Goal: Task Accomplishment & Management: Use online tool/utility

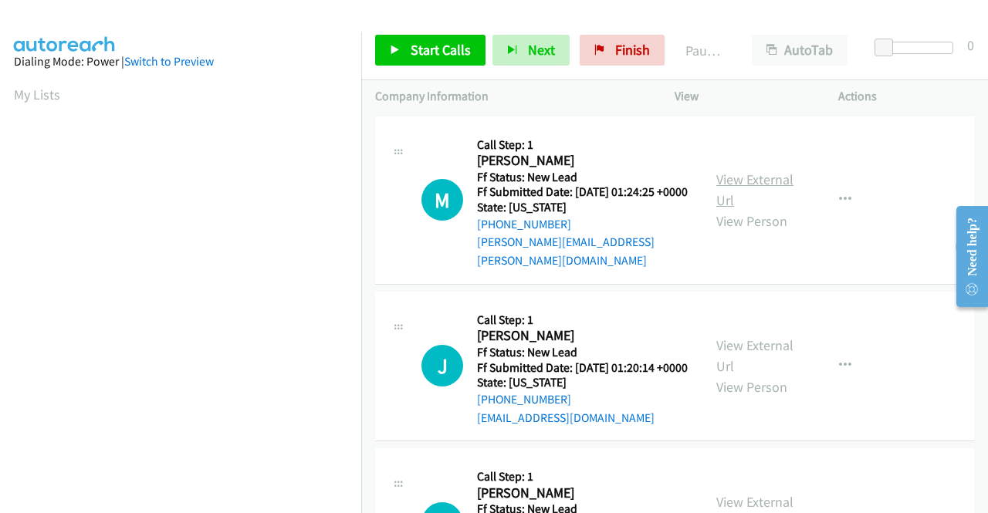
click at [745, 176] on link "View External Url" at bounding box center [754, 189] width 77 height 39
click at [761, 350] on link "View External Url" at bounding box center [754, 355] width 77 height 39
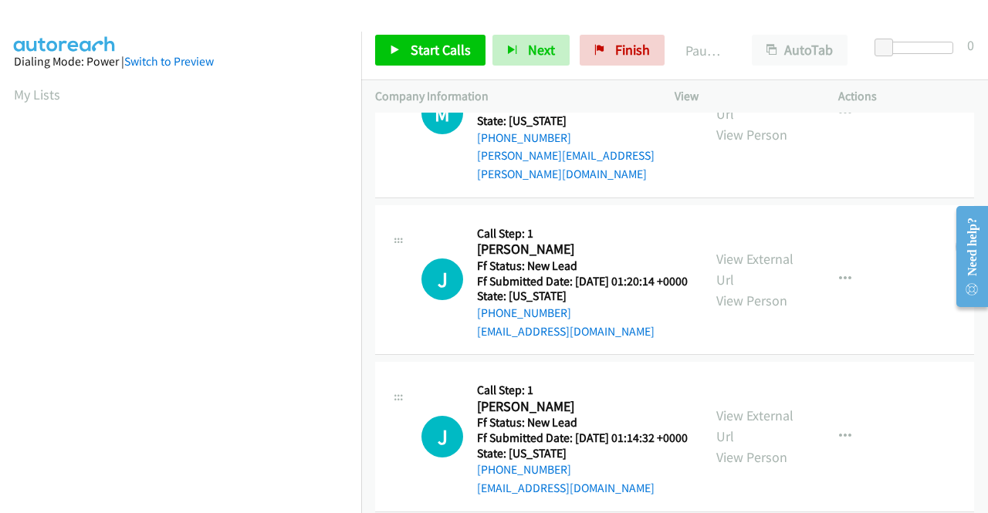
scroll to position [154, 0]
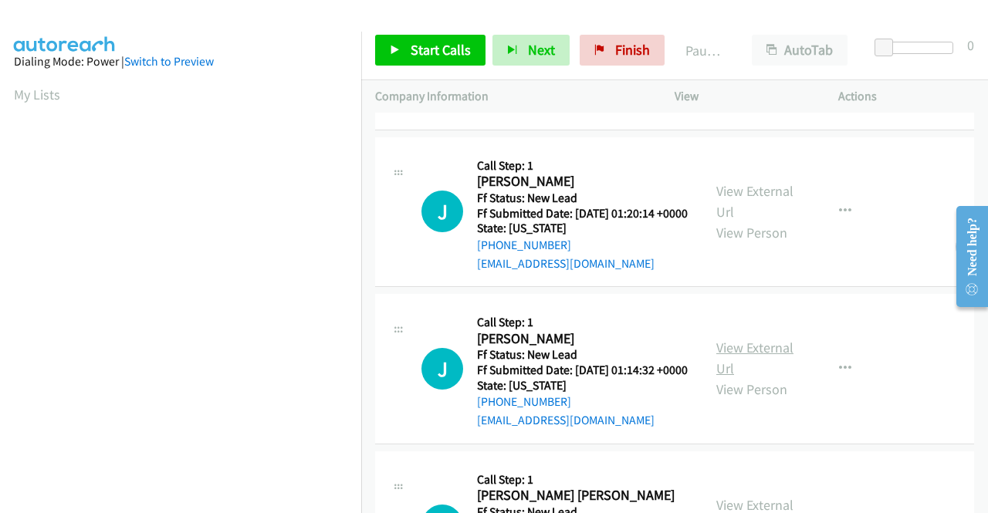
click at [738, 373] on link "View External Url" at bounding box center [754, 358] width 77 height 39
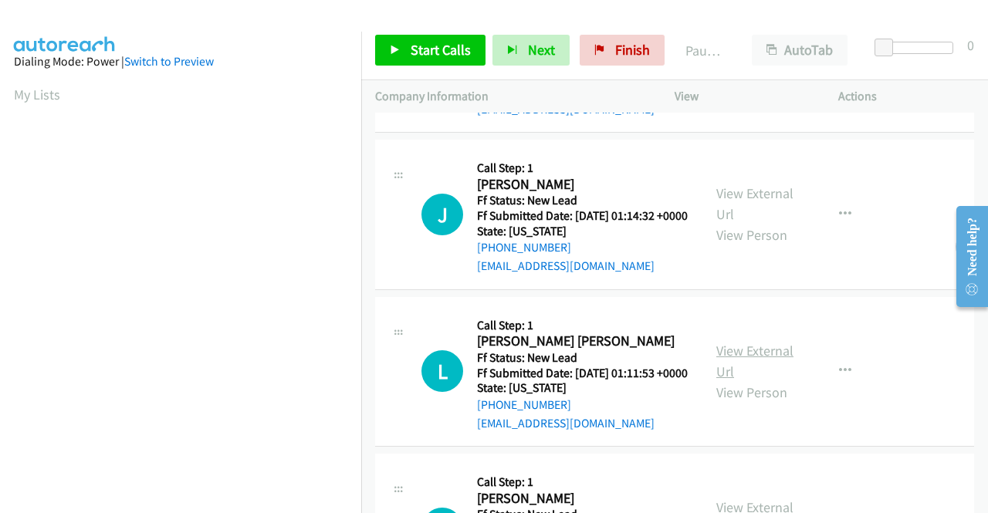
click at [761, 380] on link "View External Url" at bounding box center [754, 361] width 77 height 39
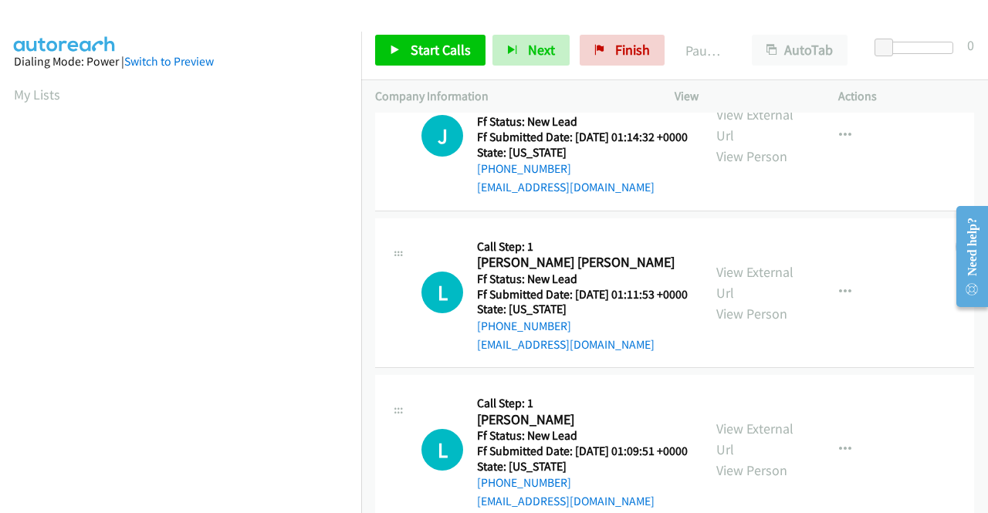
scroll to position [463, 0]
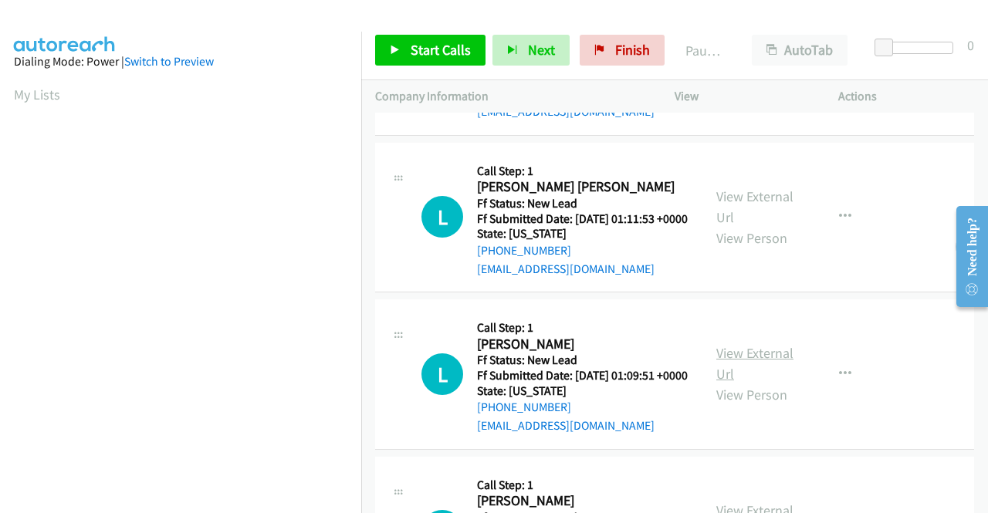
click at [739, 383] on link "View External Url" at bounding box center [754, 363] width 77 height 39
click at [423, 56] on span "Start Calls" at bounding box center [440, 50] width 60 height 18
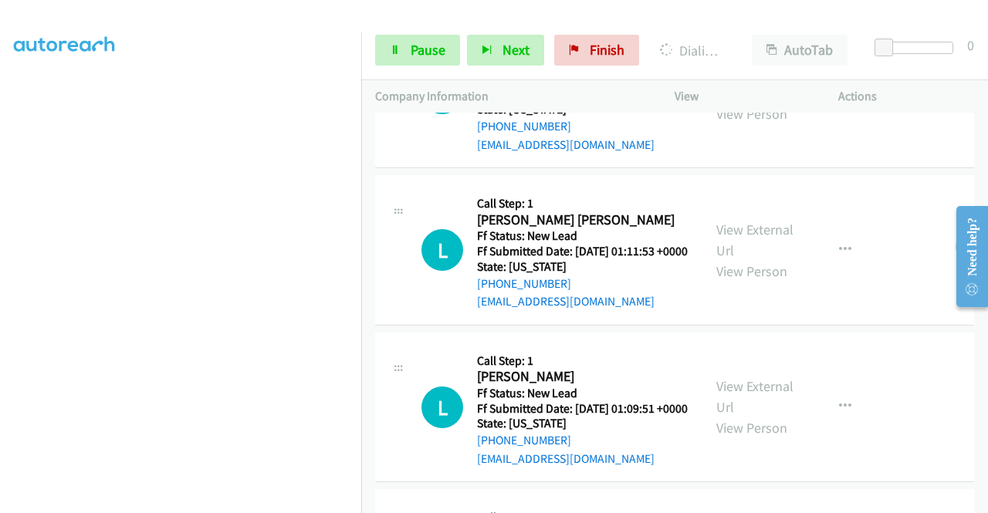
scroll to position [694, 0]
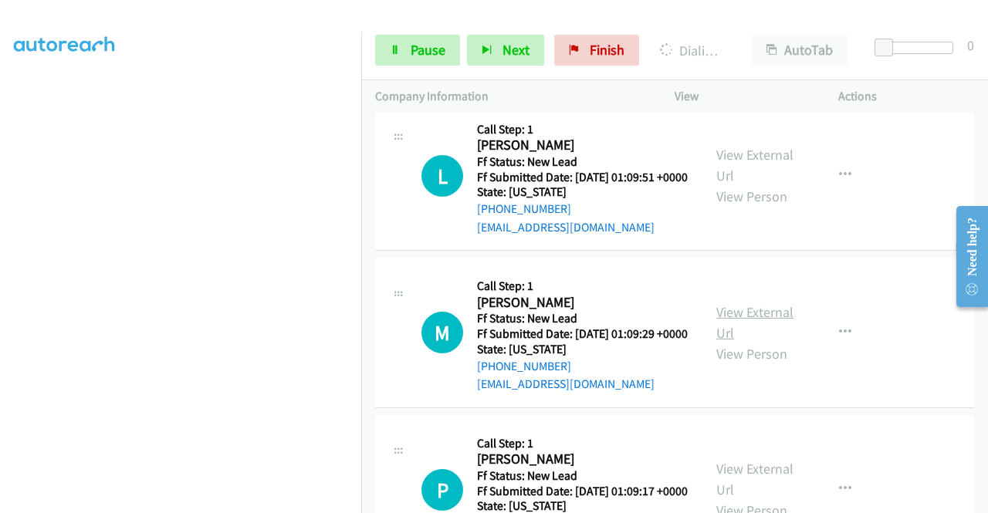
click at [761, 342] on link "View External Url" at bounding box center [754, 322] width 77 height 39
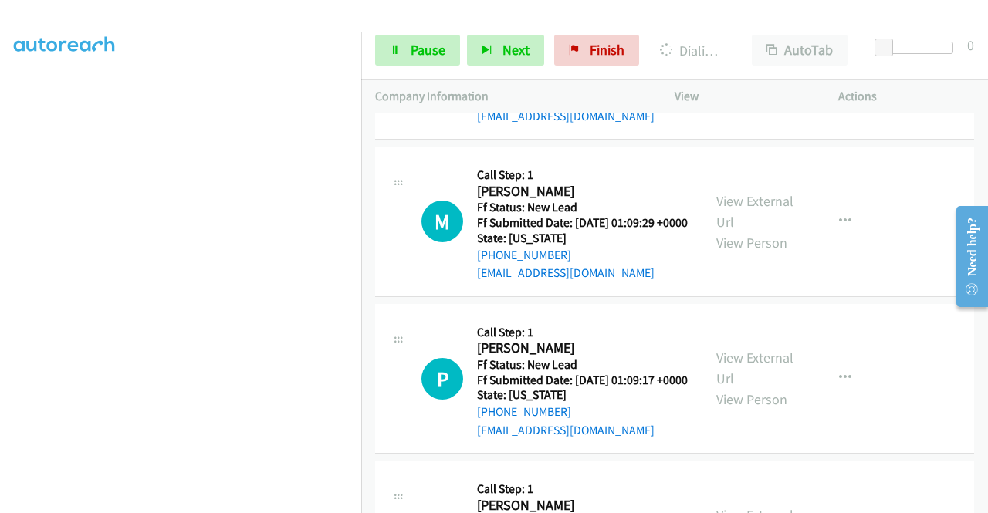
scroll to position [926, 0]
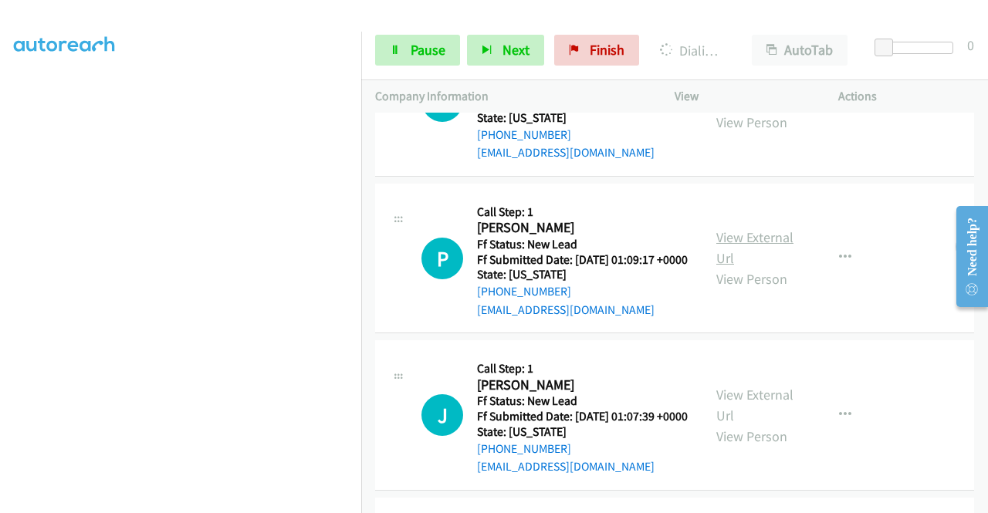
click at [768, 267] on link "View External Url" at bounding box center [754, 247] width 77 height 39
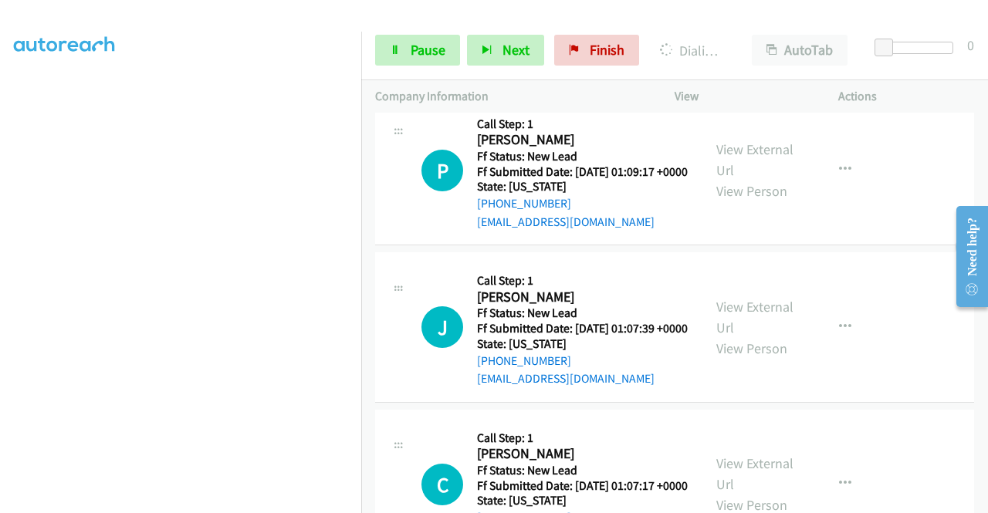
scroll to position [1080, 0]
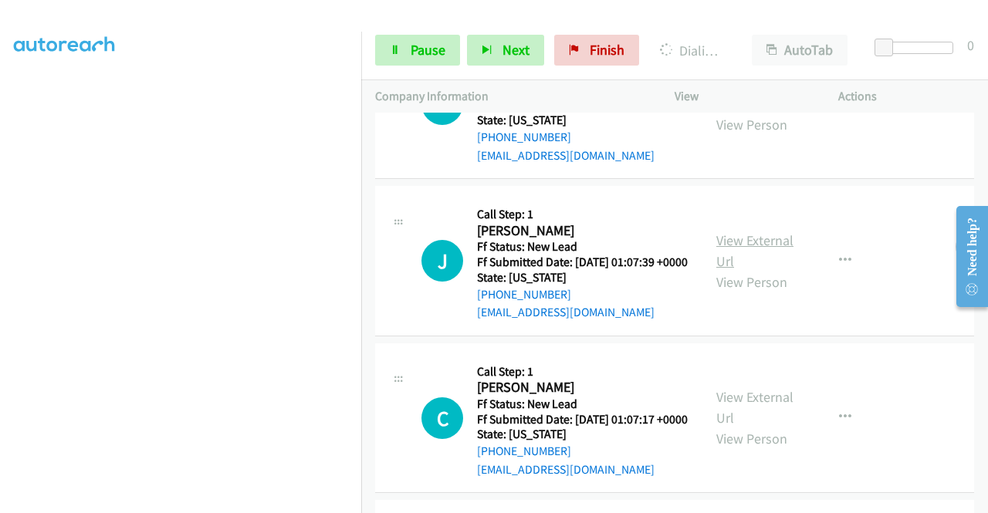
click at [758, 270] on link "View External Url" at bounding box center [754, 250] width 77 height 39
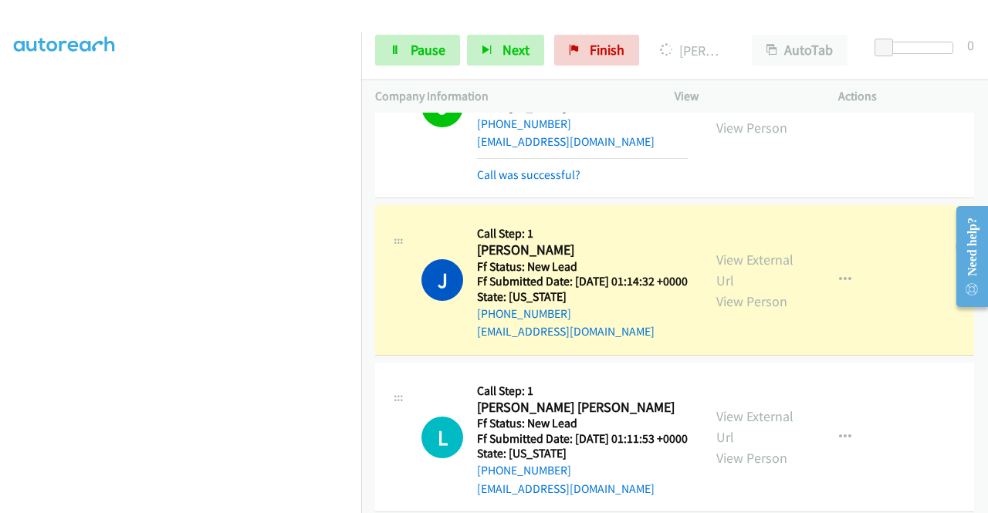
scroll to position [386, 0]
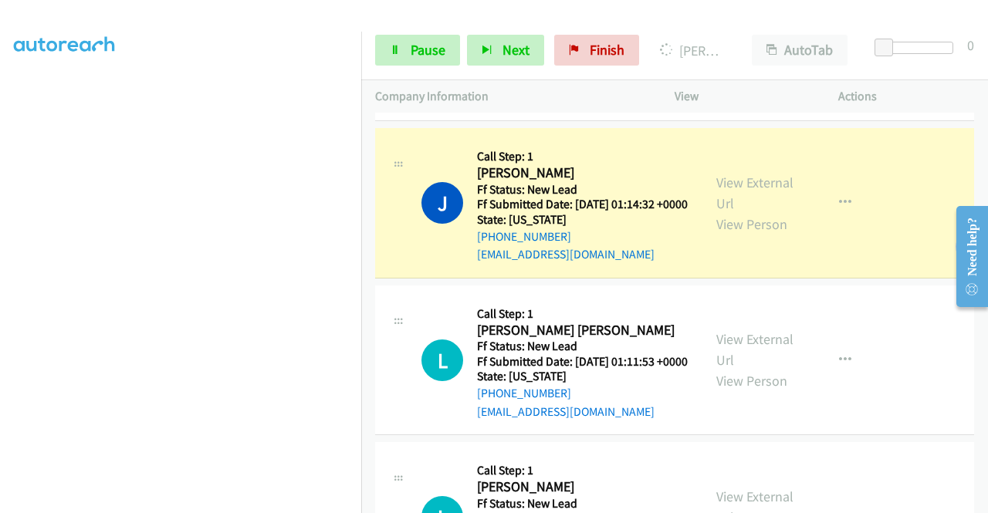
click at [290, 501] on section at bounding box center [180, 147] width 333 height 738
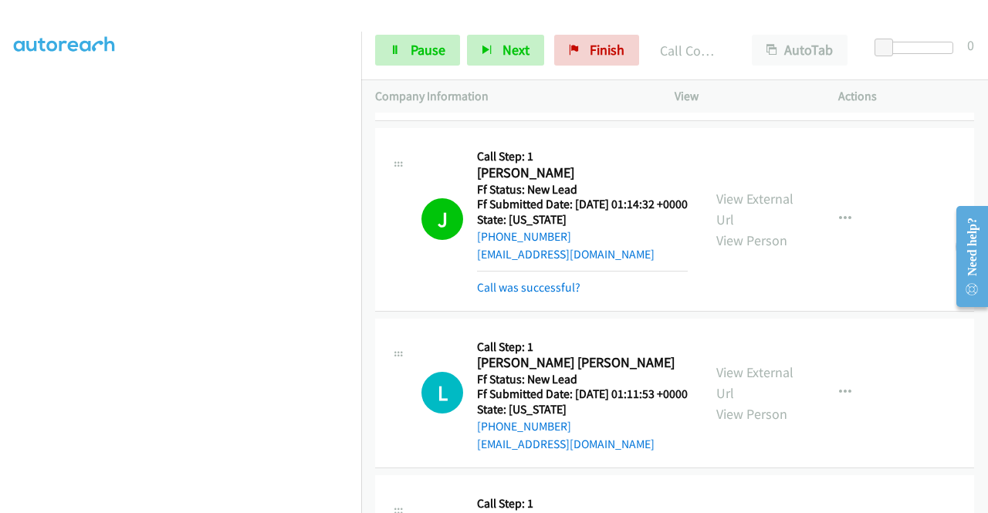
scroll to position [43, 0]
click at [426, 46] on span "Pause" at bounding box center [427, 50] width 35 height 18
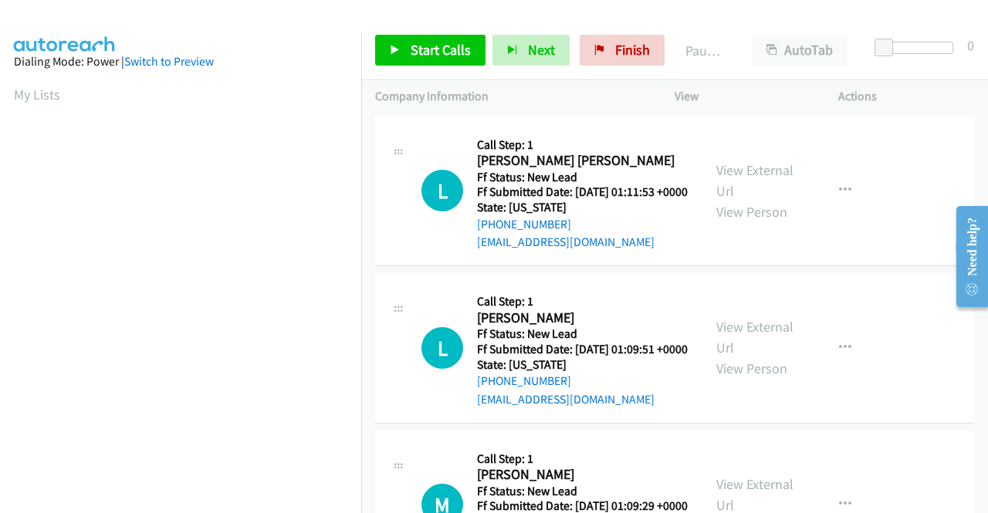
scroll to position [352, 0]
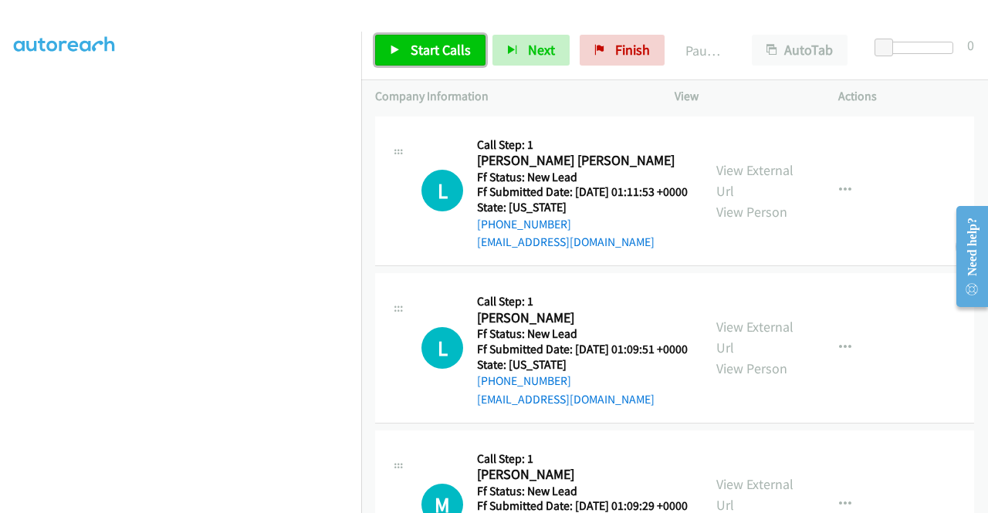
click at [422, 45] on span "Start Calls" at bounding box center [440, 50] width 60 height 18
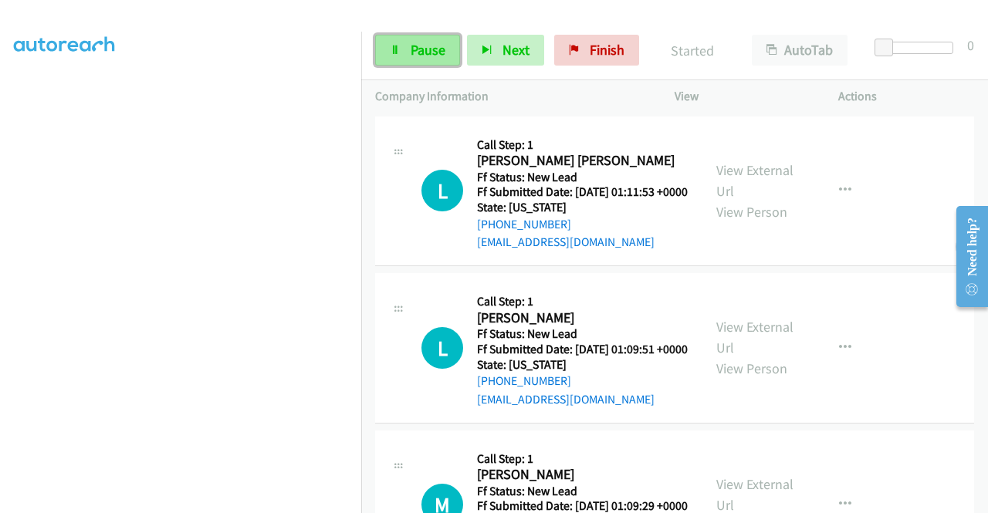
click at [402, 50] on link "Pause" at bounding box center [417, 50] width 85 height 31
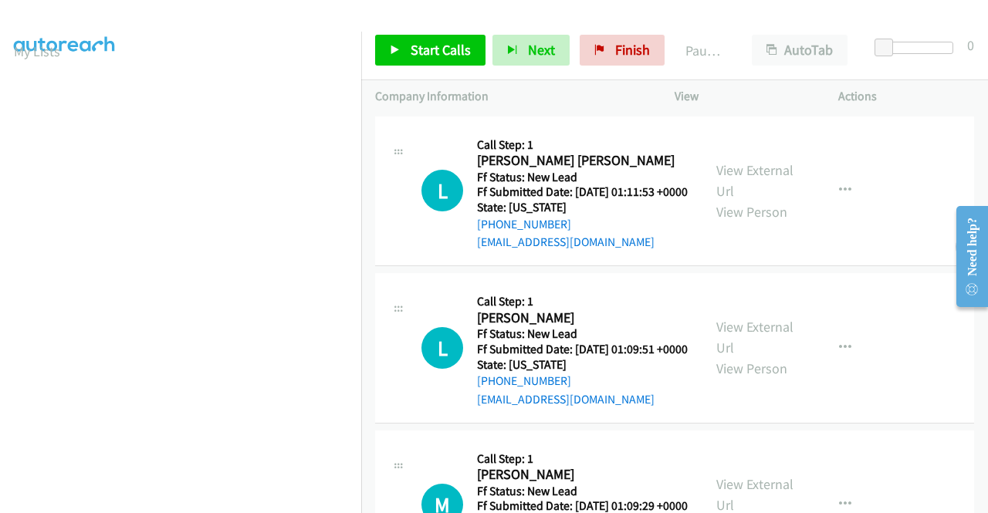
scroll to position [0, 0]
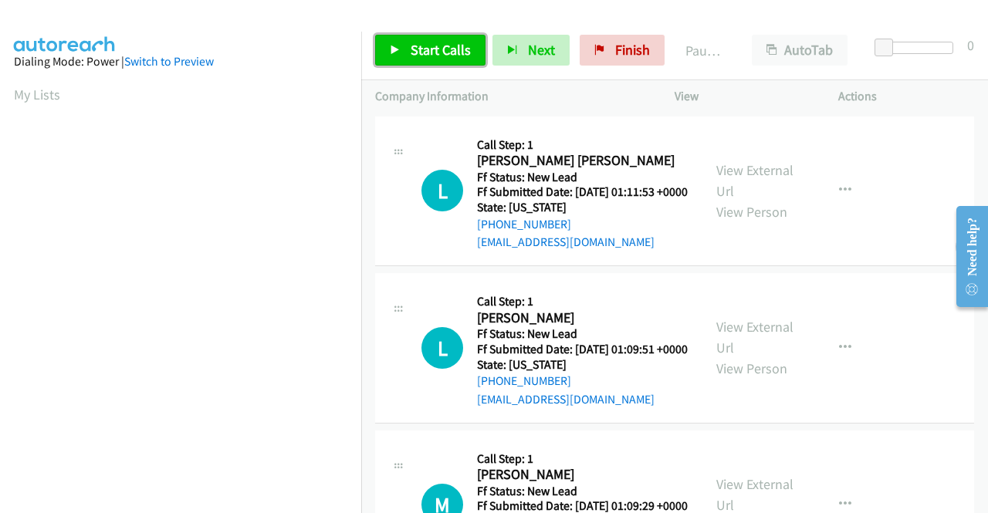
click at [444, 47] on span "Start Calls" at bounding box center [440, 50] width 60 height 18
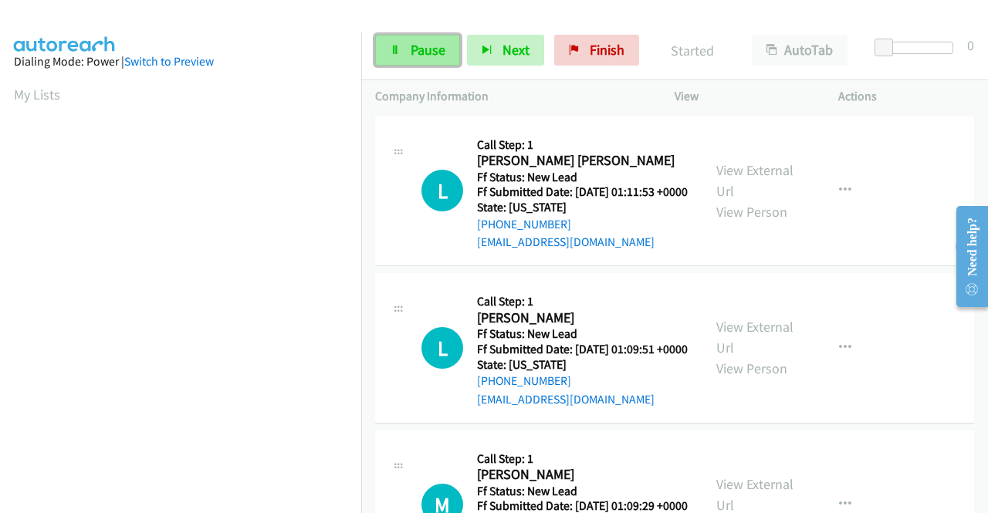
click at [395, 47] on icon at bounding box center [395, 51] width 11 height 11
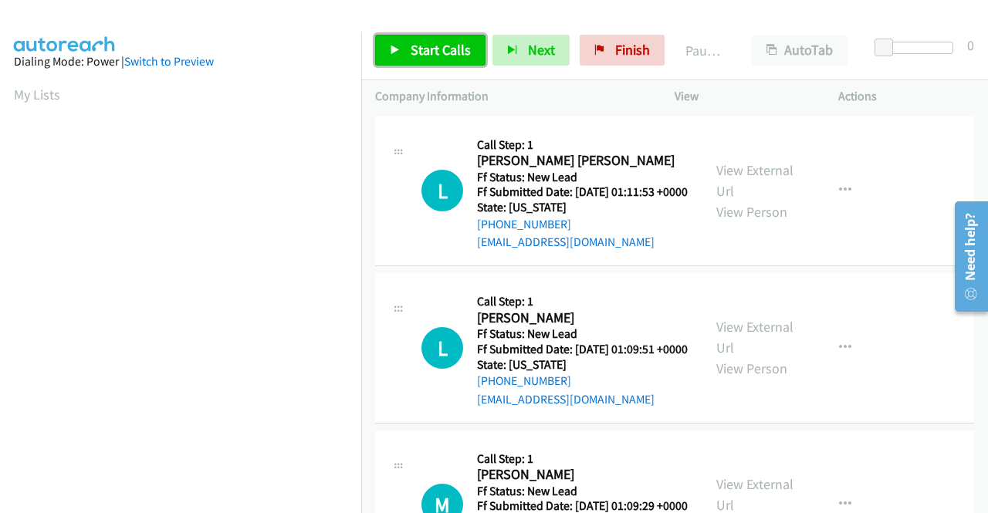
click at [435, 50] on span "Start Calls" at bounding box center [440, 50] width 60 height 18
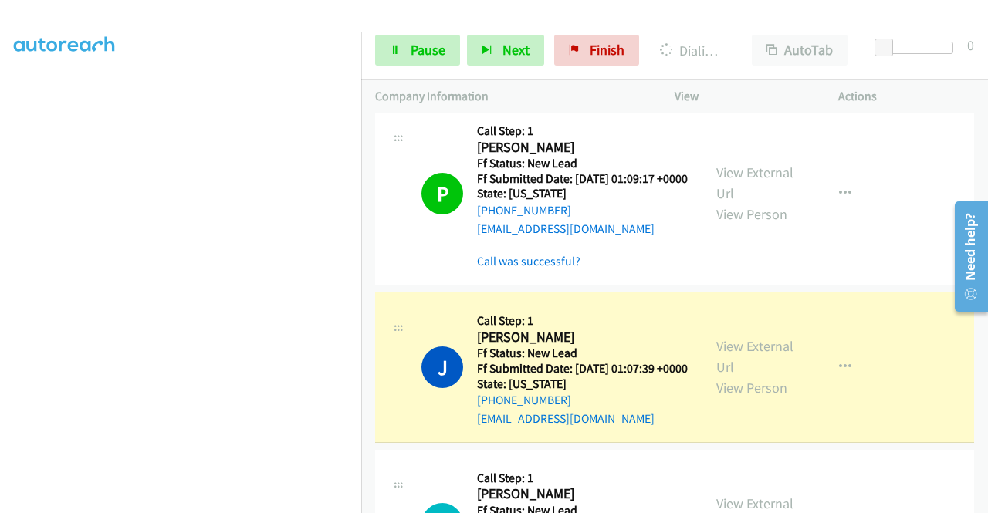
scroll to position [617, 0]
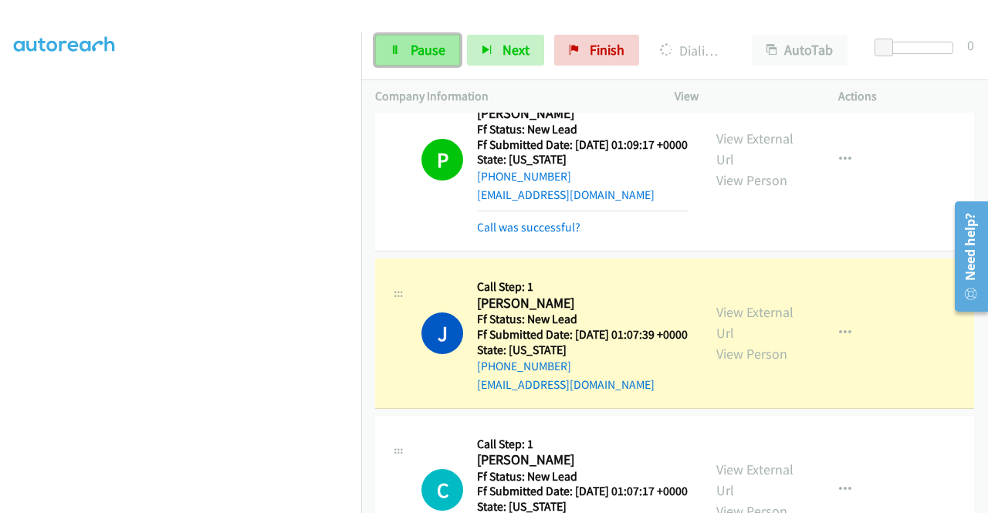
click at [410, 45] on span "Pause" at bounding box center [427, 50] width 35 height 18
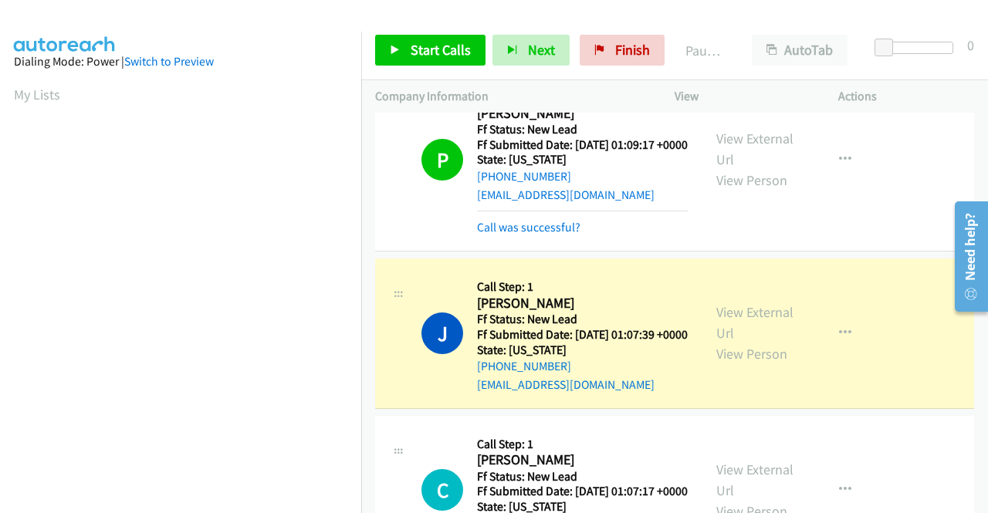
scroll to position [352, 0]
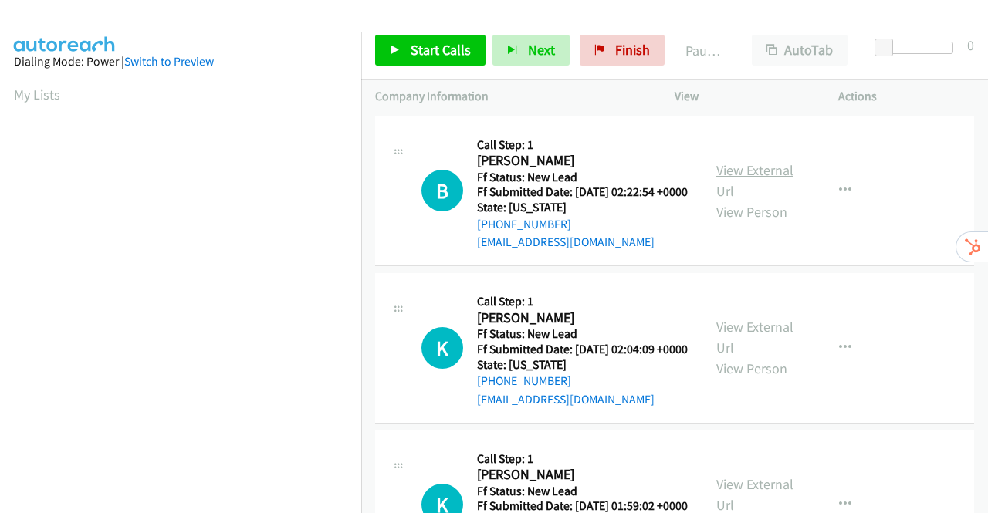
click at [720, 177] on link "View External Url" at bounding box center [754, 180] width 77 height 39
click at [755, 347] on link "View External Url" at bounding box center [754, 337] width 77 height 39
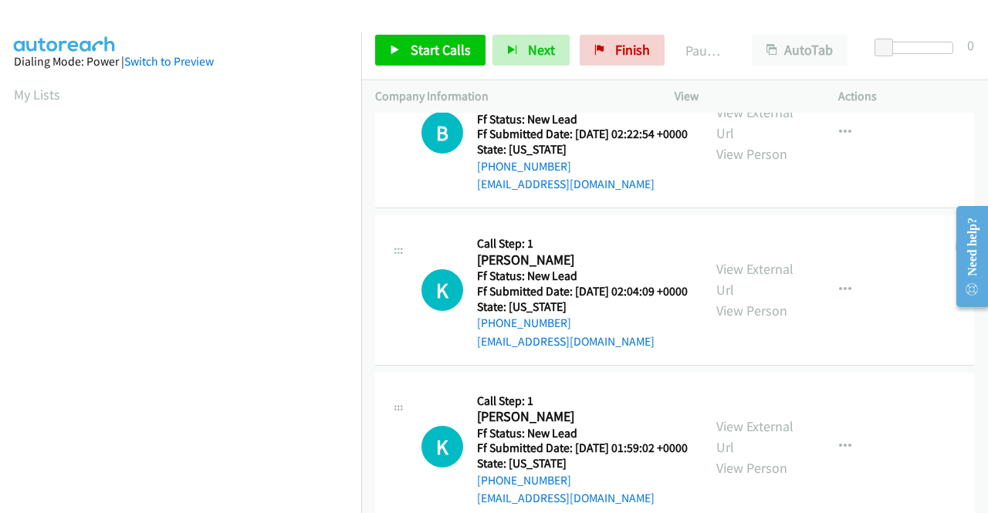
scroll to position [154, 0]
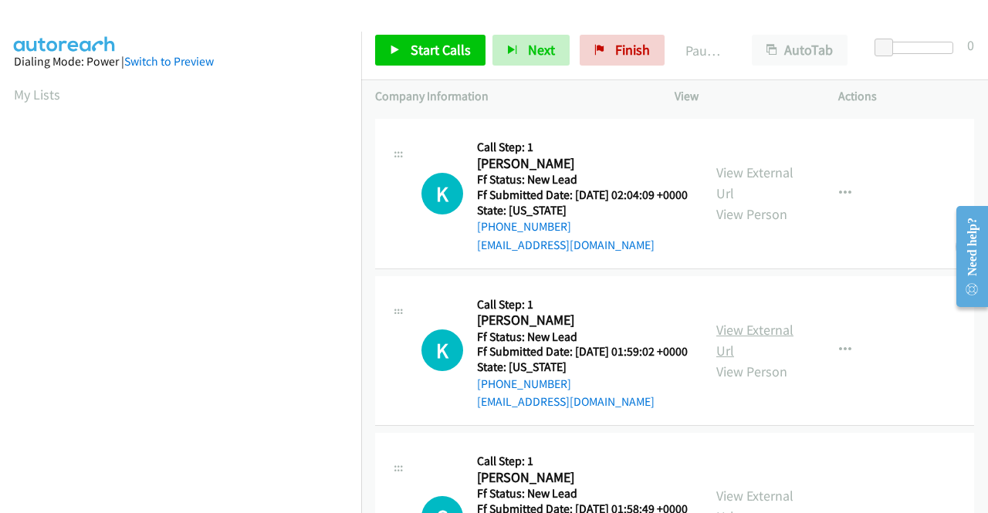
click at [755, 360] on link "View External Url" at bounding box center [754, 340] width 77 height 39
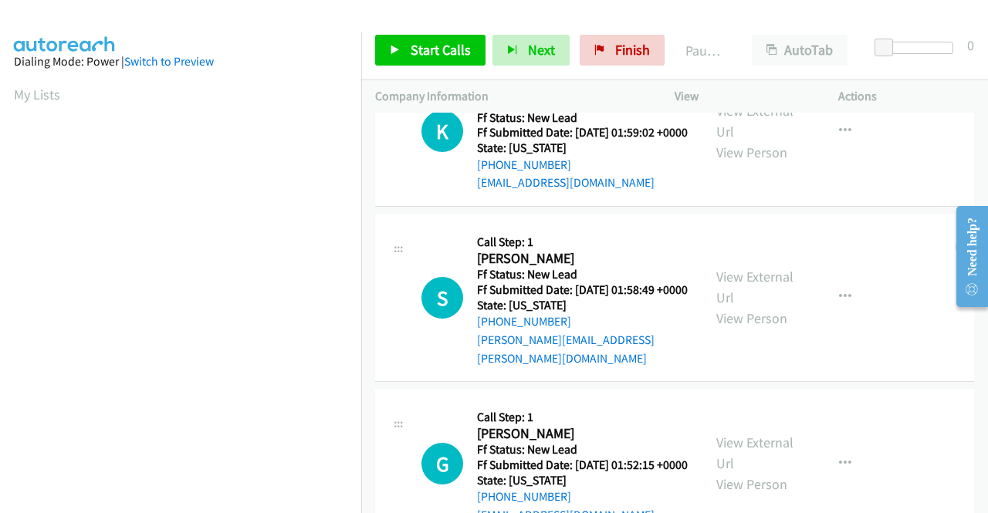
scroll to position [386, 0]
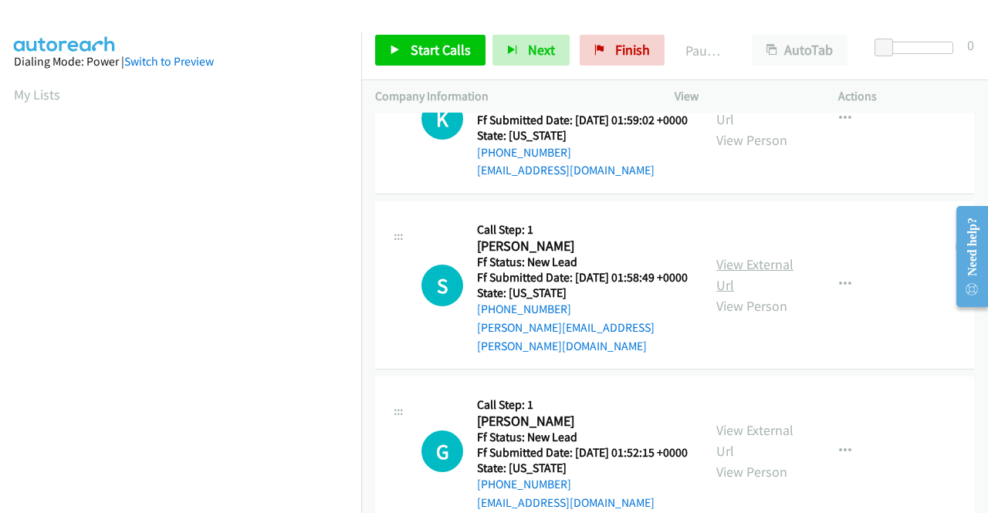
click at [731, 294] on link "View External Url" at bounding box center [754, 274] width 77 height 39
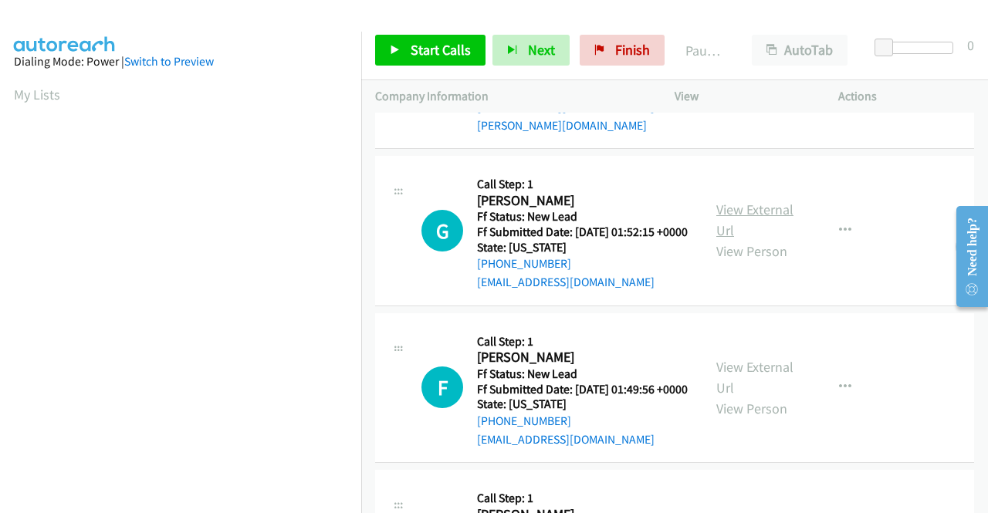
scroll to position [617, 0]
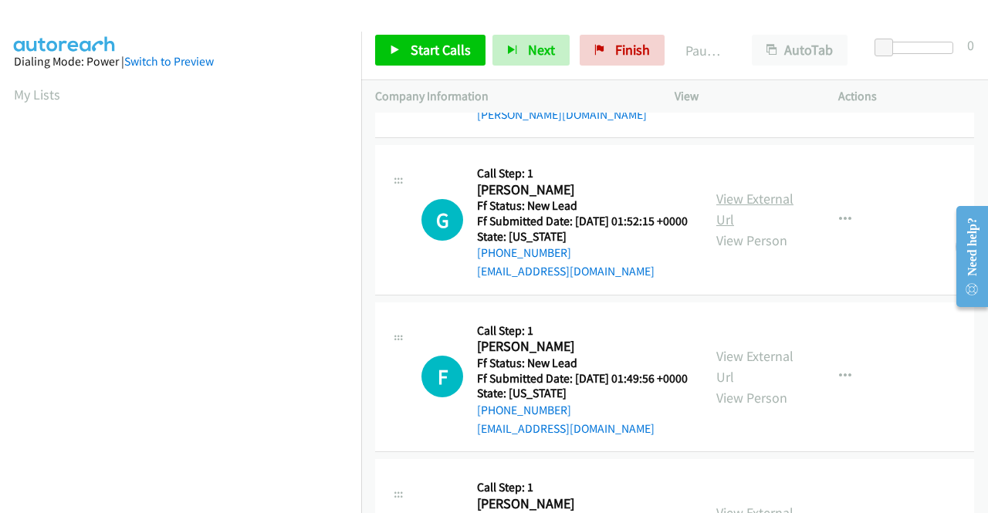
click at [748, 228] on link "View External Url" at bounding box center [754, 209] width 77 height 39
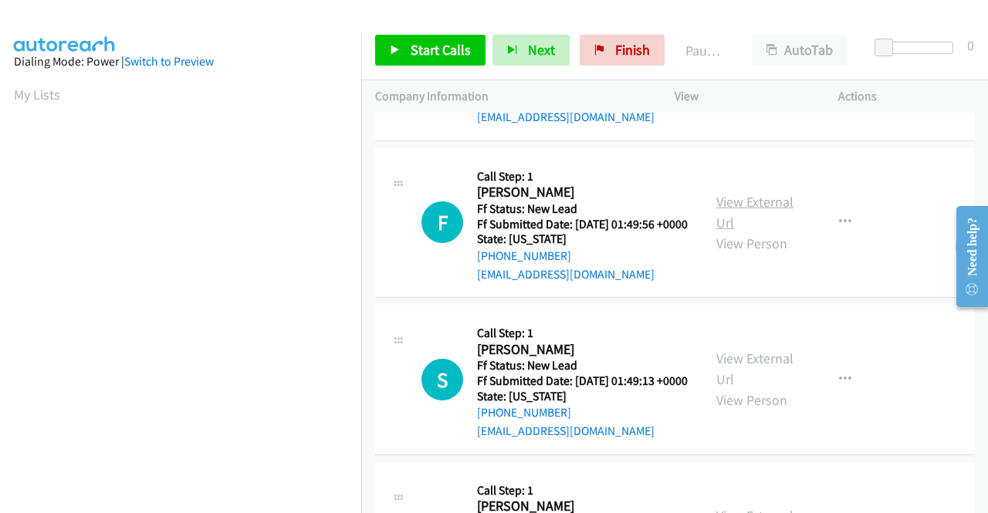
click at [742, 231] on link "View External Url" at bounding box center [754, 212] width 77 height 39
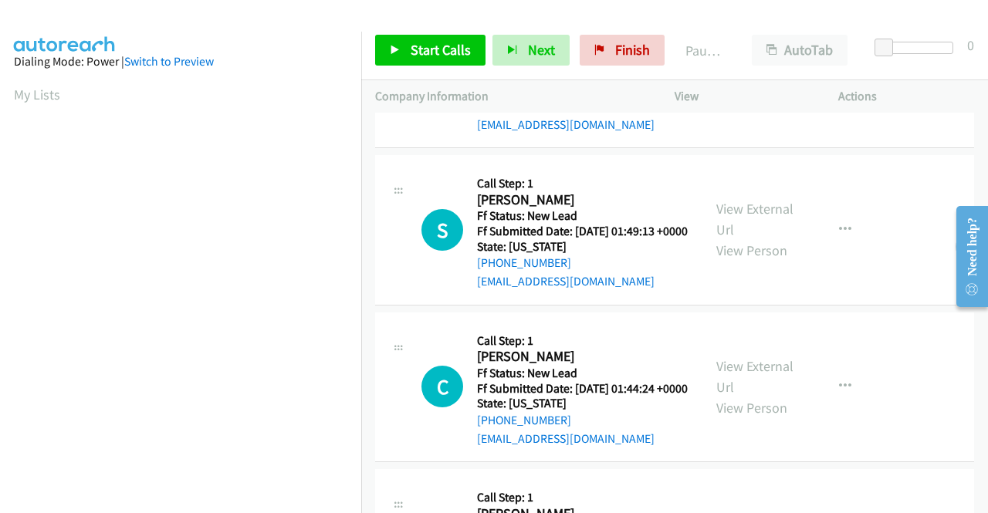
scroll to position [926, 0]
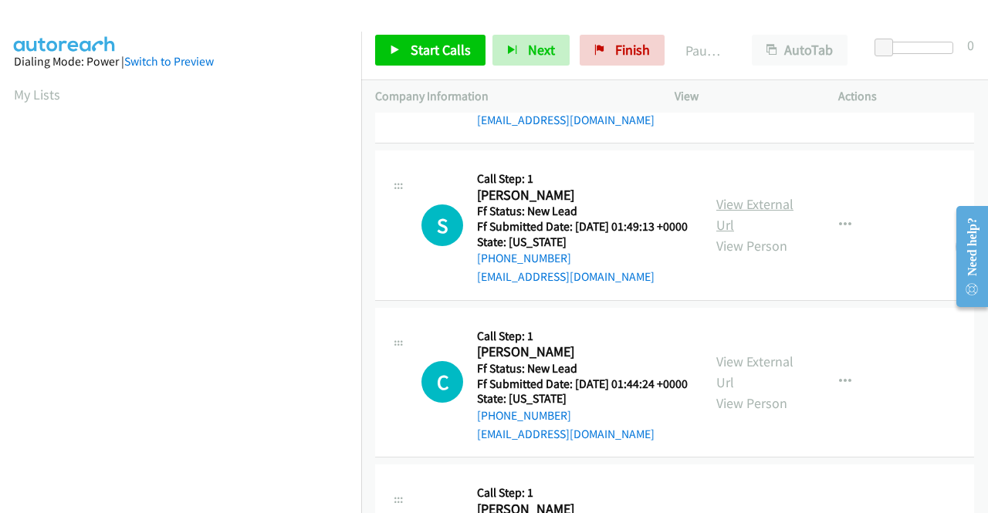
click at [718, 234] on link "View External Url" at bounding box center [754, 214] width 77 height 39
click at [406, 53] on link "Start Calls" at bounding box center [430, 50] width 110 height 31
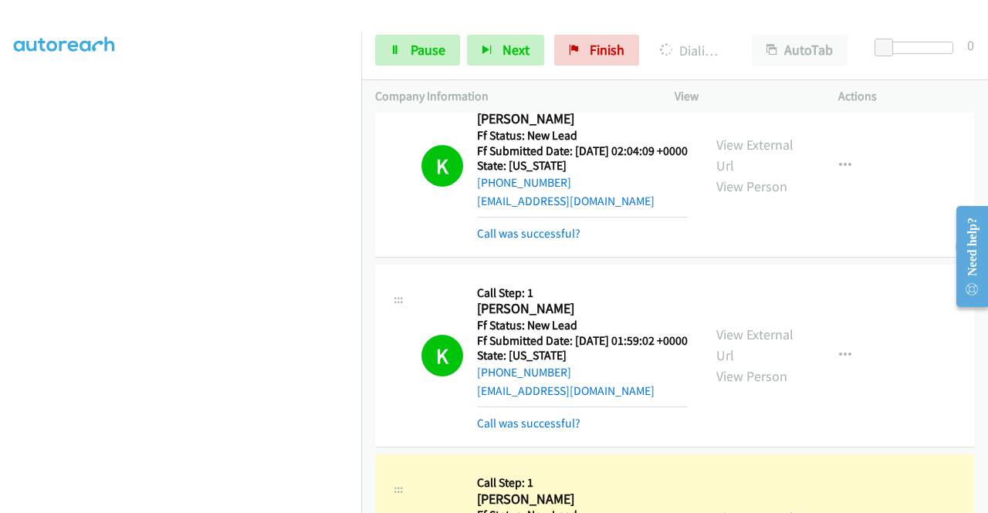
scroll to position [463, 0]
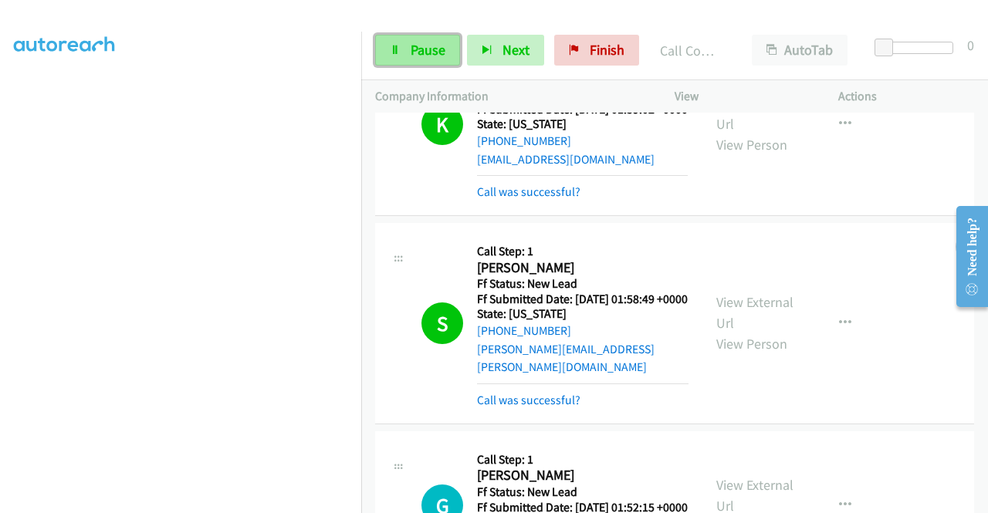
click at [418, 46] on span "Pause" at bounding box center [427, 50] width 35 height 18
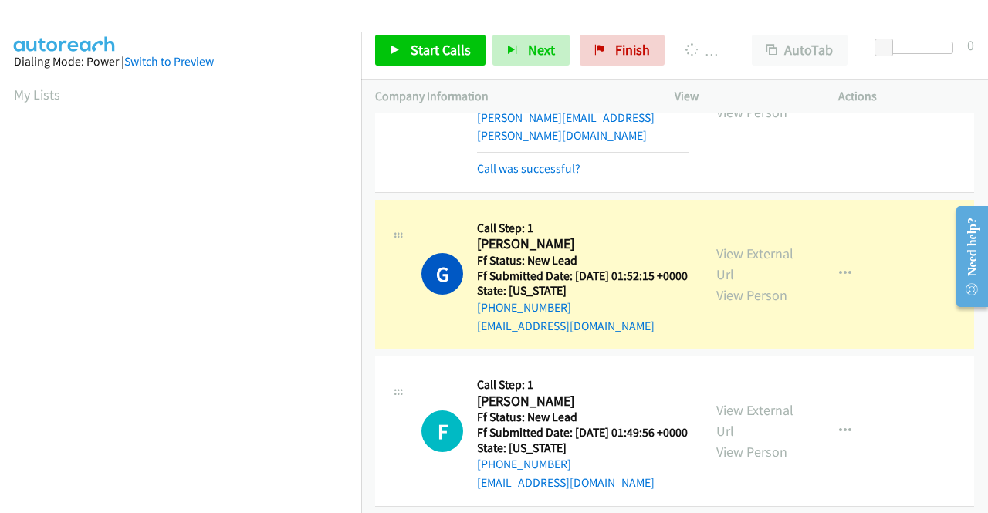
scroll to position [352, 0]
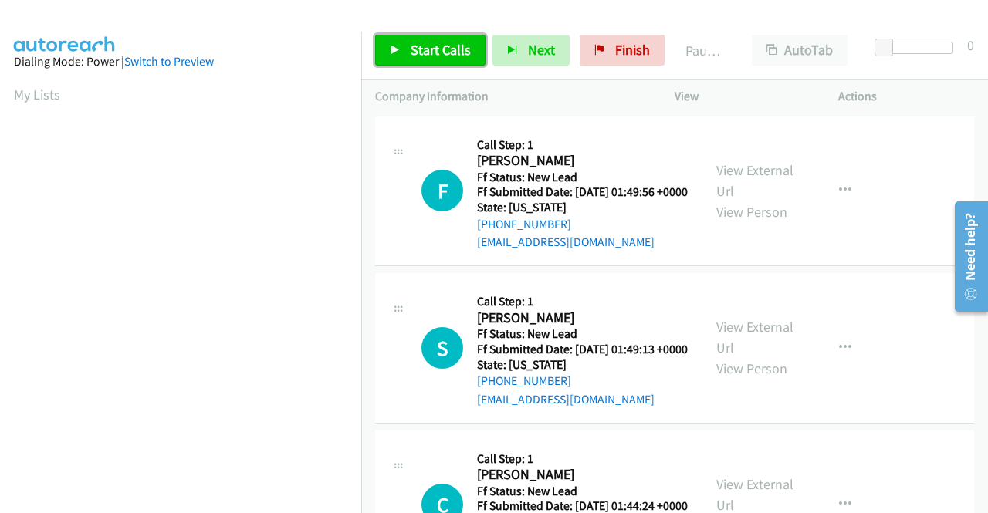
click at [436, 56] on span "Start Calls" at bounding box center [440, 50] width 60 height 18
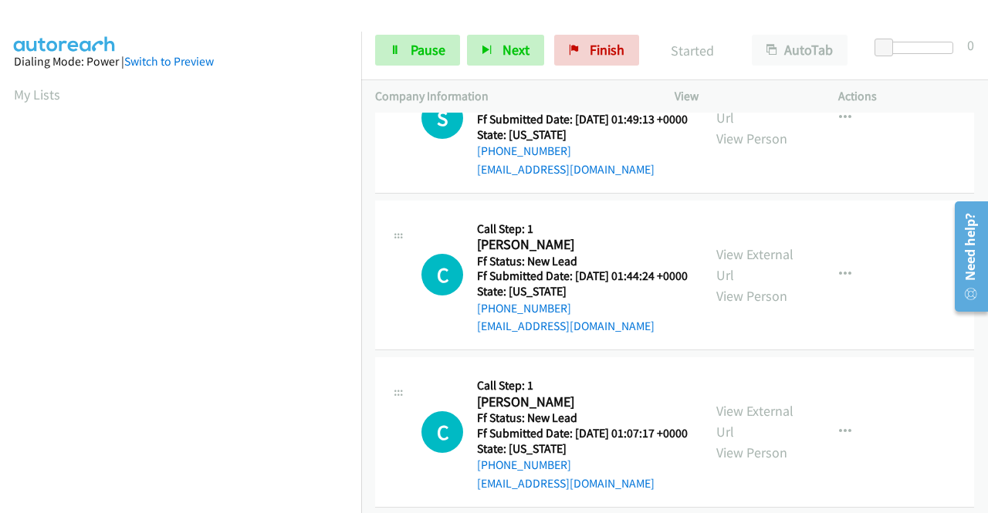
scroll to position [231, 0]
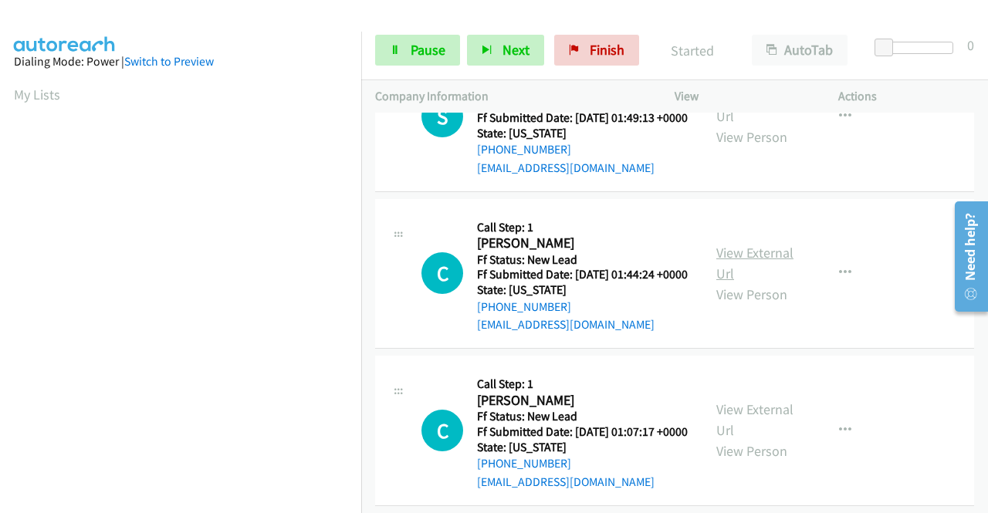
click at [747, 282] on link "View External Url" at bounding box center [754, 263] width 77 height 39
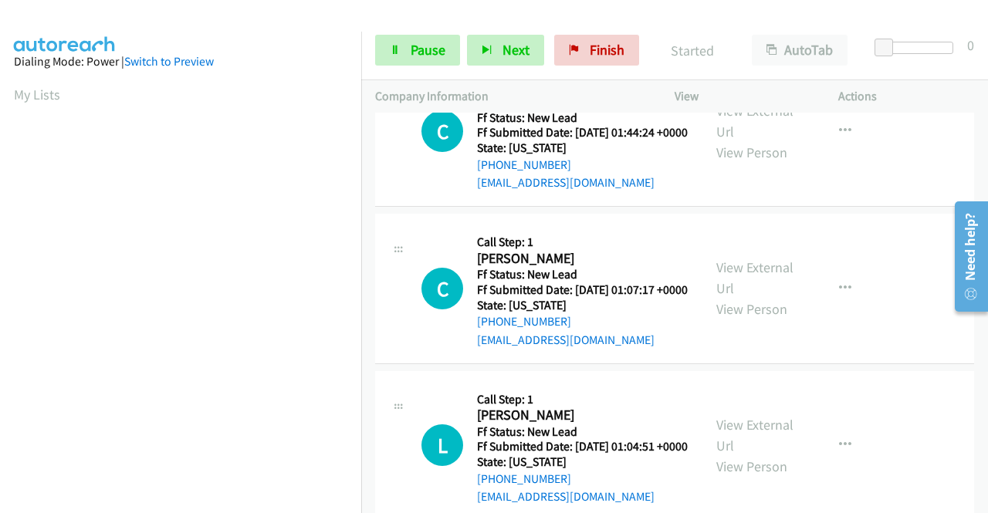
scroll to position [386, 0]
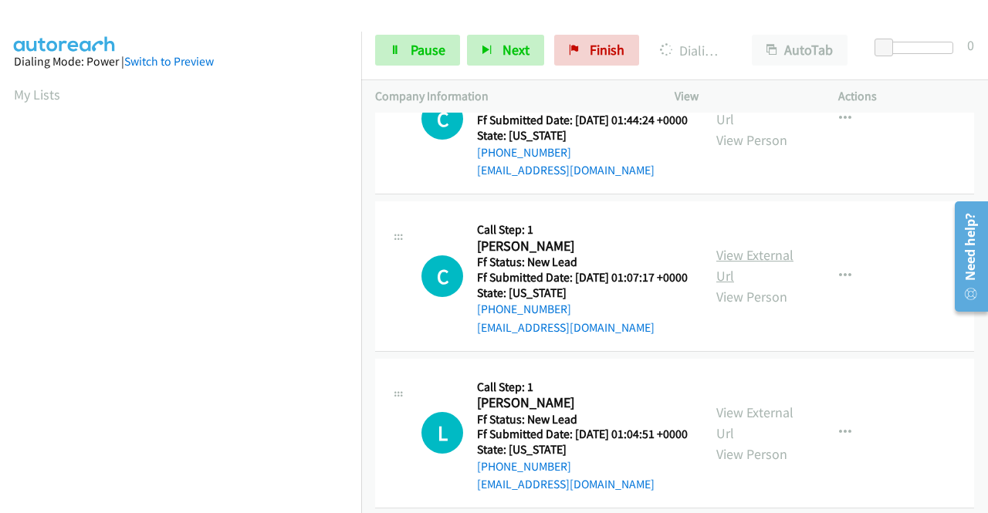
click at [742, 285] on link "View External Url" at bounding box center [754, 265] width 77 height 39
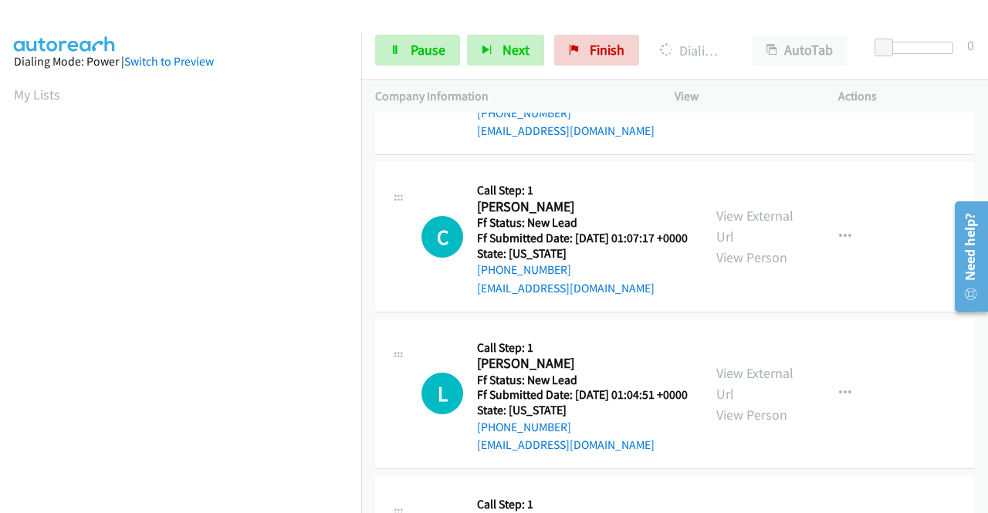
scroll to position [540, 0]
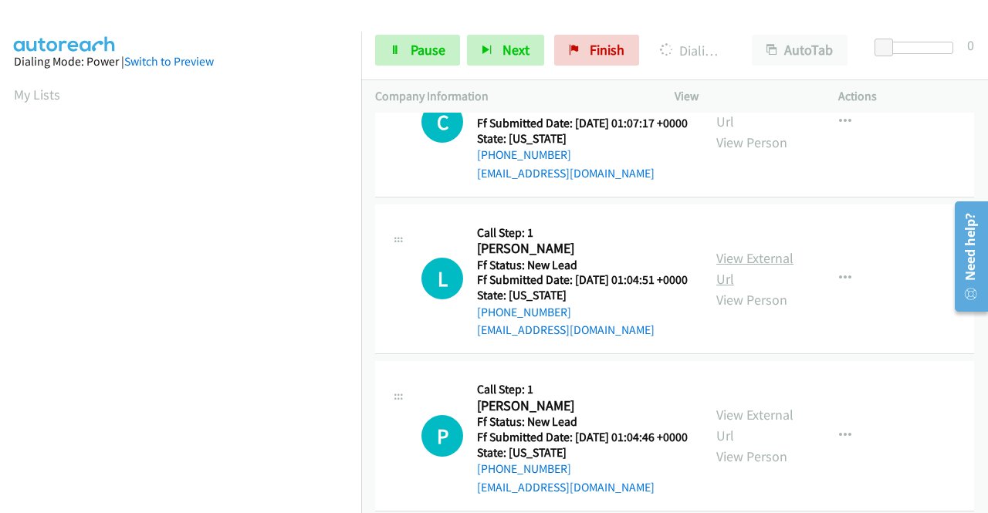
click at [748, 288] on link "View External Url" at bounding box center [754, 268] width 77 height 39
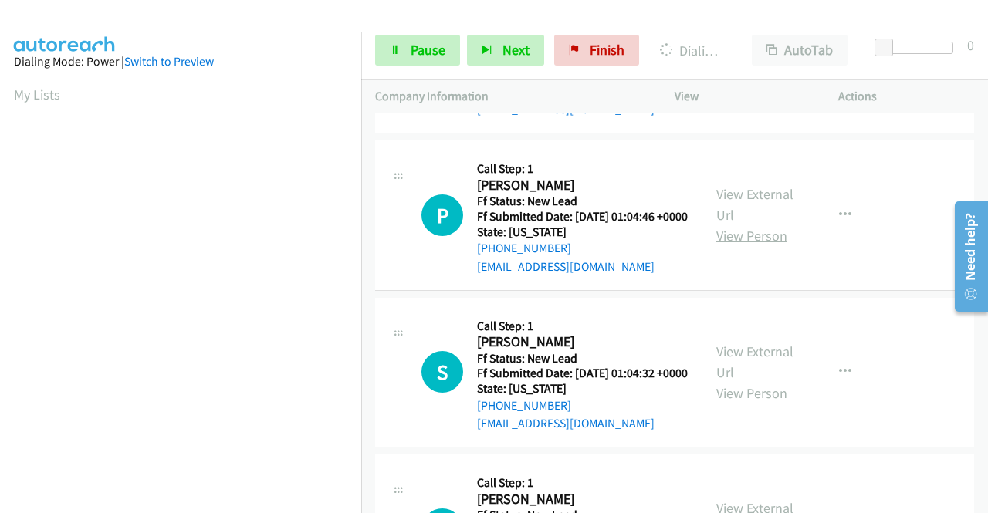
scroll to position [771, 0]
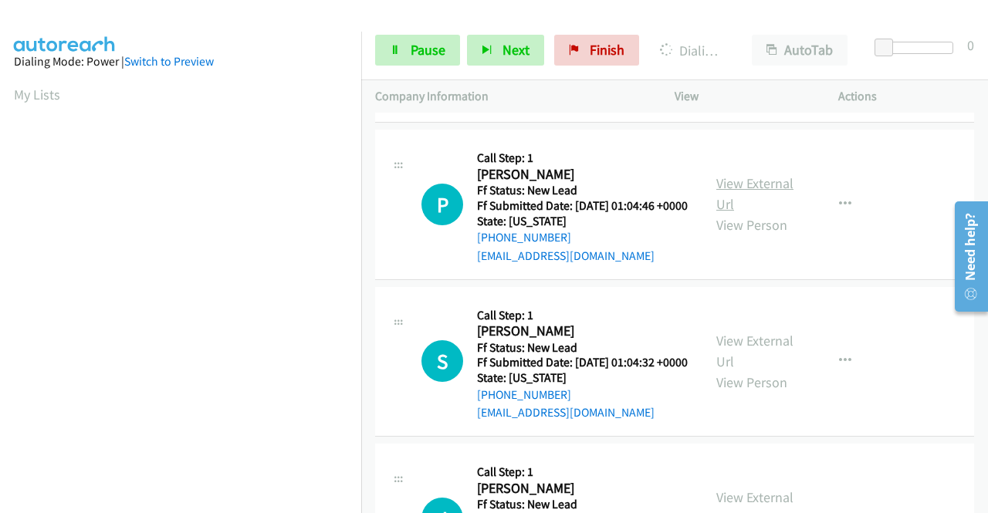
click at [765, 213] on link "View External Url" at bounding box center [754, 193] width 77 height 39
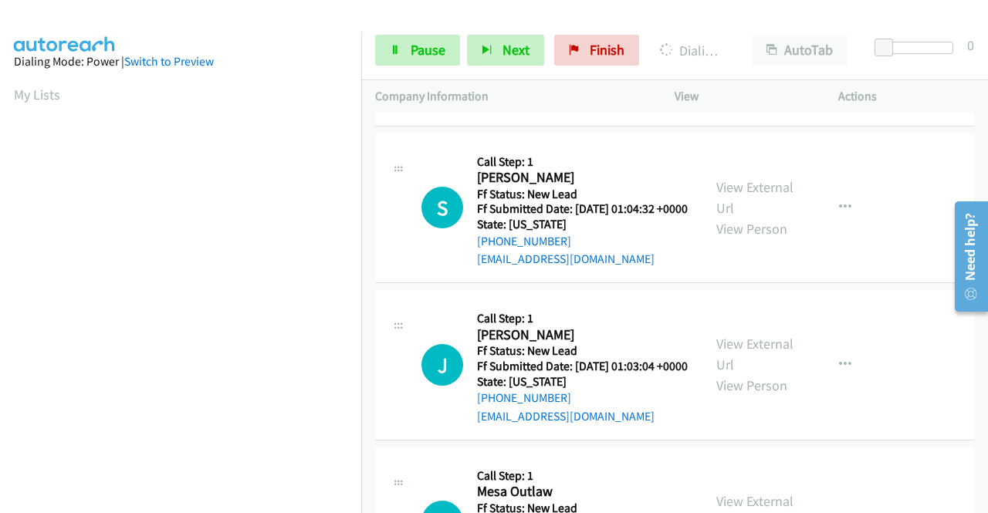
scroll to position [926, 0]
click at [738, 216] on link "View External Url" at bounding box center [754, 196] width 77 height 39
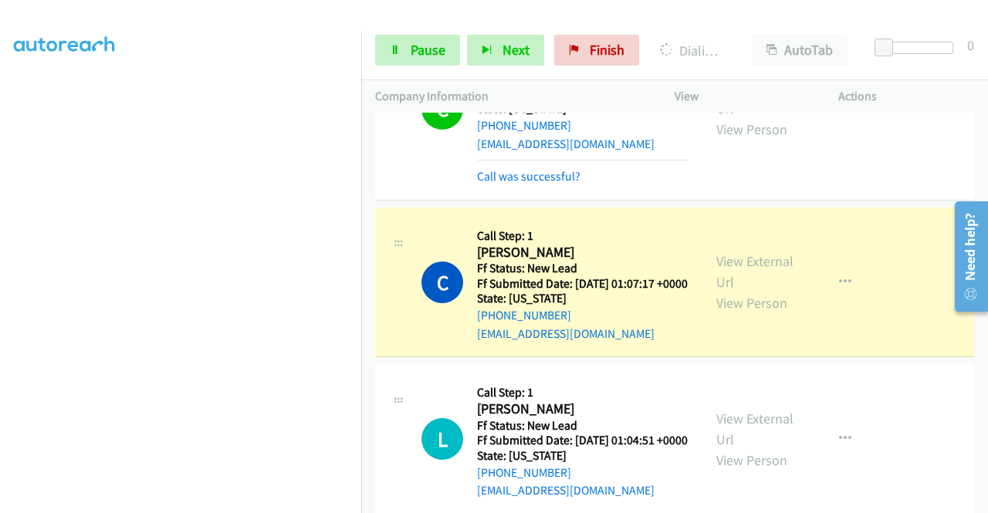
scroll to position [617, 0]
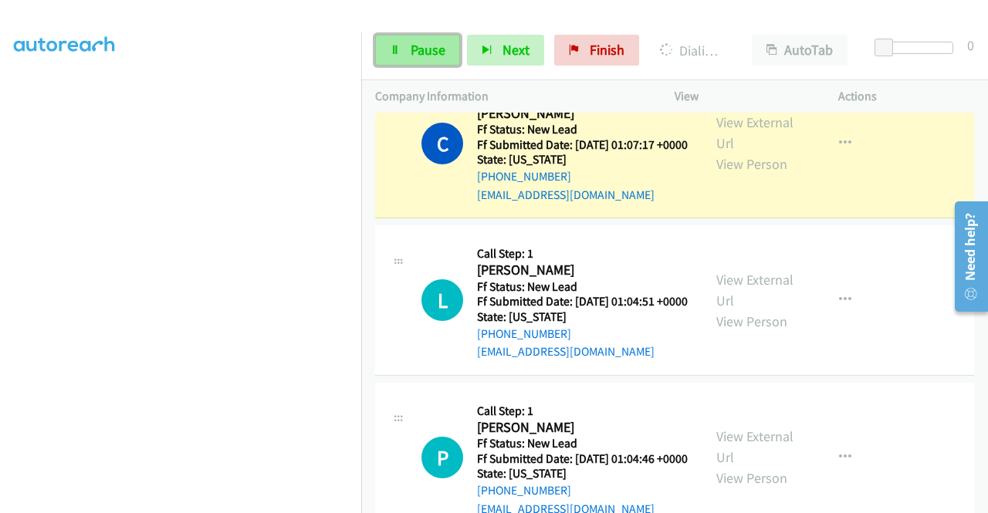
click at [420, 55] on span "Pause" at bounding box center [427, 50] width 35 height 18
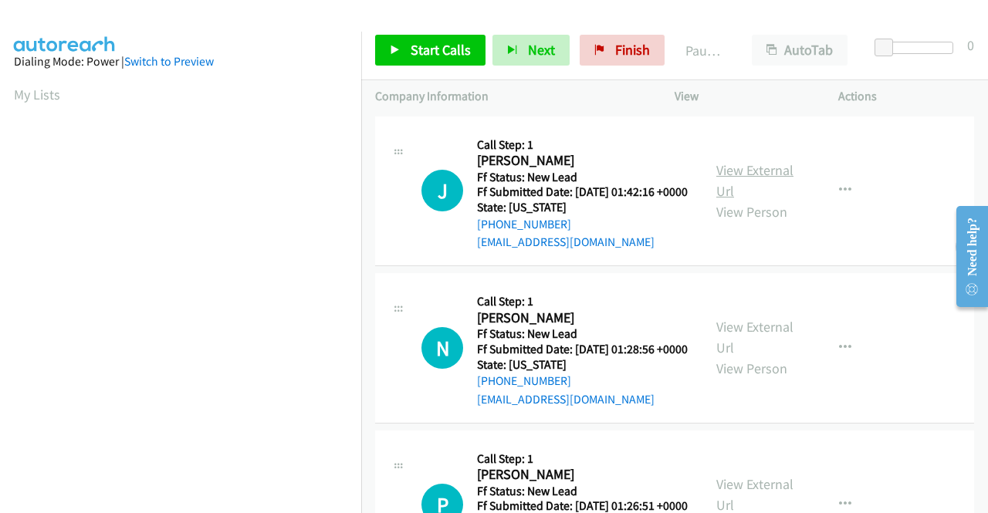
click at [762, 180] on link "View External Url" at bounding box center [754, 180] width 77 height 39
click at [763, 348] on link "View External Url" at bounding box center [754, 337] width 77 height 39
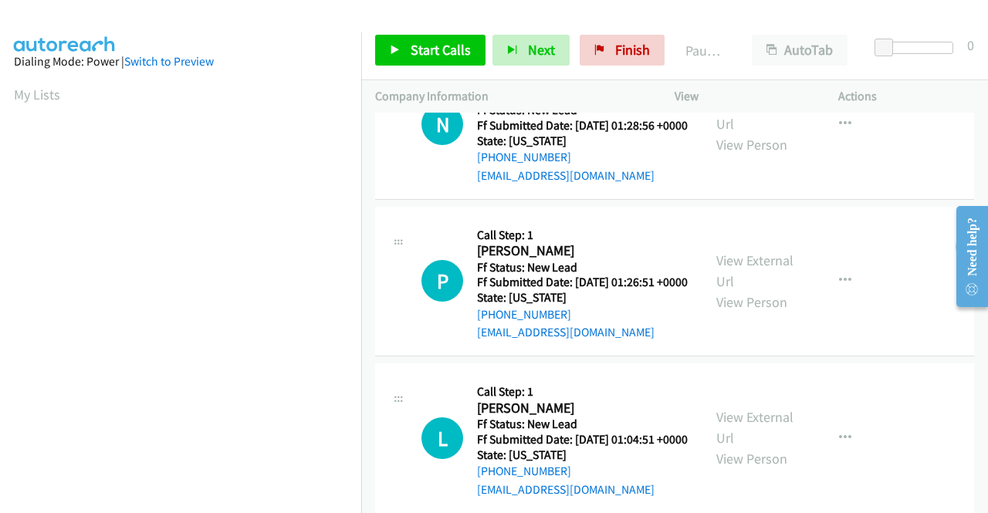
scroll to position [231, 0]
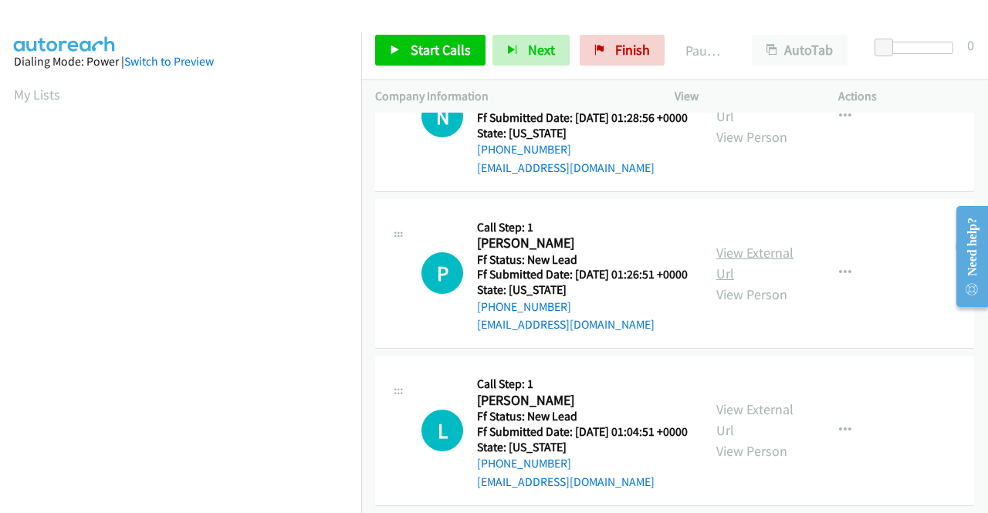
click at [739, 282] on link "View External Url" at bounding box center [754, 263] width 77 height 39
click at [400, 55] on link "Start Calls" at bounding box center [430, 50] width 110 height 31
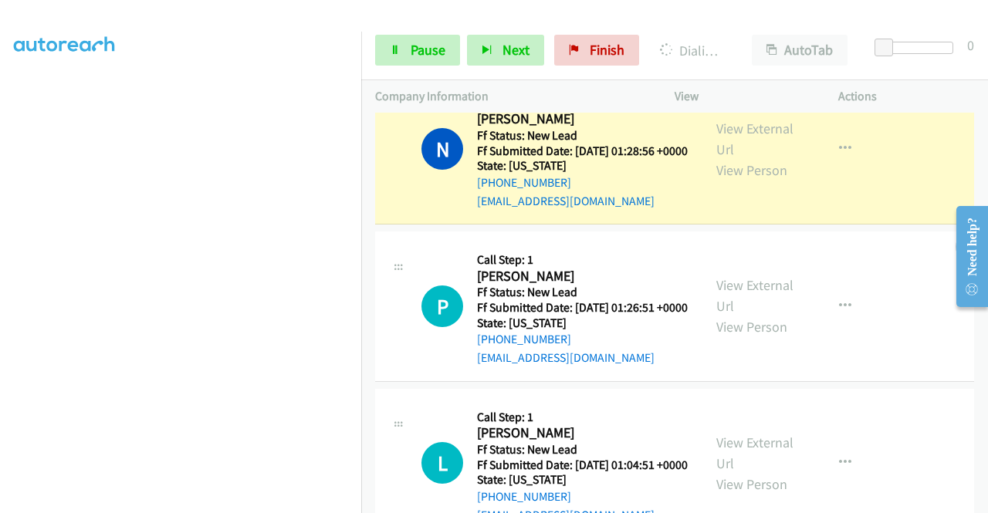
scroll to position [0, 0]
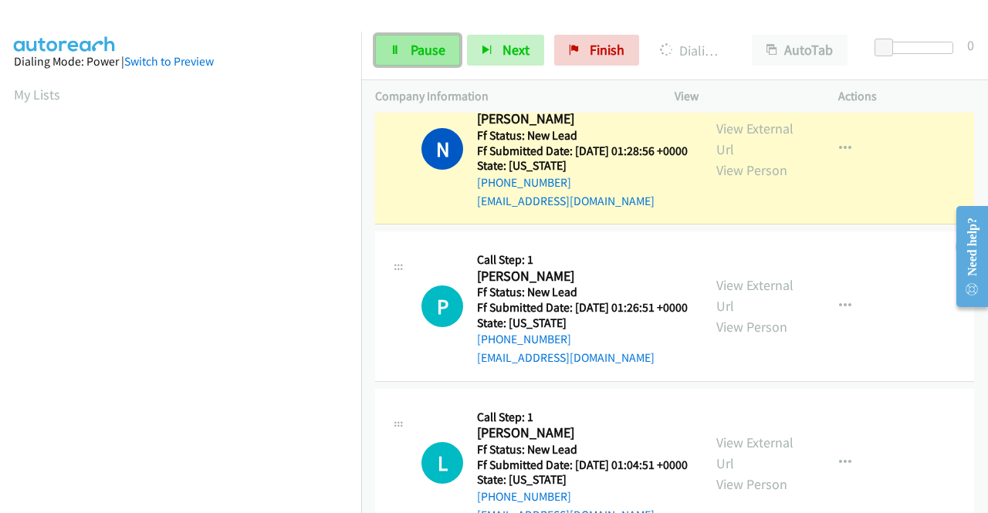
click at [410, 46] on span "Pause" at bounding box center [427, 50] width 35 height 18
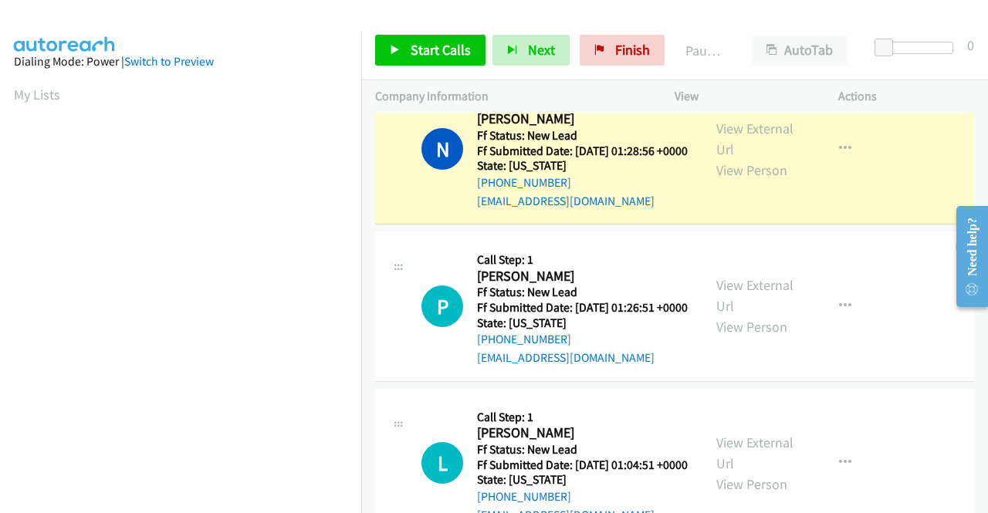
scroll to position [352, 0]
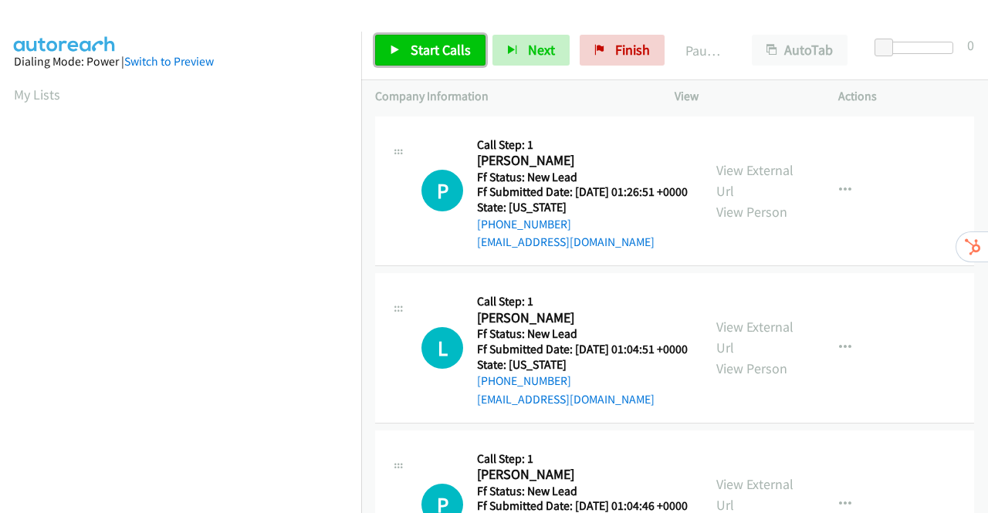
click at [407, 50] on link "Start Calls" at bounding box center [430, 50] width 110 height 31
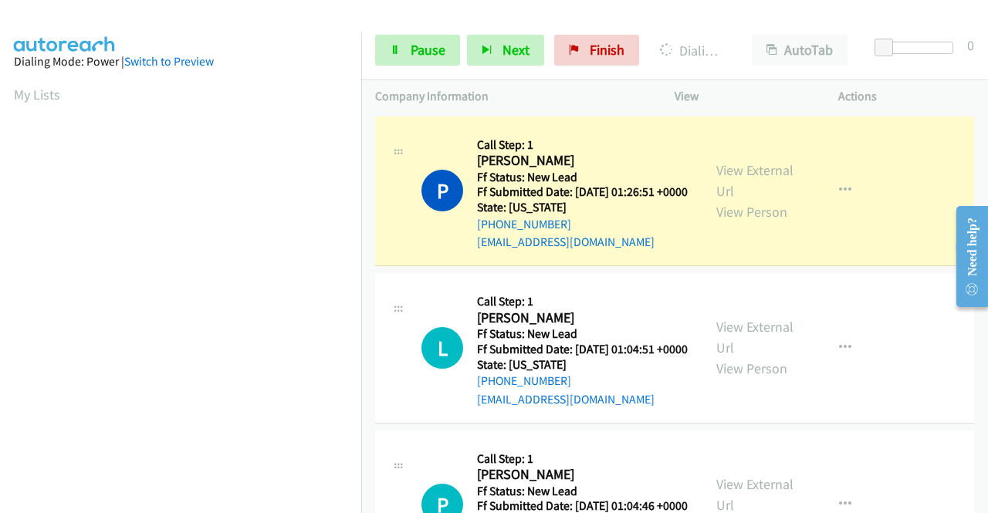
scroll to position [352, 0]
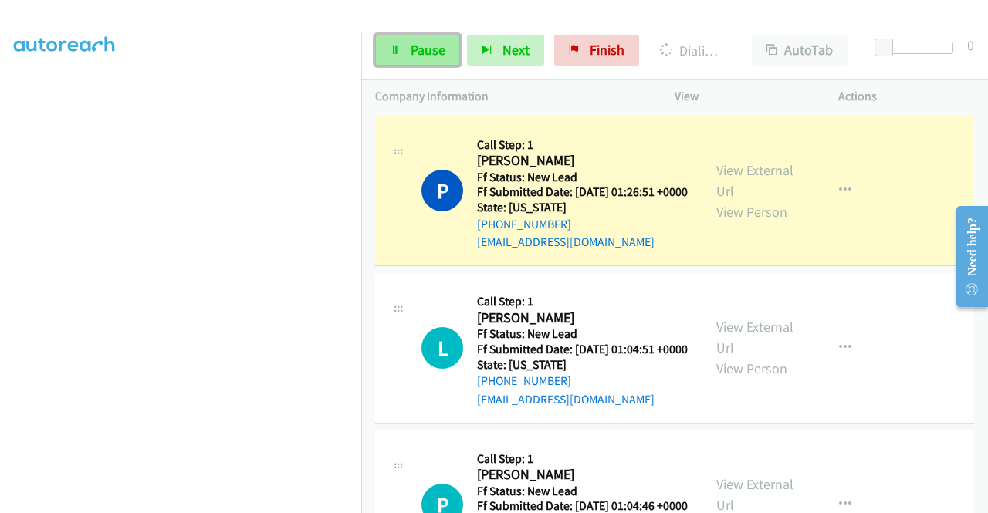
click at [404, 52] on link "Pause" at bounding box center [417, 50] width 85 height 31
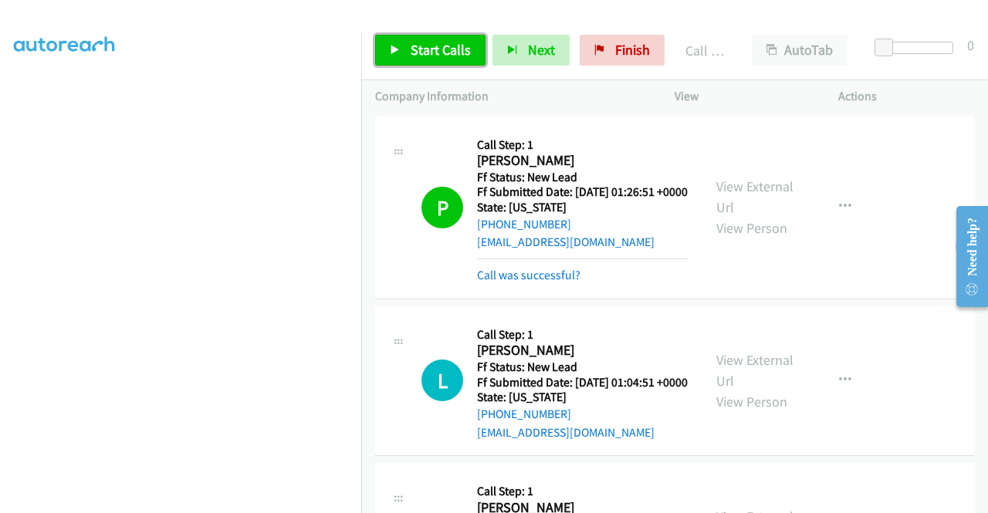
click at [405, 46] on link "Start Calls" at bounding box center [430, 50] width 110 height 31
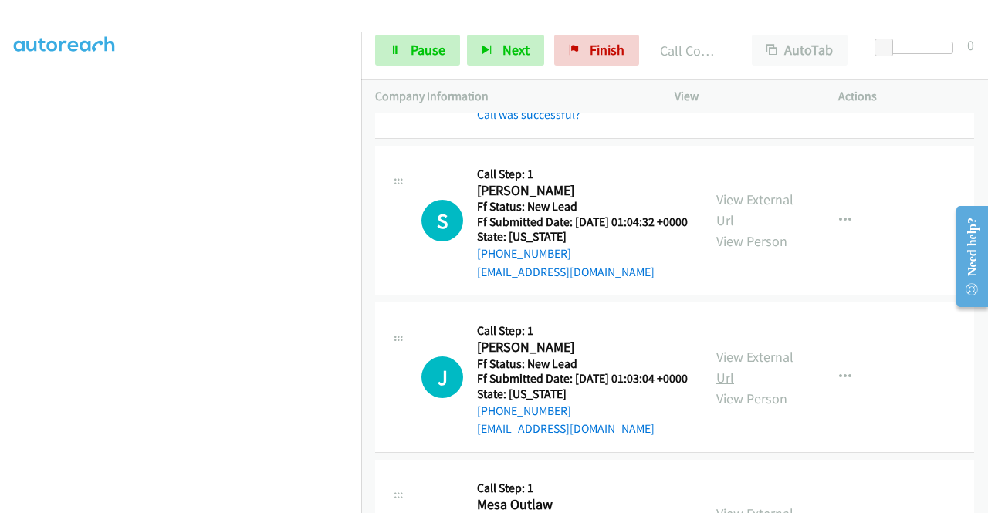
click at [747, 387] on link "View External Url" at bounding box center [754, 367] width 77 height 39
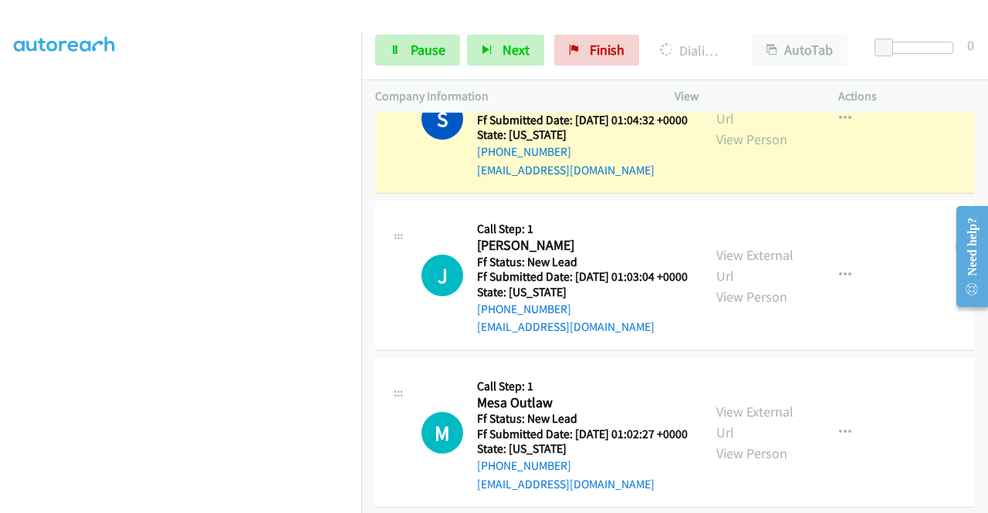
scroll to position [771, 0]
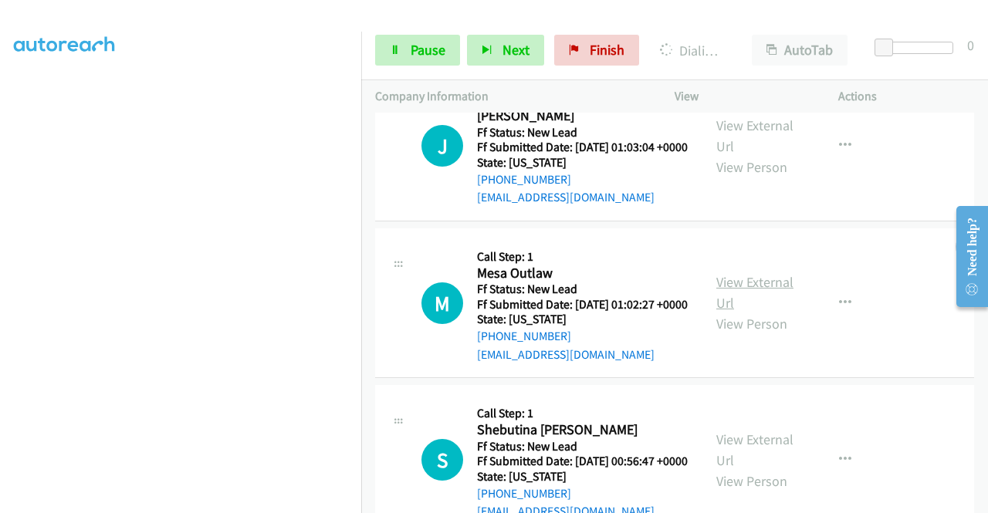
click at [720, 312] on link "View External Url" at bounding box center [754, 292] width 77 height 39
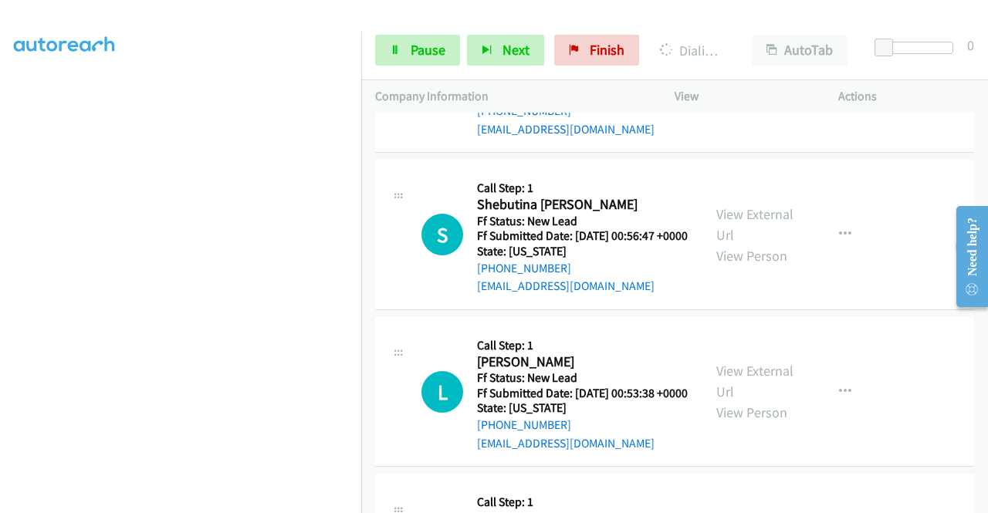
scroll to position [1003, 0]
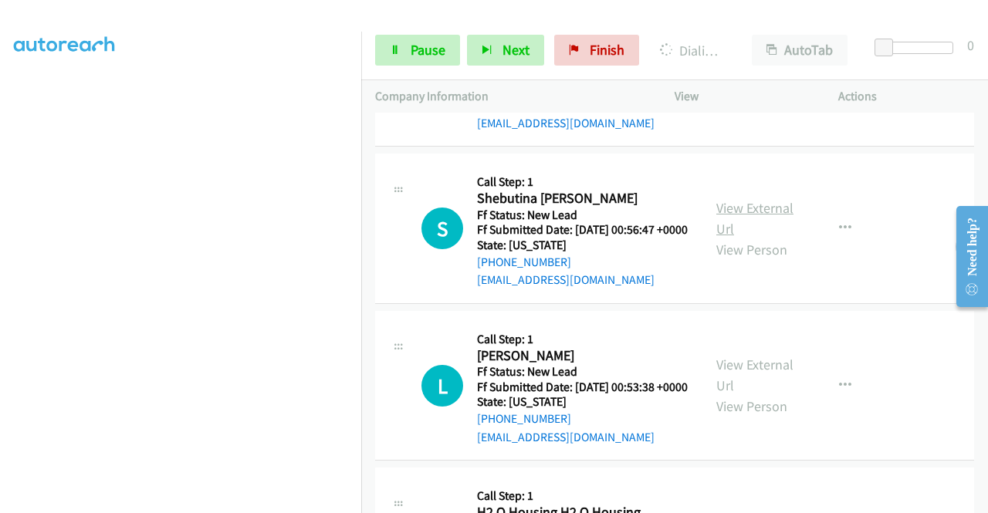
click at [733, 238] on link "View External Url" at bounding box center [754, 218] width 77 height 39
click at [738, 394] on link "View External Url" at bounding box center [754, 375] width 77 height 39
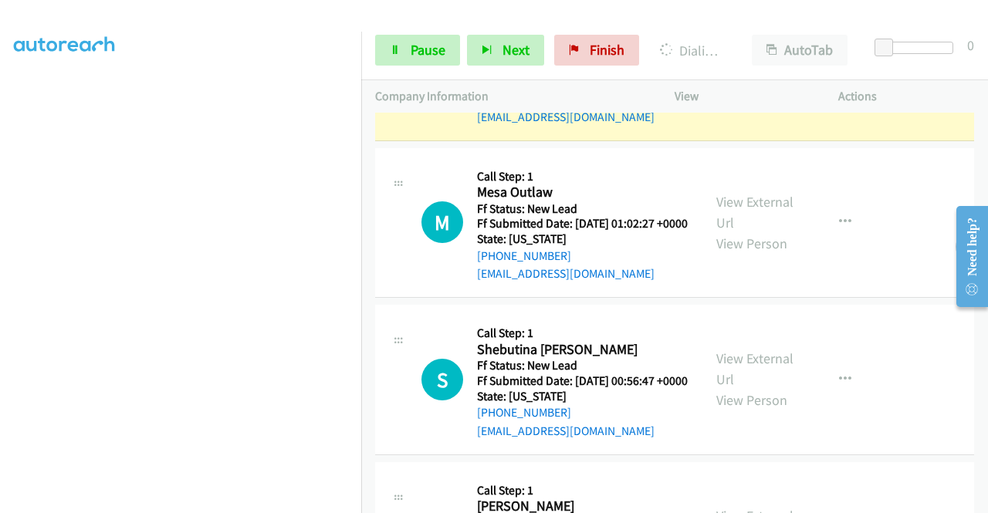
scroll to position [958, 0]
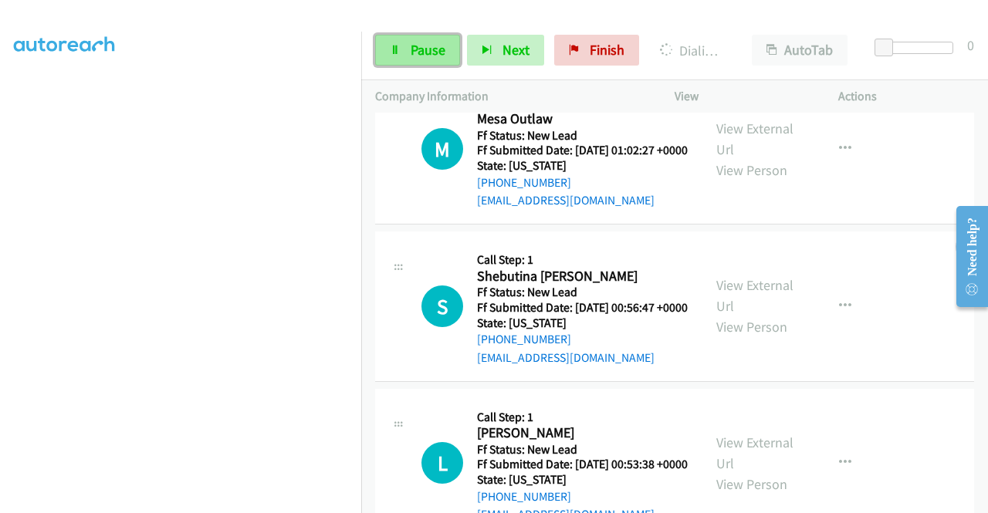
click at [422, 41] on span "Pause" at bounding box center [427, 50] width 35 height 18
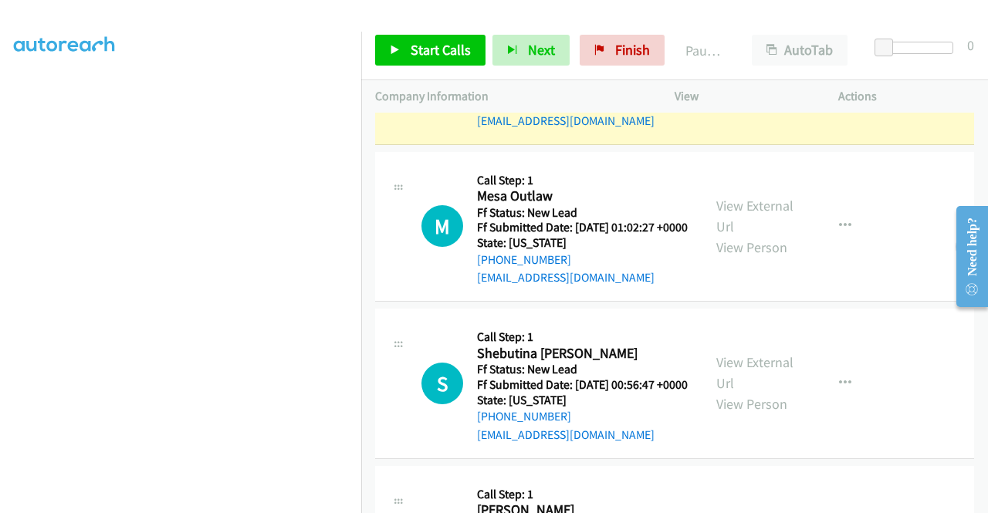
scroll to position [898, 0]
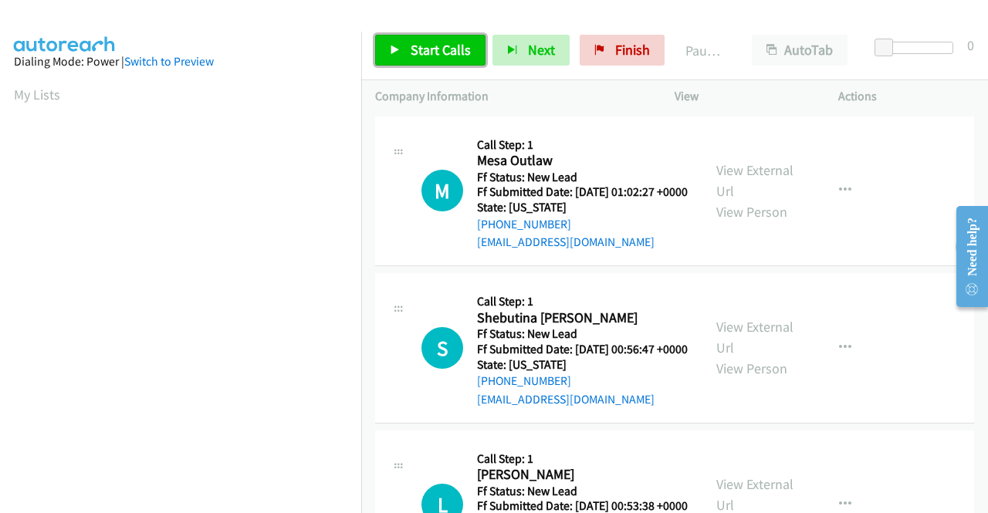
click at [414, 50] on span "Start Calls" at bounding box center [440, 50] width 60 height 18
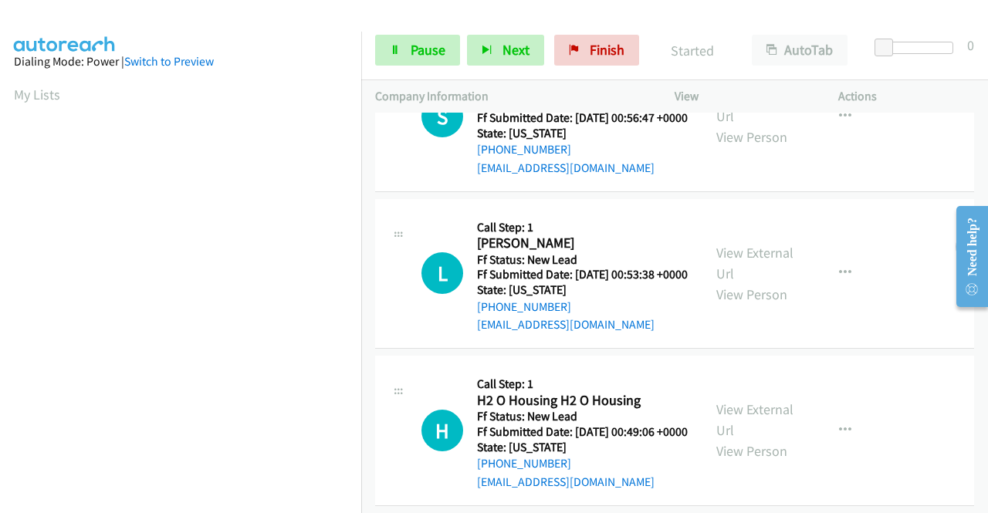
scroll to position [386, 0]
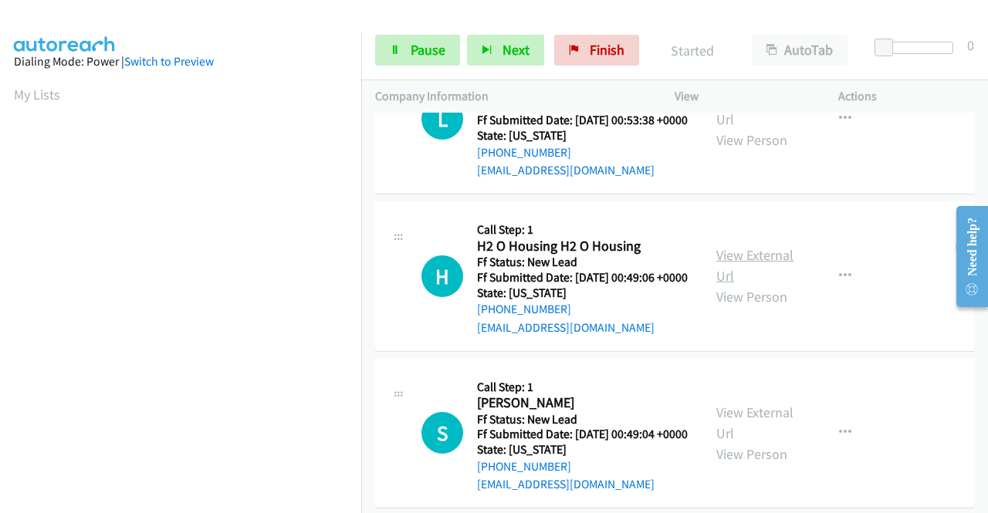
click at [724, 285] on link "View External Url" at bounding box center [754, 265] width 77 height 39
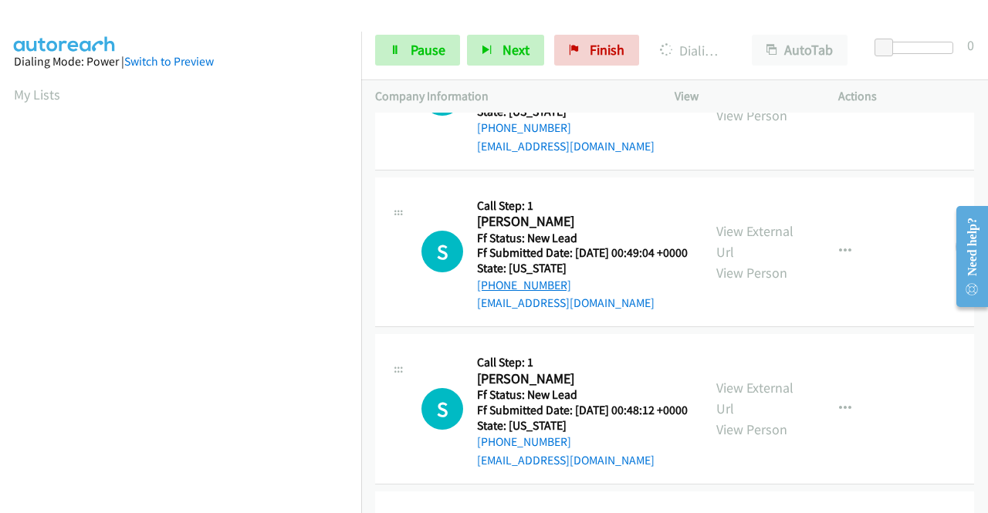
scroll to position [617, 0]
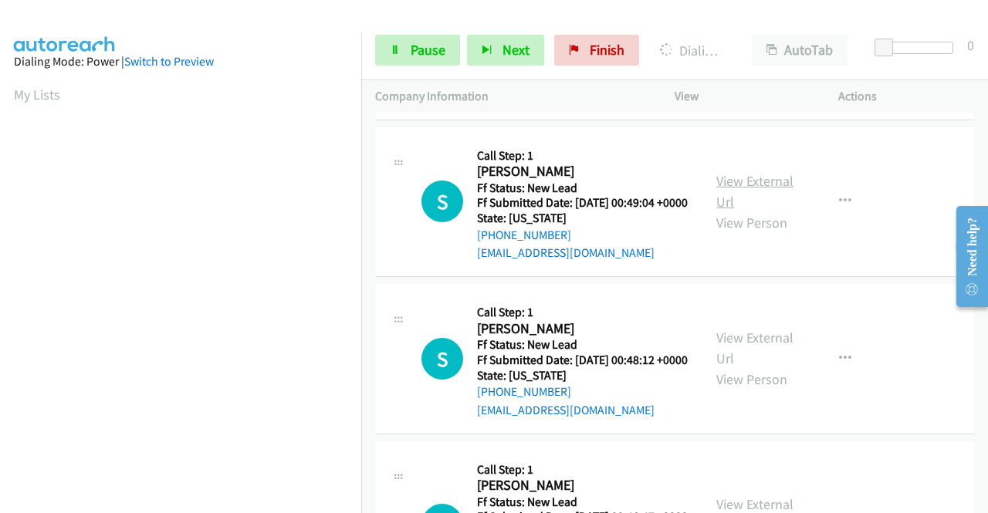
click at [722, 211] on link "View External Url" at bounding box center [754, 191] width 77 height 39
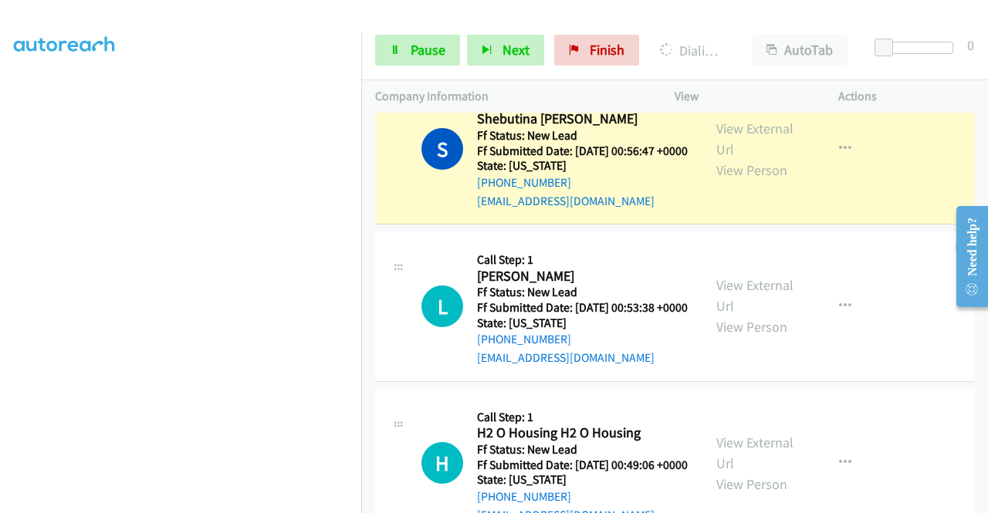
scroll to position [0, 0]
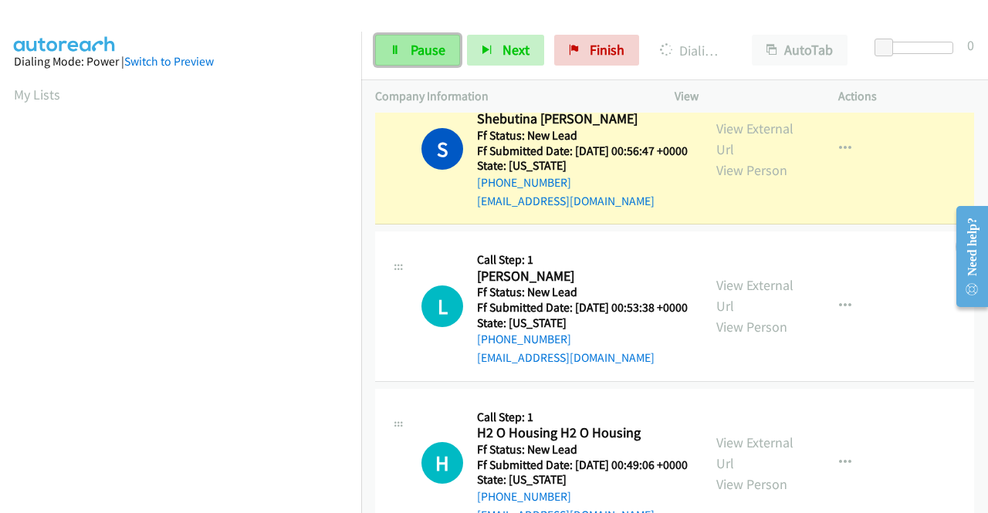
click at [407, 49] on link "Pause" at bounding box center [417, 50] width 85 height 31
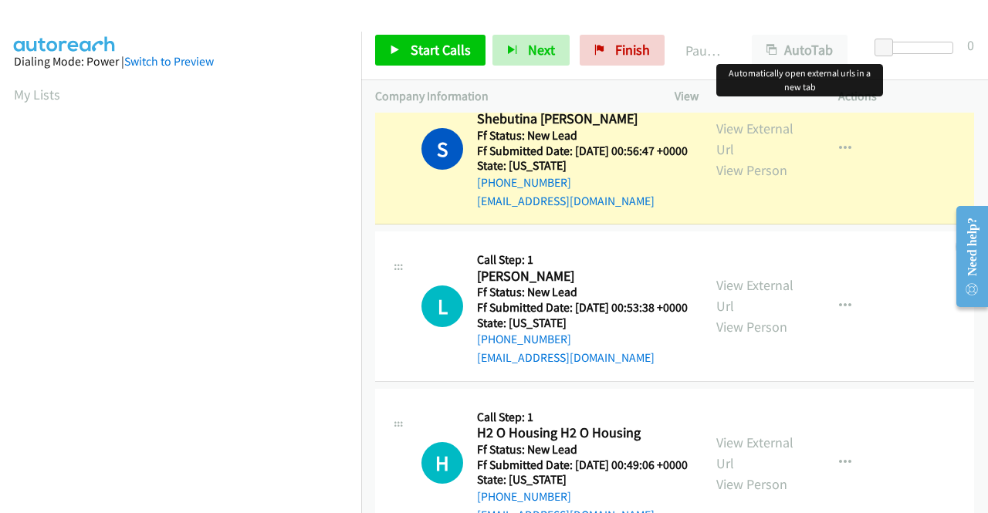
scroll to position [352, 0]
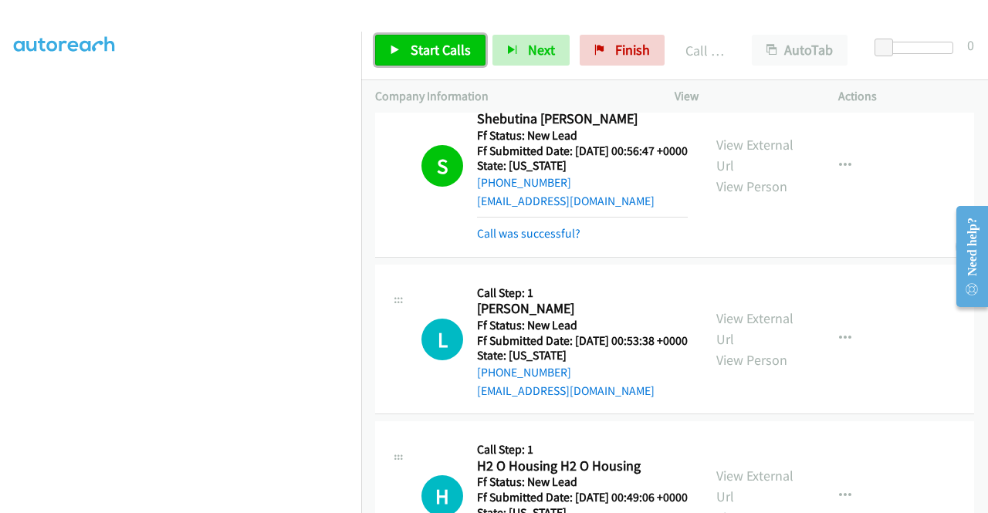
click at [407, 47] on link "Start Calls" at bounding box center [430, 50] width 110 height 31
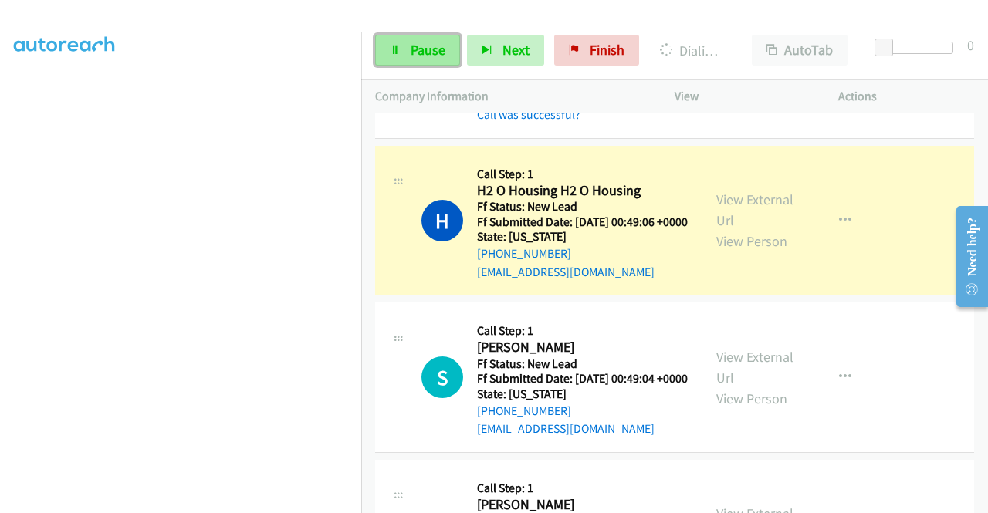
click at [427, 47] on span "Pause" at bounding box center [427, 50] width 35 height 18
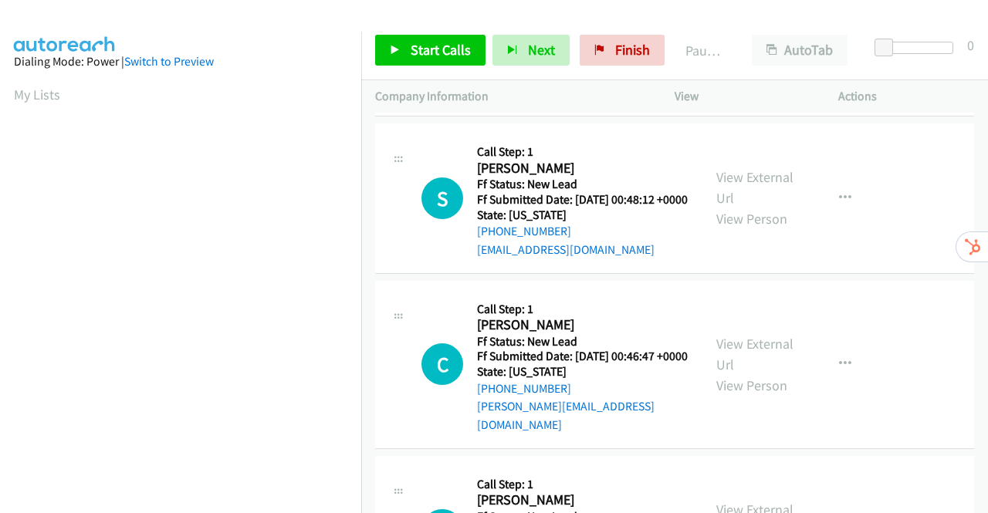
scroll to position [154, 0]
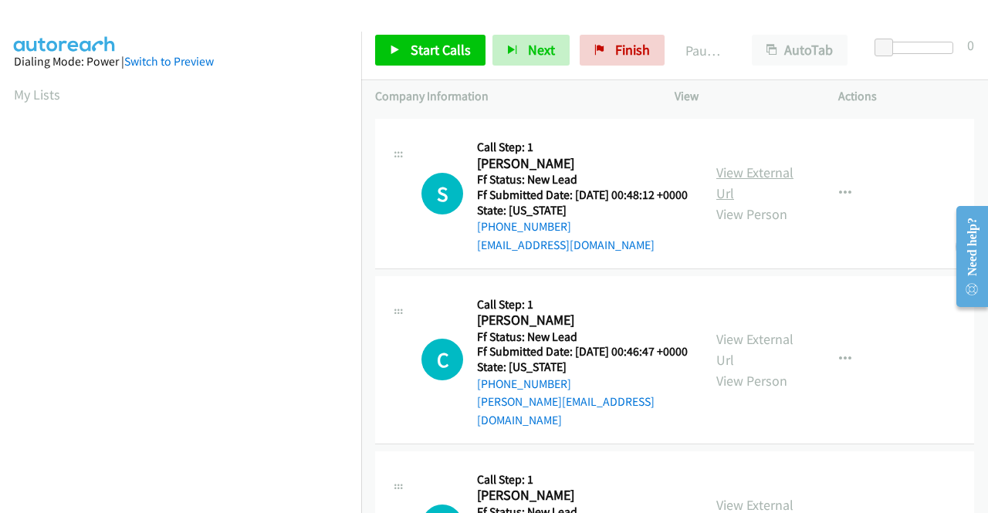
click at [778, 201] on link "View External Url" at bounding box center [754, 183] width 77 height 39
click at [758, 367] on link "View External Url" at bounding box center [754, 349] width 77 height 39
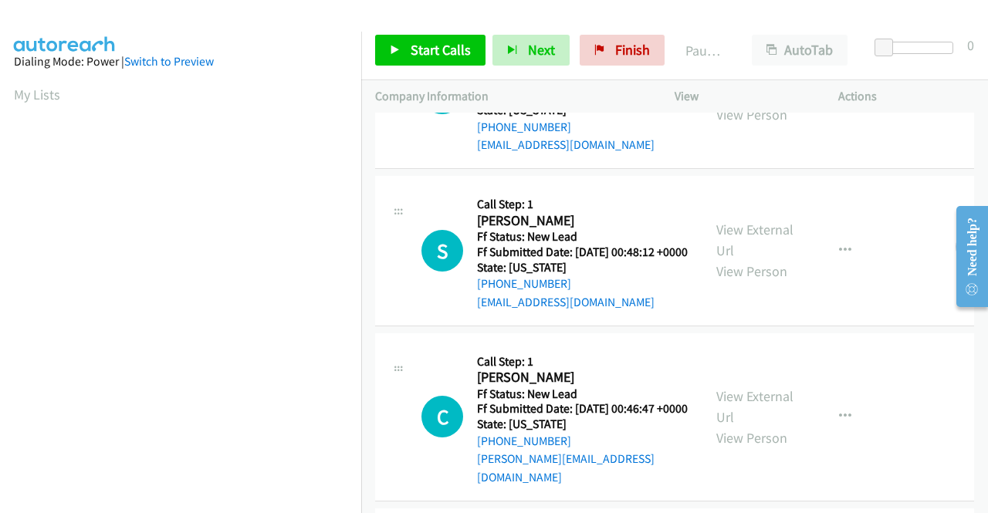
scroll to position [0, 0]
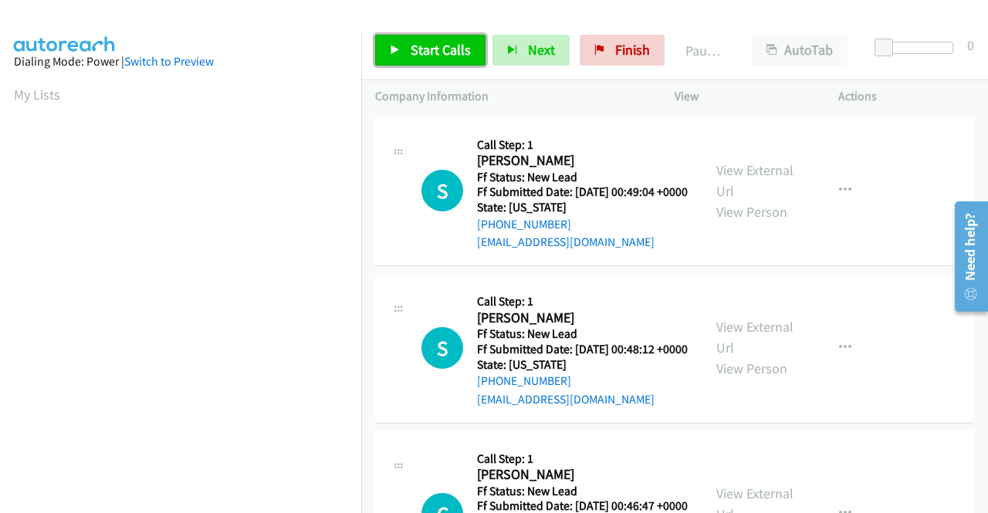
click at [426, 50] on span "Start Calls" at bounding box center [440, 50] width 60 height 18
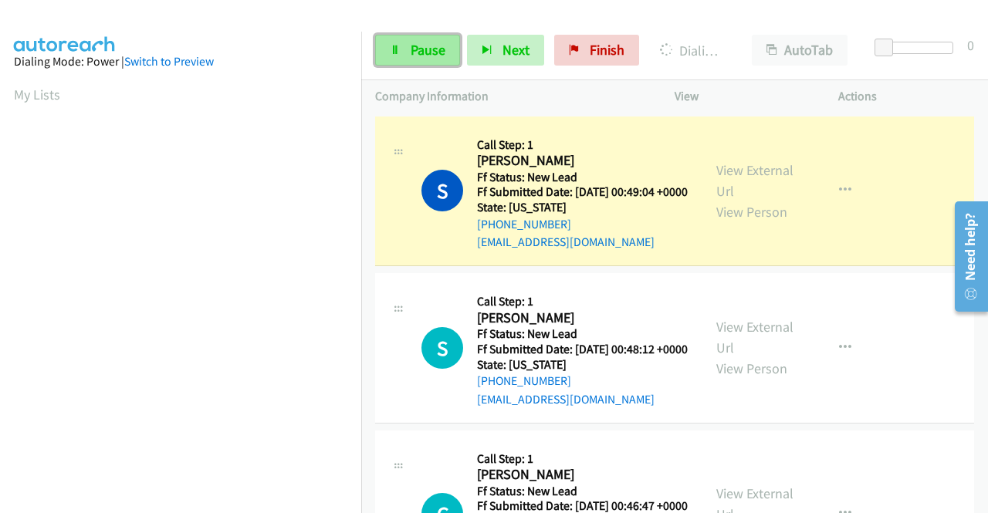
click at [434, 45] on span "Pause" at bounding box center [427, 50] width 35 height 18
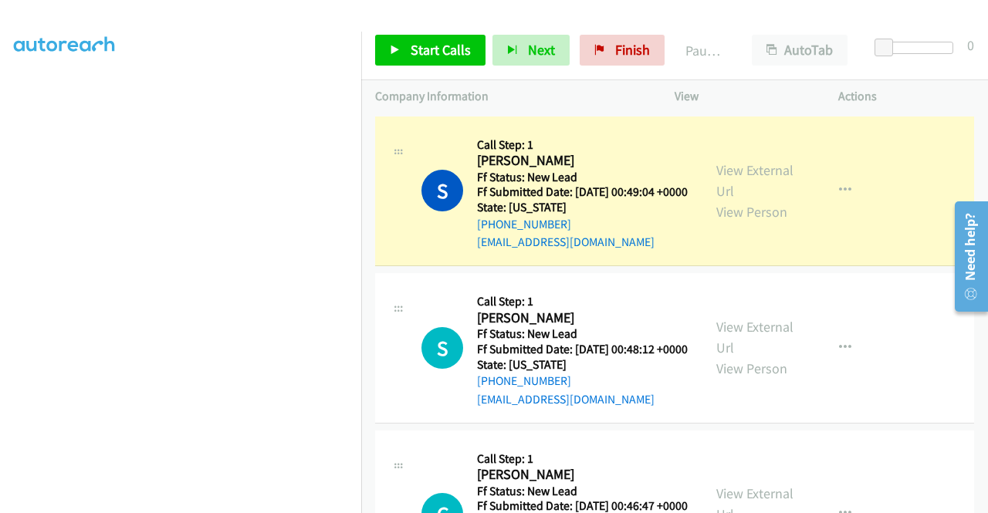
scroll to position [319, 0]
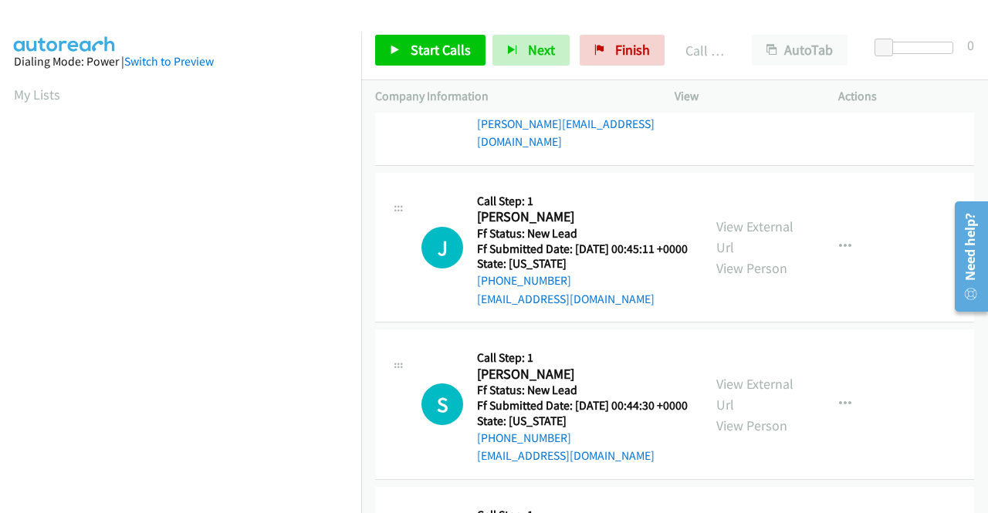
scroll to position [341, 0]
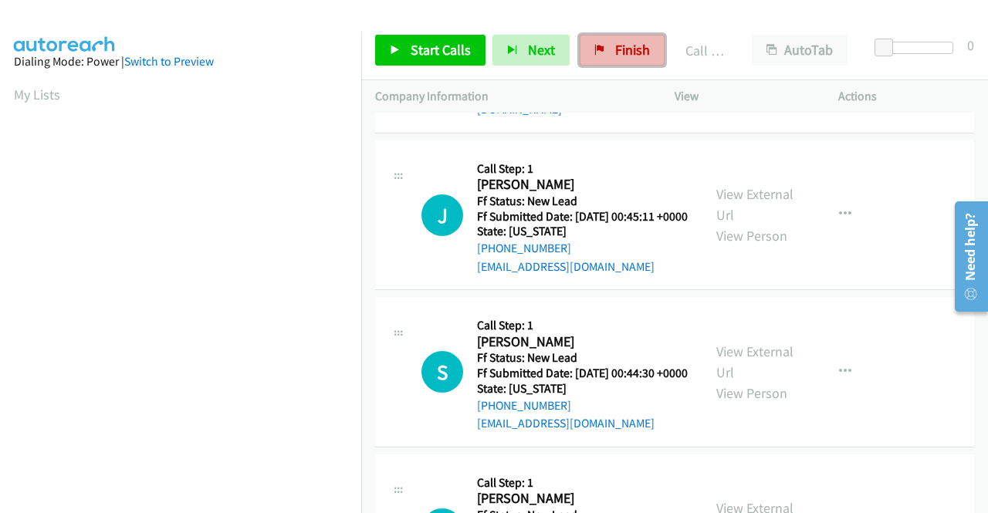
click at [613, 35] on link "Finish" at bounding box center [621, 50] width 85 height 31
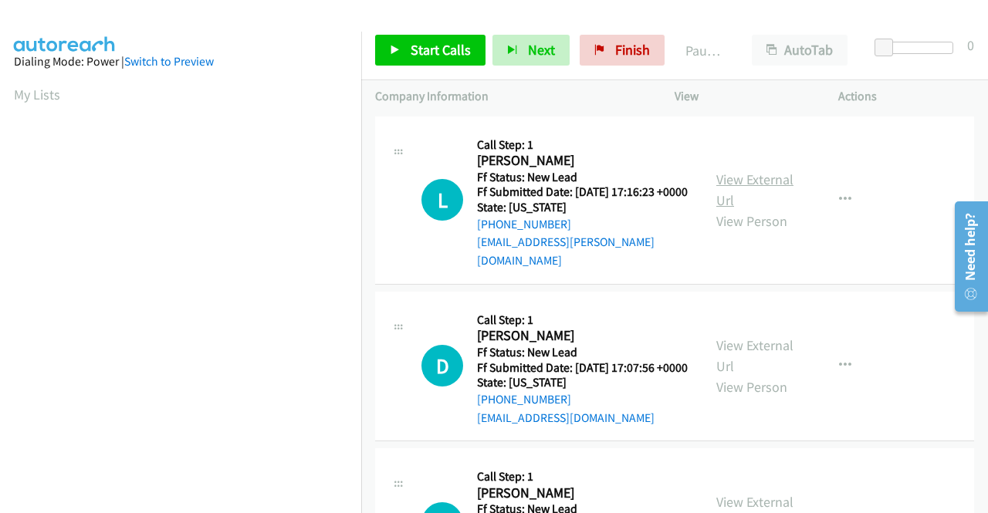
click at [738, 182] on link "View External Url" at bounding box center [754, 189] width 77 height 39
click at [751, 349] on link "View External Url" at bounding box center [754, 355] width 77 height 39
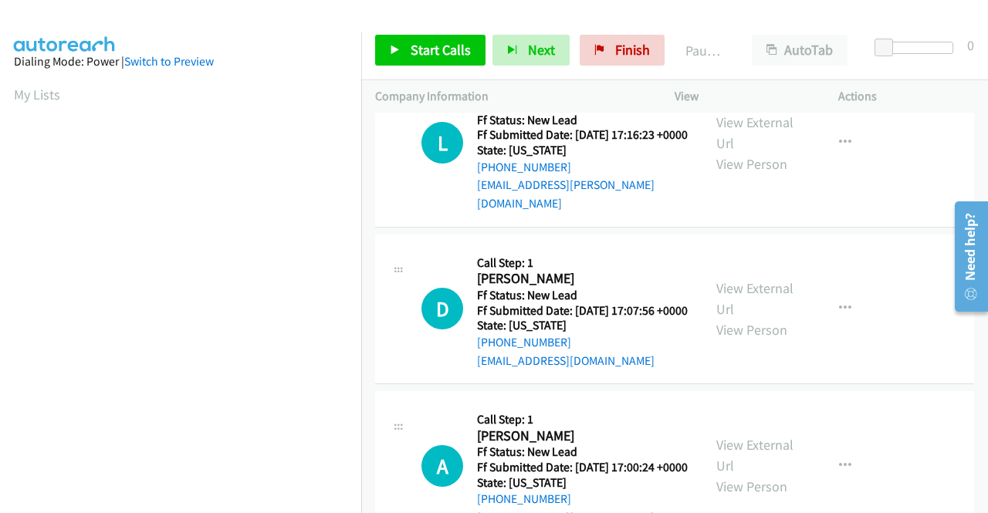
scroll to position [77, 0]
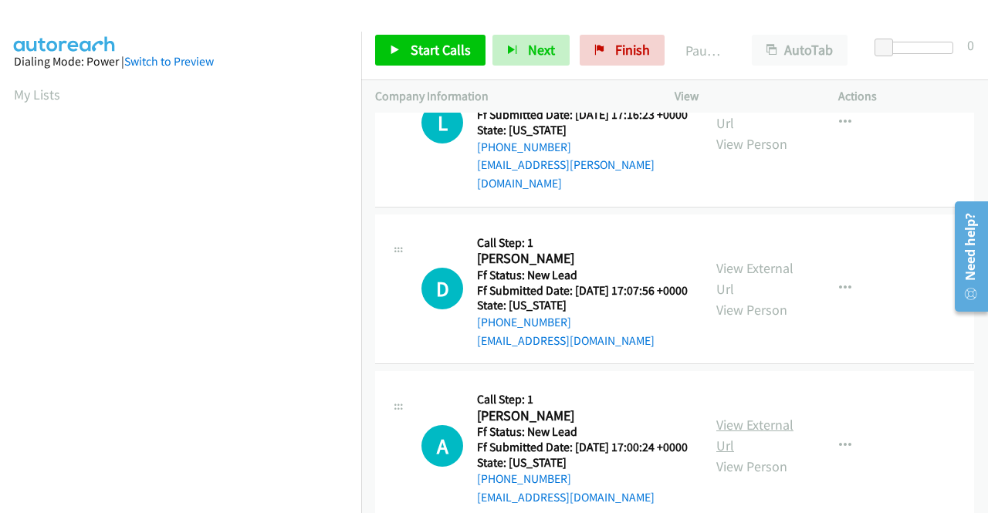
click at [756, 441] on link "View External Url" at bounding box center [754, 435] width 77 height 39
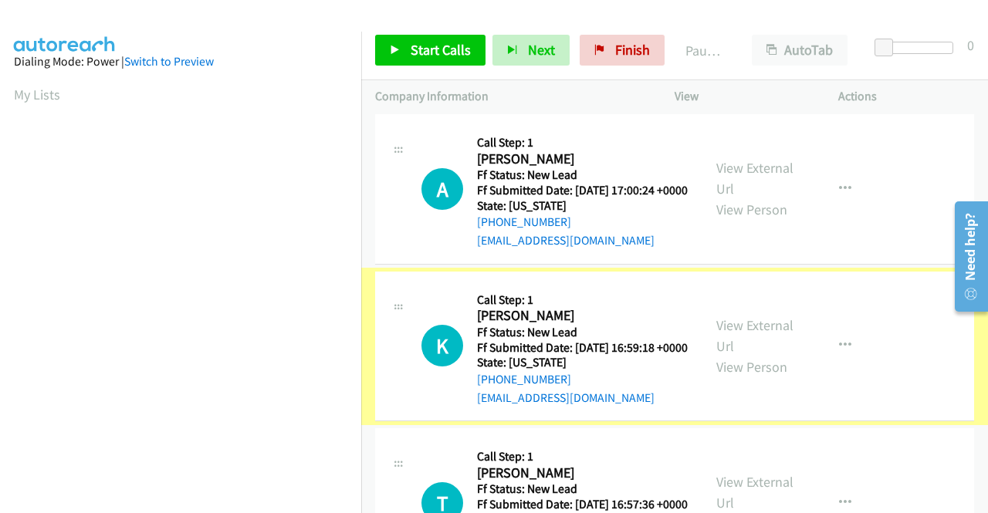
scroll to position [386, 0]
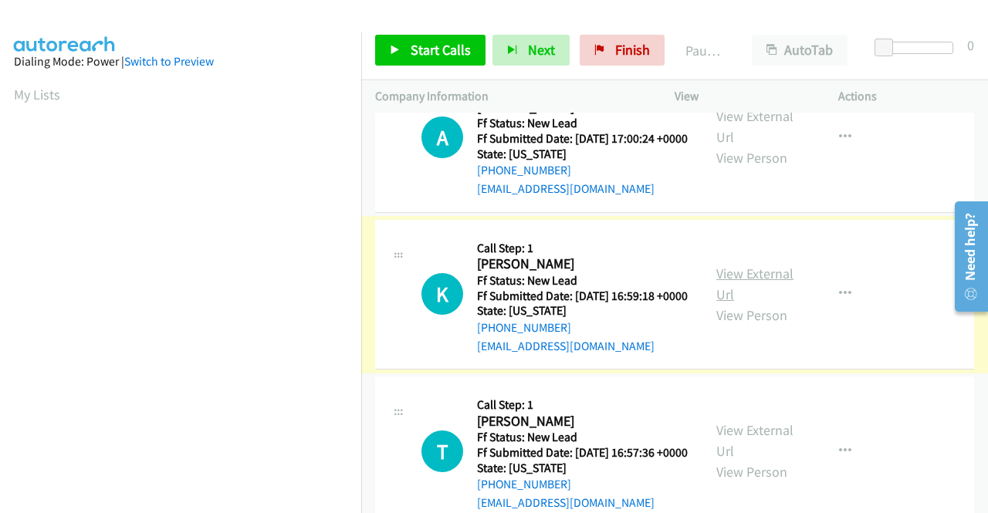
click at [744, 303] on link "View External Url" at bounding box center [754, 284] width 77 height 39
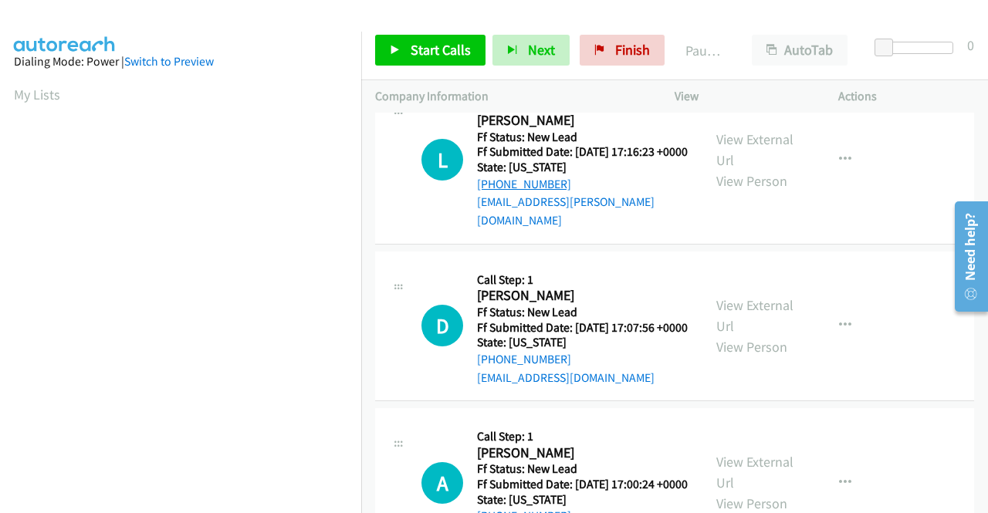
scroll to position [0, 0]
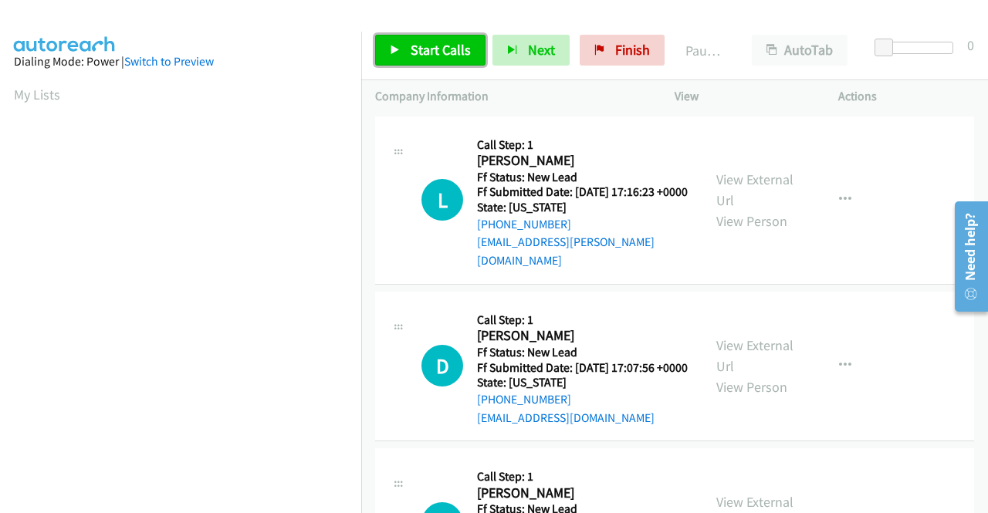
click at [434, 53] on span "Start Calls" at bounding box center [440, 50] width 60 height 18
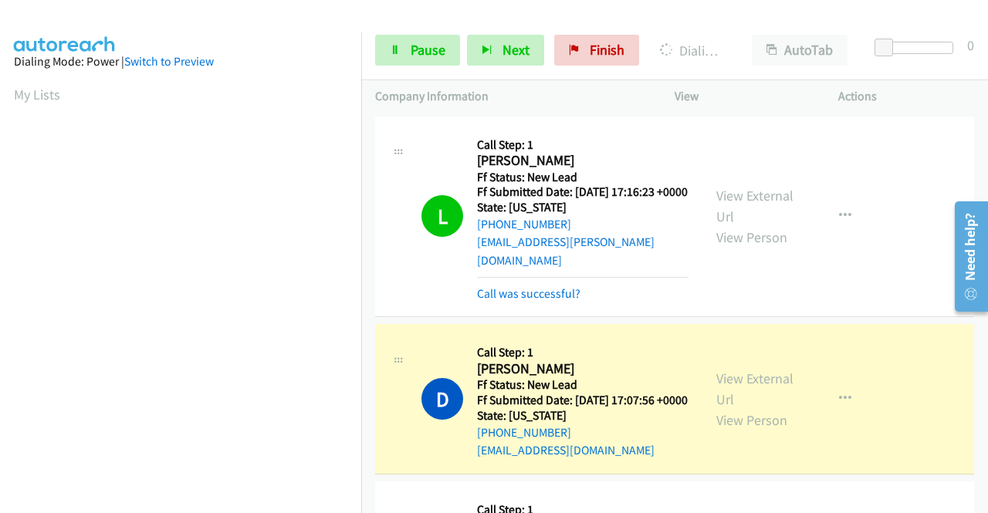
scroll to position [352, 0]
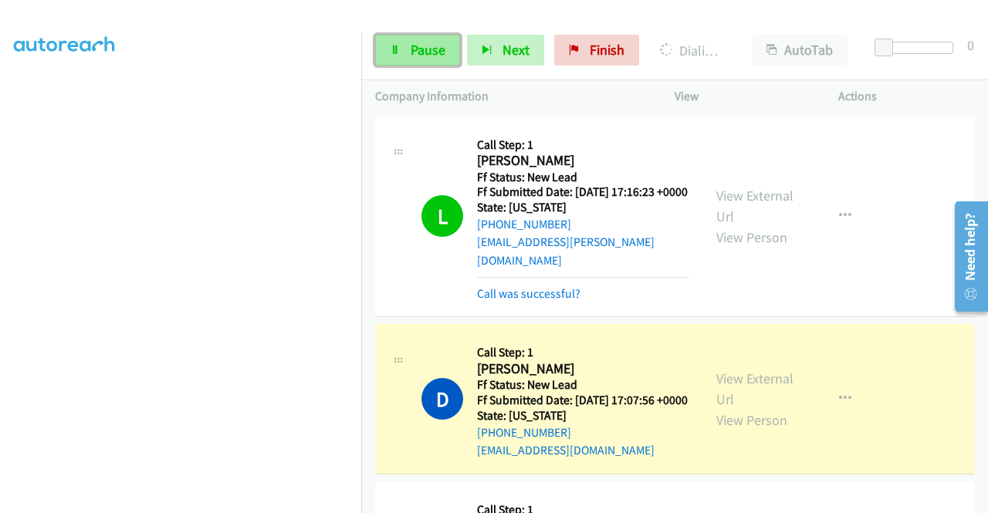
click at [423, 42] on span "Pause" at bounding box center [427, 50] width 35 height 18
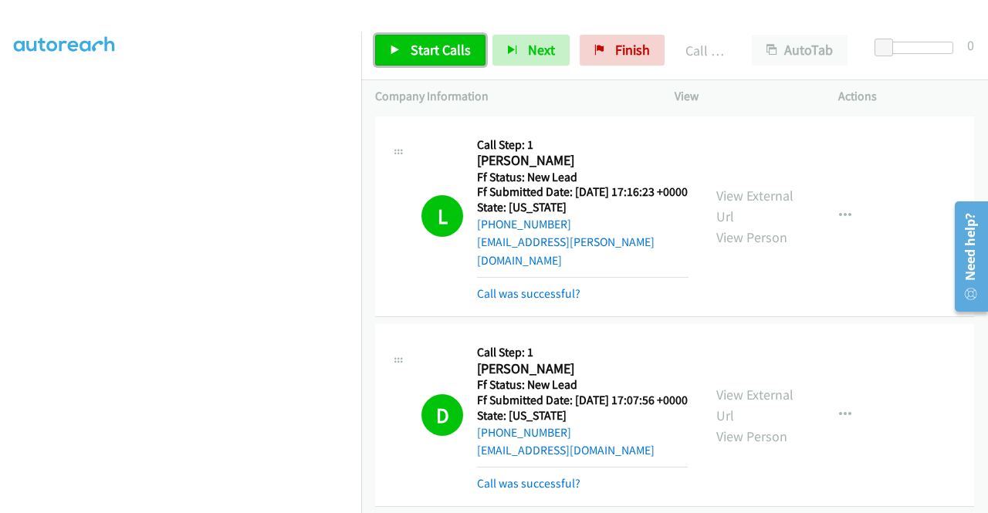
click at [414, 48] on span "Start Calls" at bounding box center [440, 50] width 60 height 18
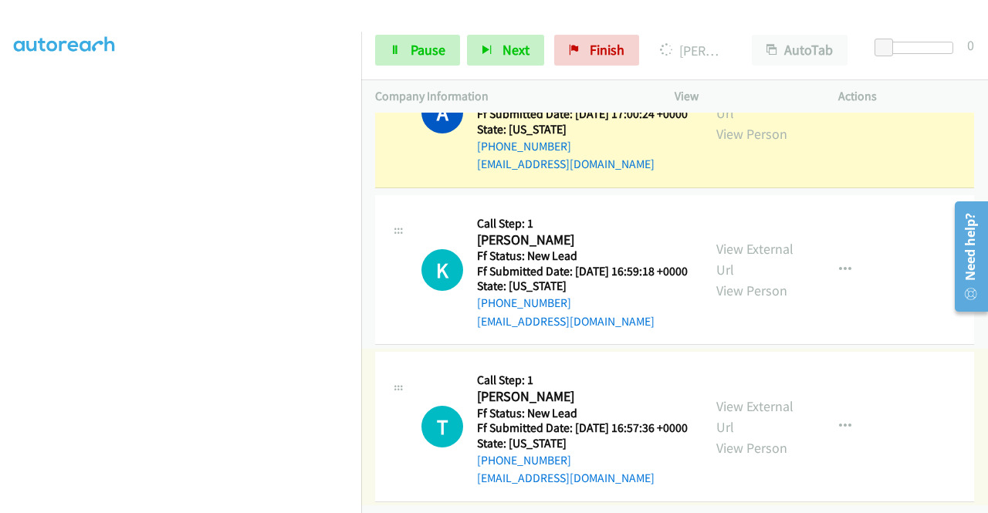
scroll to position [540, 0]
click at [768, 397] on link "View External Url" at bounding box center [754, 416] width 77 height 39
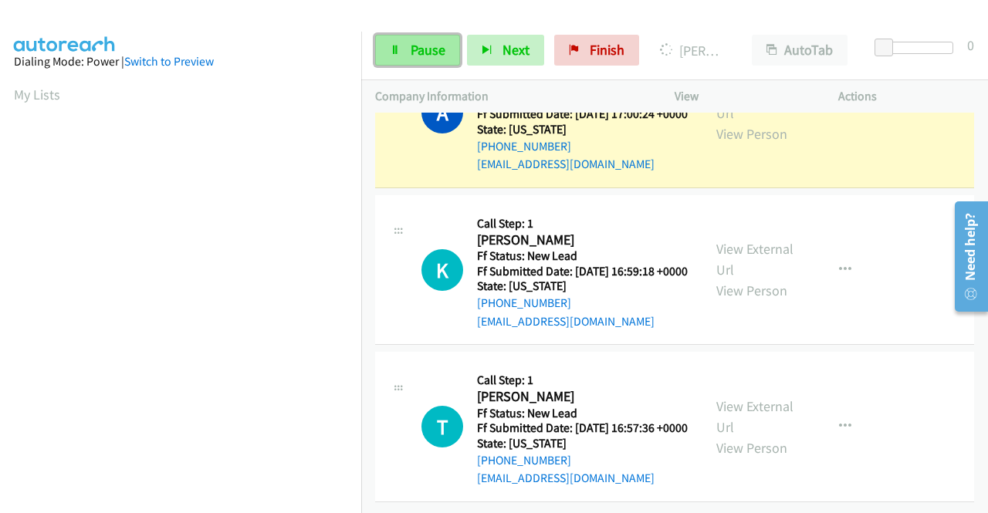
click at [432, 42] on span "Pause" at bounding box center [427, 50] width 35 height 18
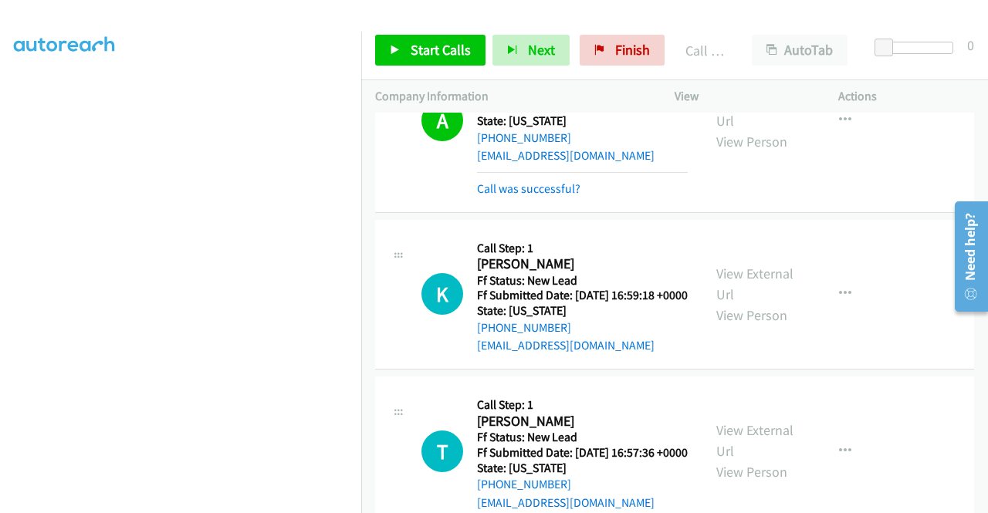
scroll to position [386, 0]
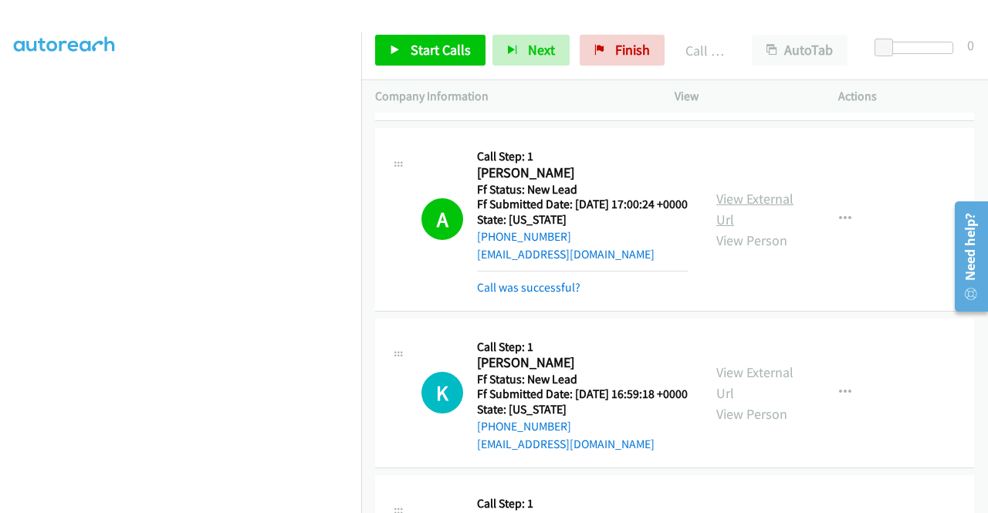
click at [733, 213] on link "View External Url" at bounding box center [754, 209] width 77 height 39
click at [432, 47] on span "Start Calls" at bounding box center [440, 50] width 60 height 18
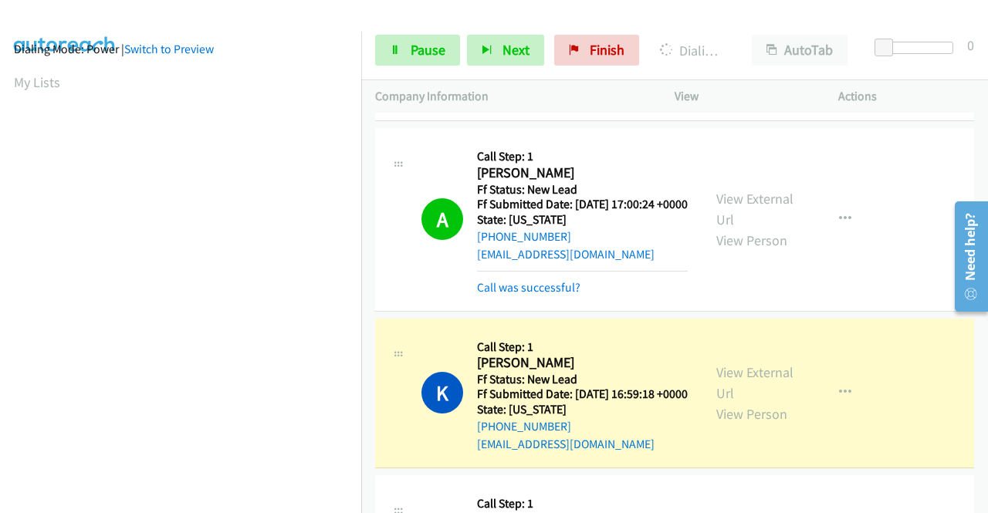
scroll to position [0, 0]
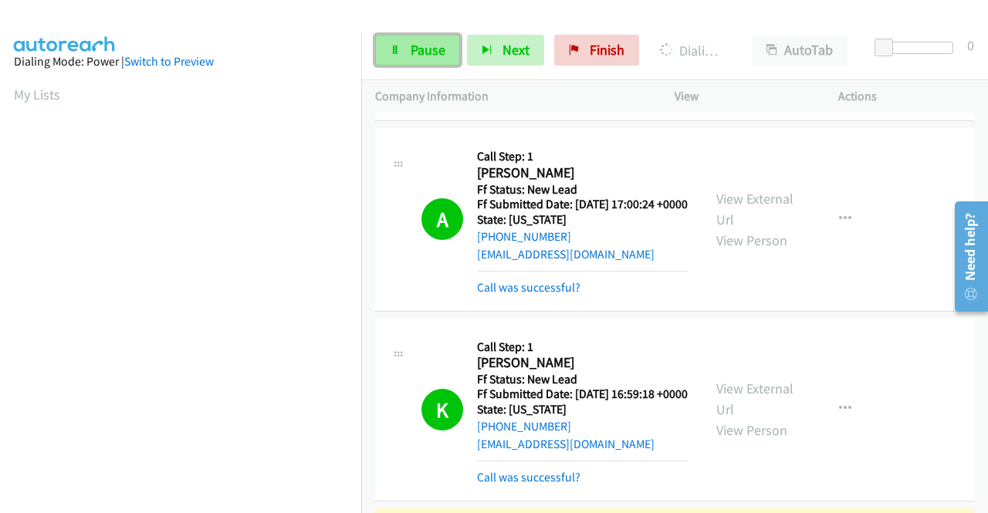
click at [417, 45] on span "Pause" at bounding box center [427, 50] width 35 height 18
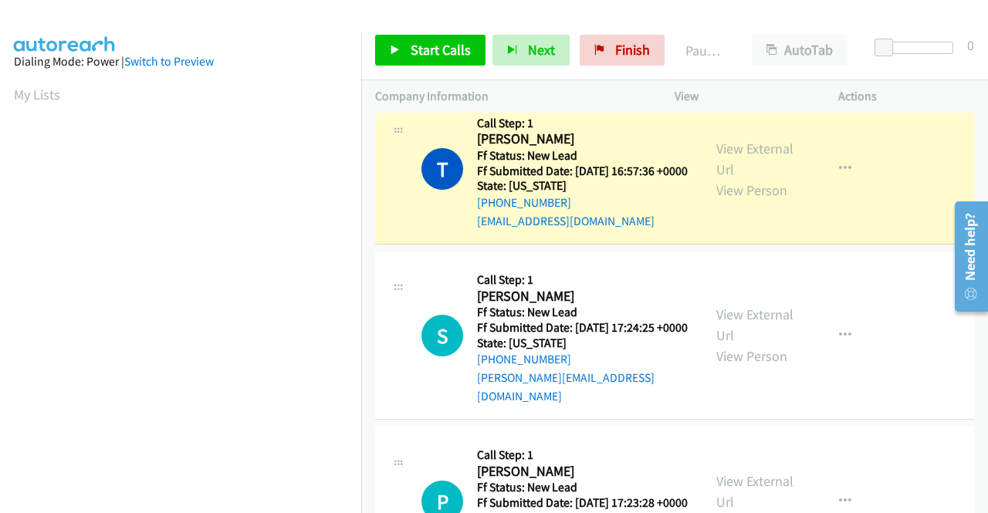
scroll to position [849, 0]
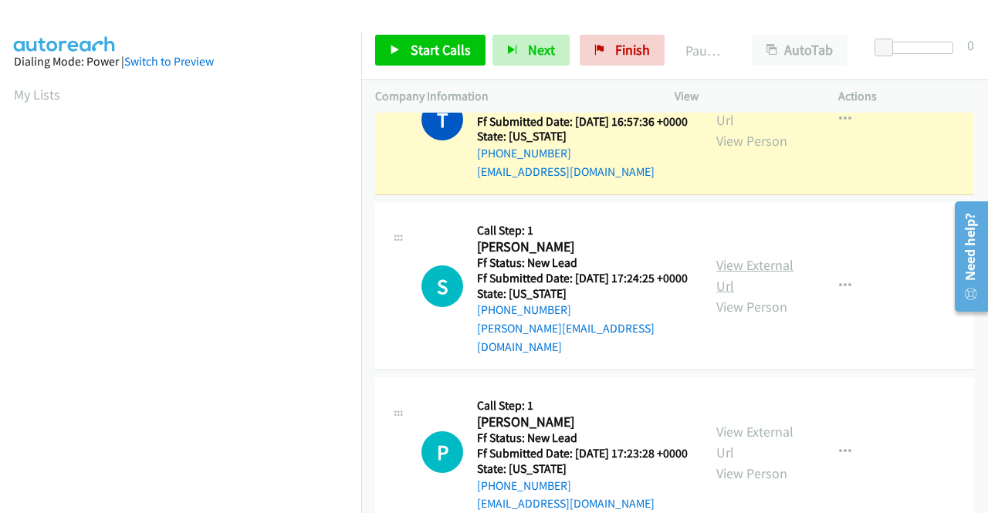
click at [735, 295] on link "View External Url" at bounding box center [754, 275] width 77 height 39
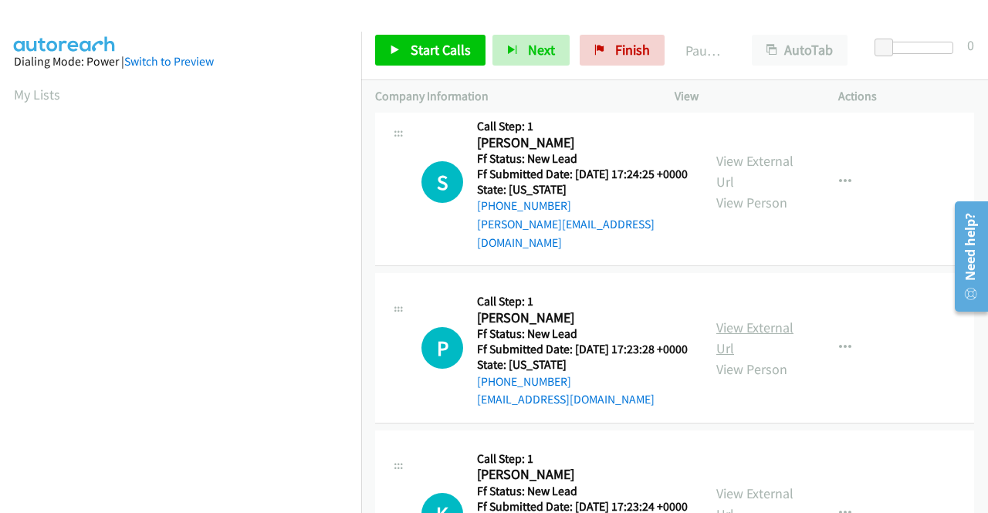
scroll to position [1003, 0]
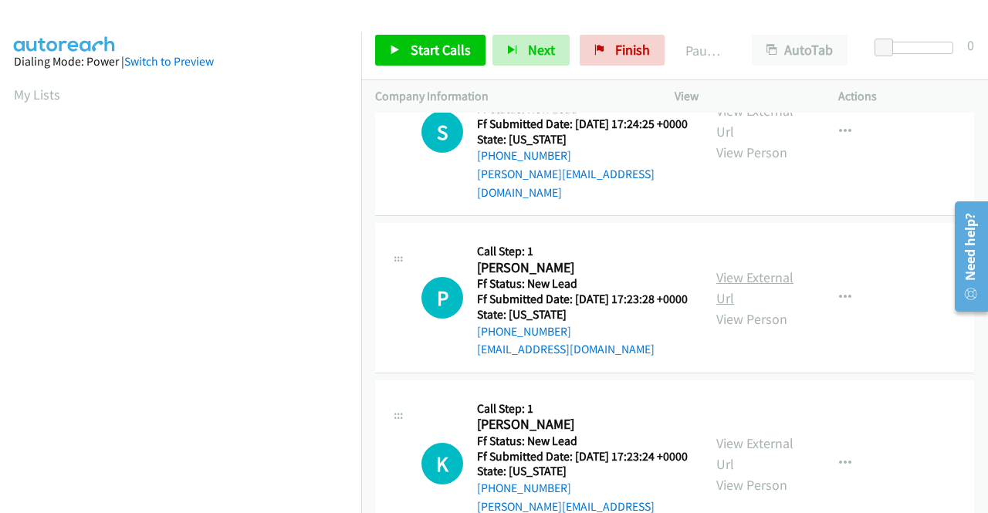
click at [732, 307] on link "View External Url" at bounding box center [754, 287] width 77 height 39
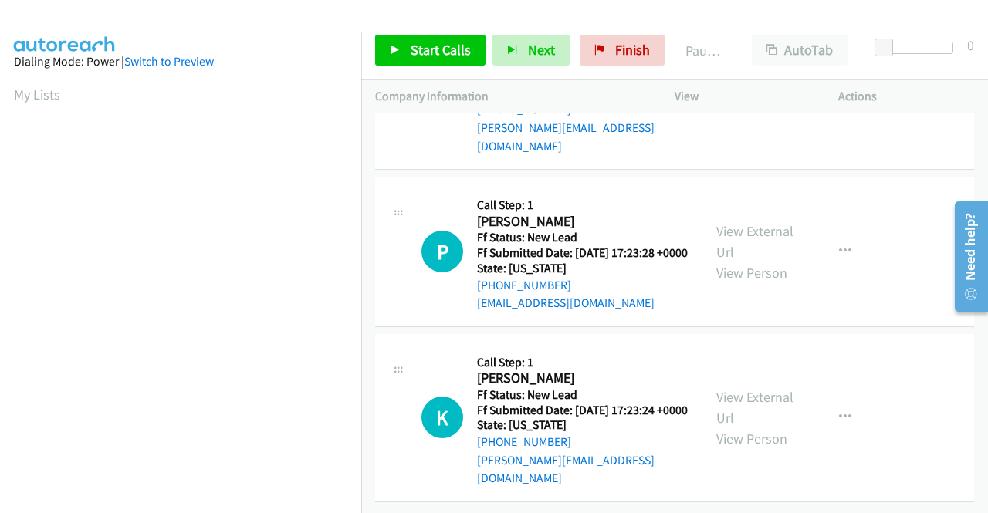
scroll to position [1125, 0]
click at [733, 388] on link "View External Url" at bounding box center [754, 407] width 77 height 39
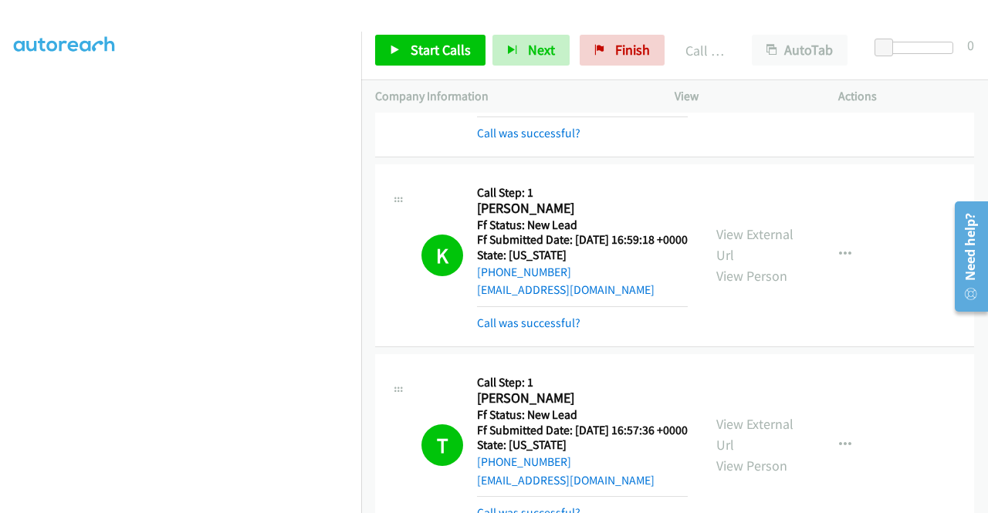
scroll to position [849, 0]
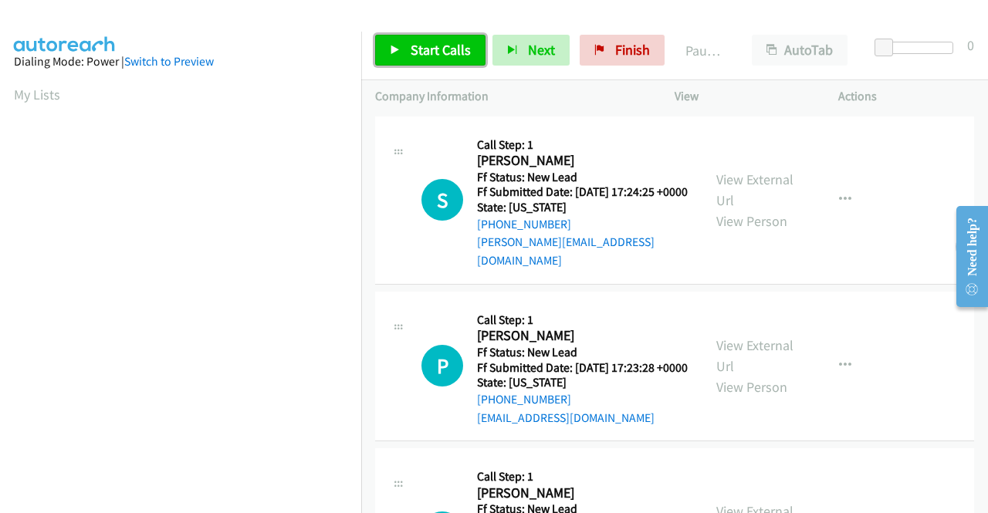
click at [444, 49] on span "Start Calls" at bounding box center [440, 50] width 60 height 18
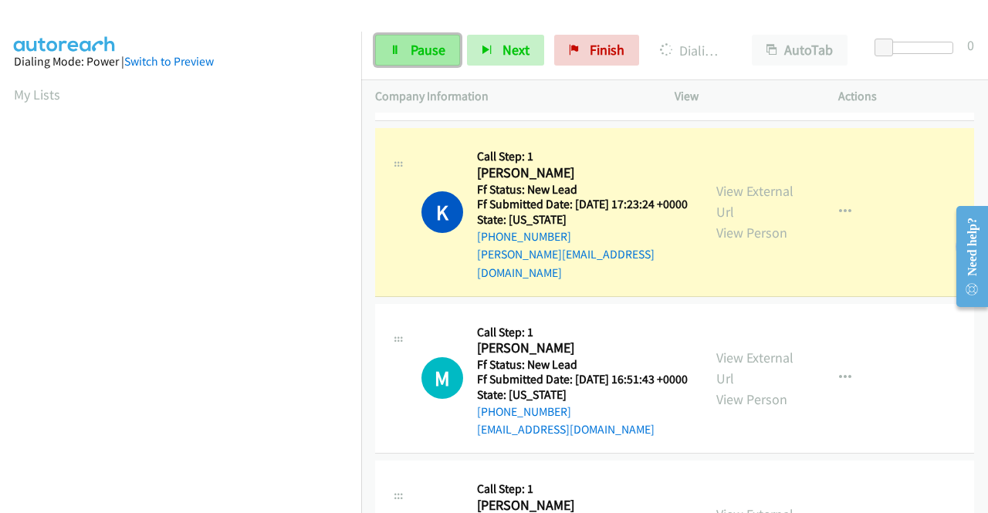
click at [425, 42] on span "Pause" at bounding box center [427, 50] width 35 height 18
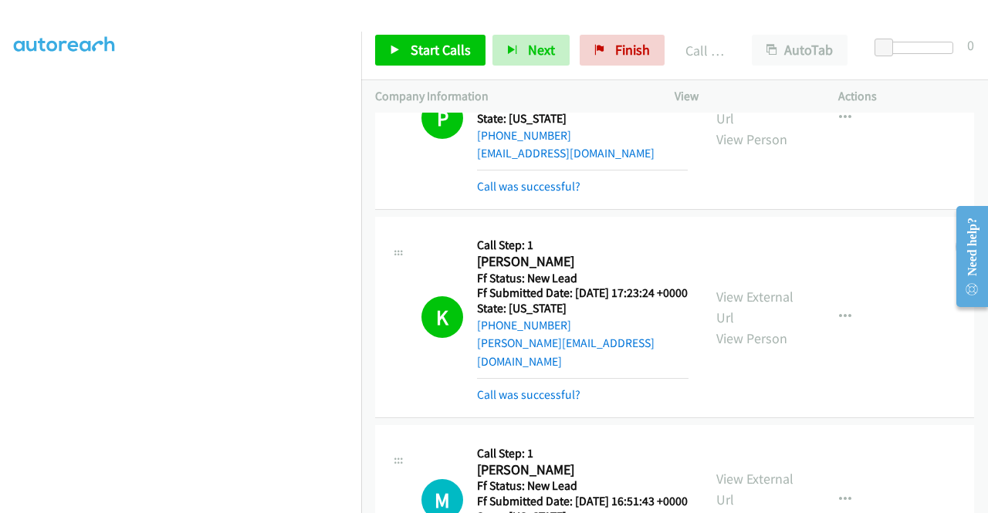
scroll to position [154, 0]
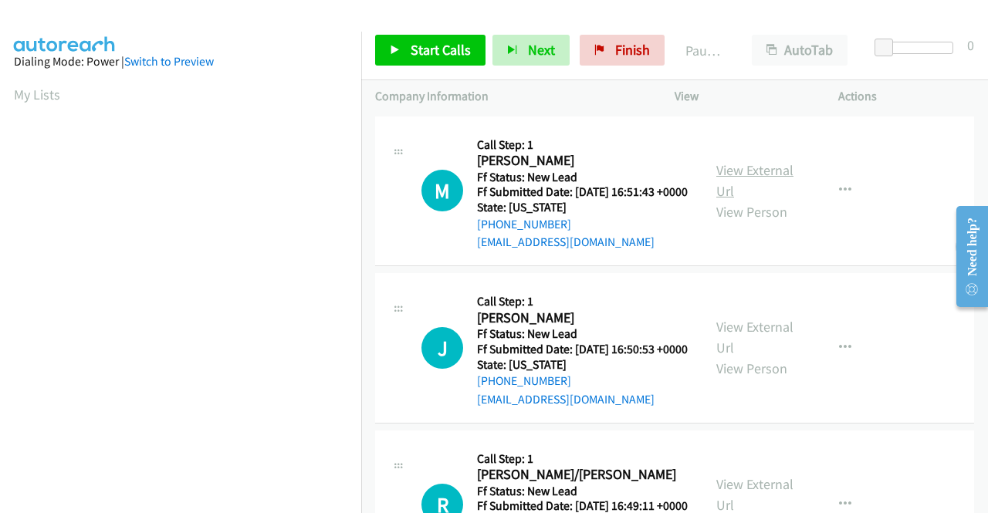
click at [758, 175] on link "View External Url" at bounding box center [754, 180] width 77 height 39
click at [759, 351] on link "View External Url" at bounding box center [754, 337] width 77 height 39
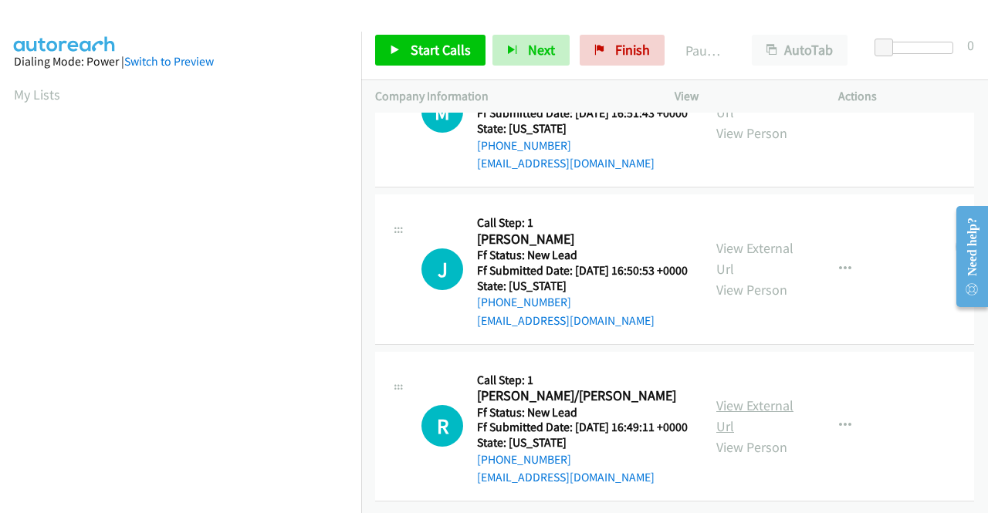
click at [775, 397] on link "View External Url" at bounding box center [754, 416] width 77 height 39
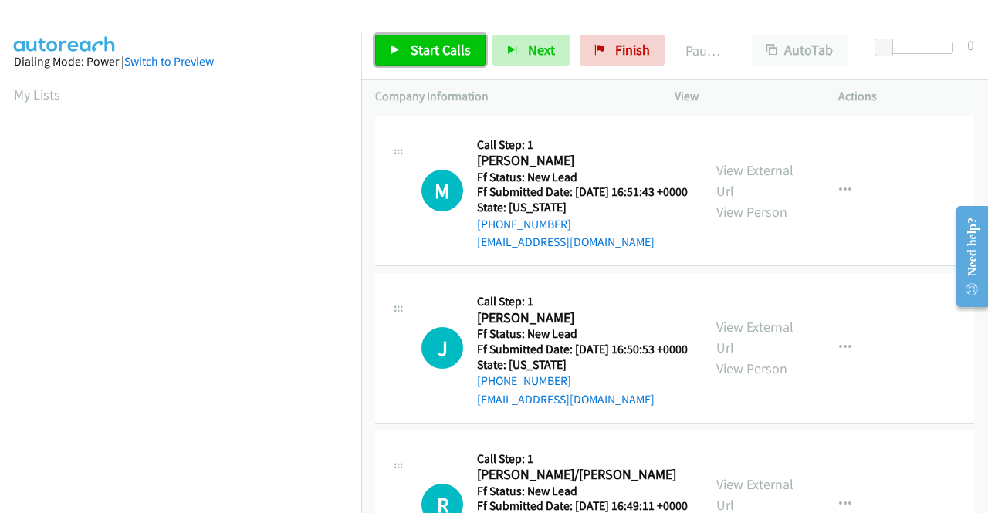
click at [407, 50] on link "Start Calls" at bounding box center [430, 50] width 110 height 31
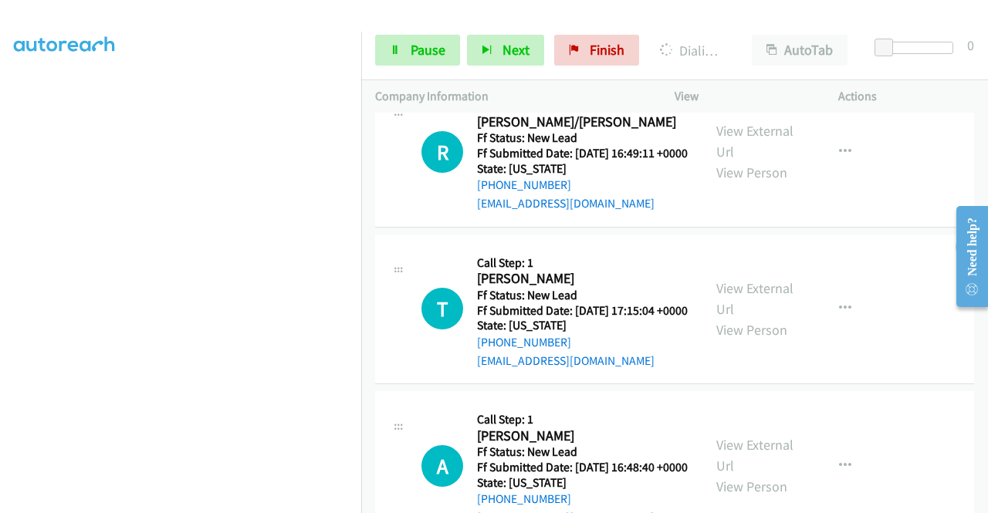
scroll to position [540, 0]
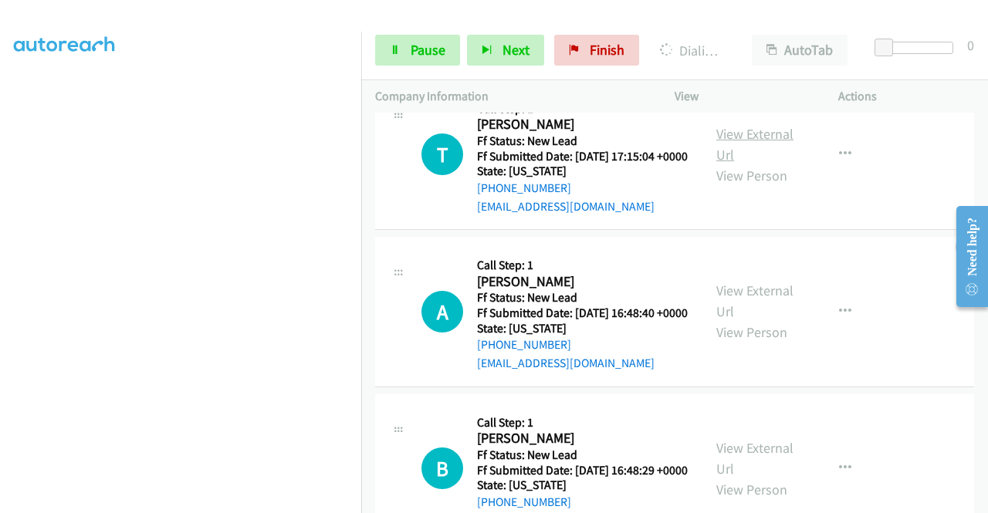
click at [778, 164] on link "View External Url" at bounding box center [754, 144] width 77 height 39
click at [730, 320] on link "View External Url" at bounding box center [754, 301] width 77 height 39
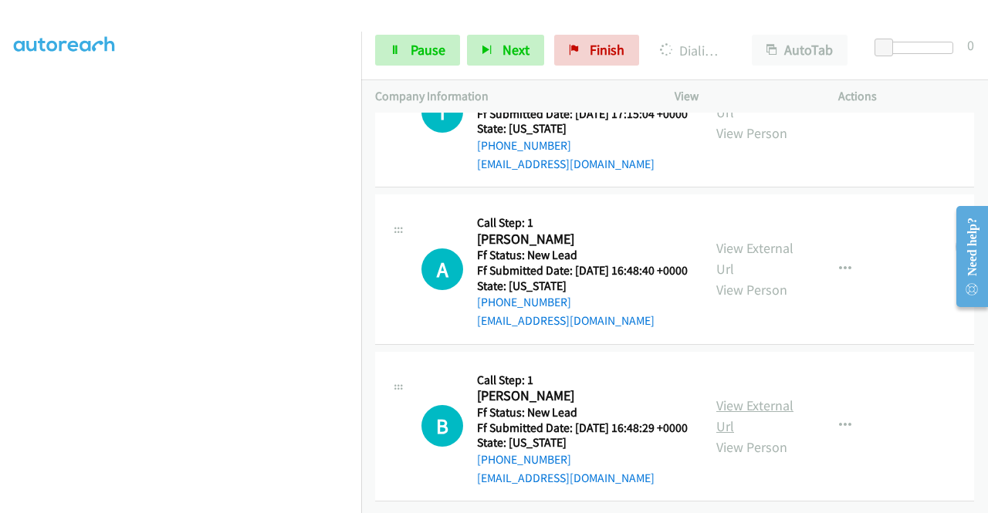
click at [746, 397] on link "View External Url" at bounding box center [754, 416] width 77 height 39
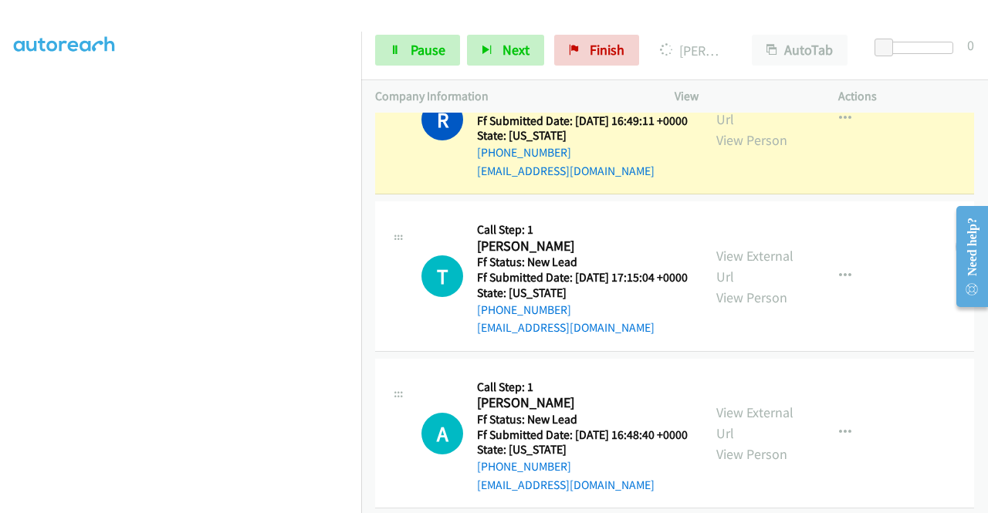
scroll to position [0, 0]
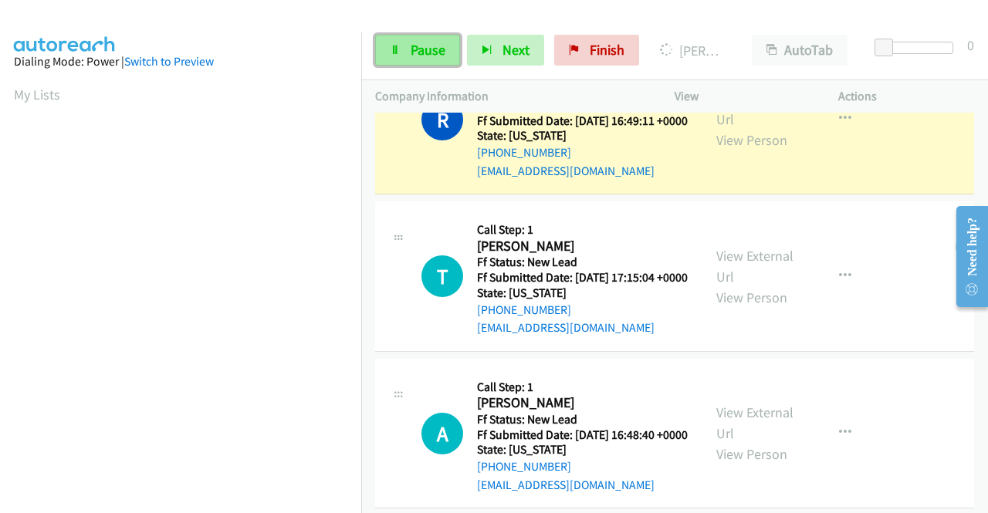
click at [427, 50] on span "Pause" at bounding box center [427, 50] width 35 height 18
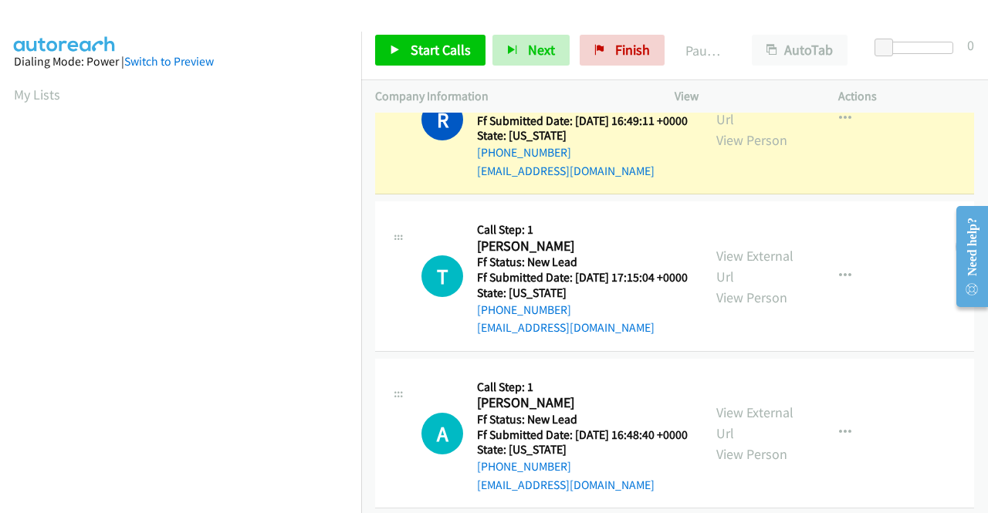
scroll to position [352, 0]
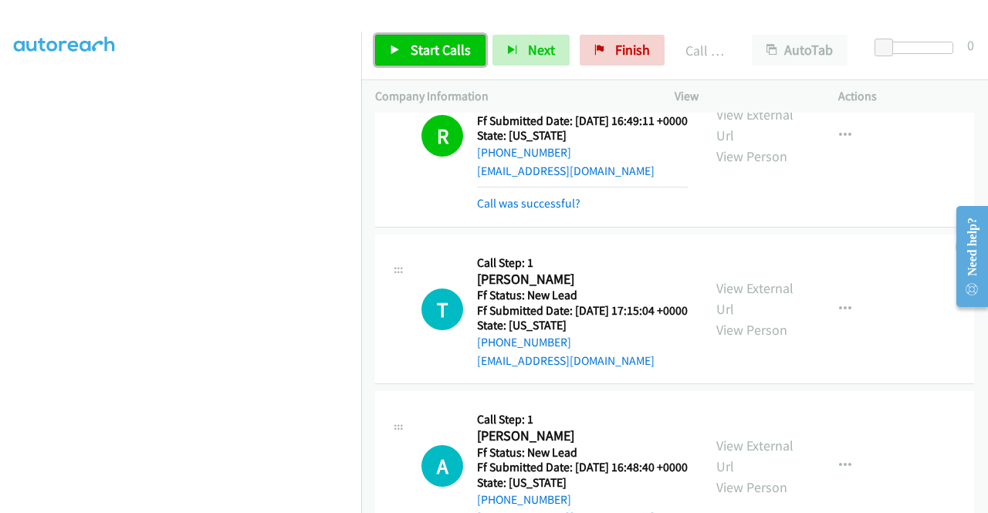
click at [417, 43] on span "Start Calls" at bounding box center [440, 50] width 60 height 18
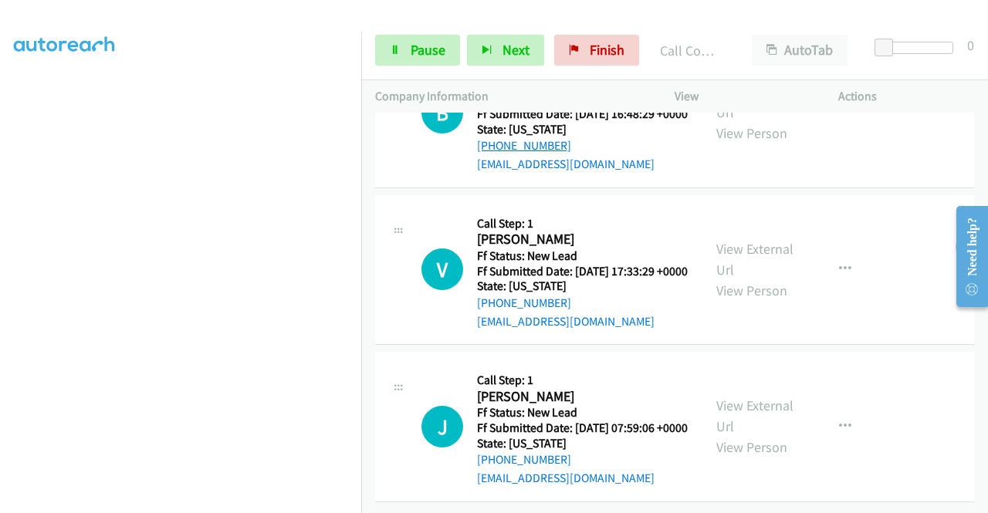
scroll to position [1157, 0]
click at [761, 240] on link "View External Url" at bounding box center [754, 259] width 77 height 39
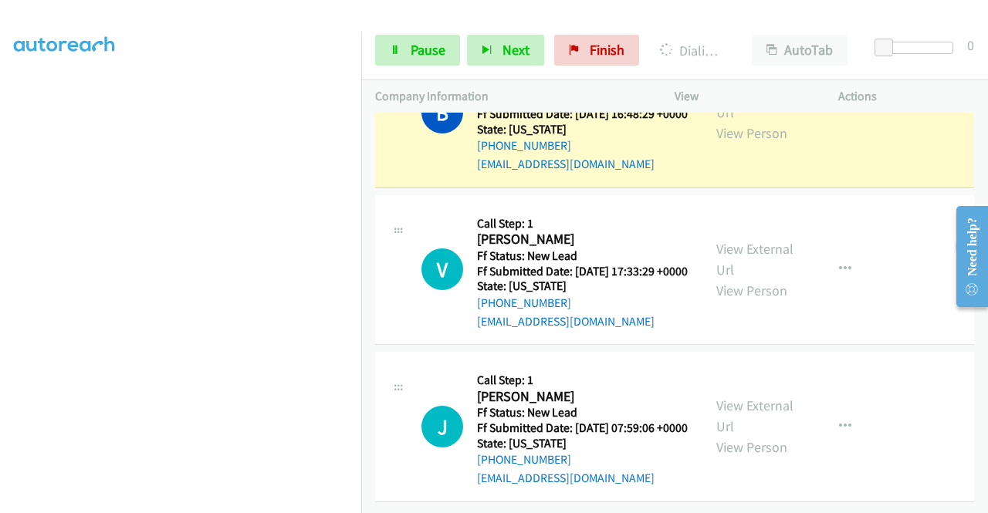
click at [741, 397] on div "View External Url View Person" at bounding box center [756, 426] width 80 height 62
click at [741, 397] on link "View External Url" at bounding box center [754, 416] width 77 height 39
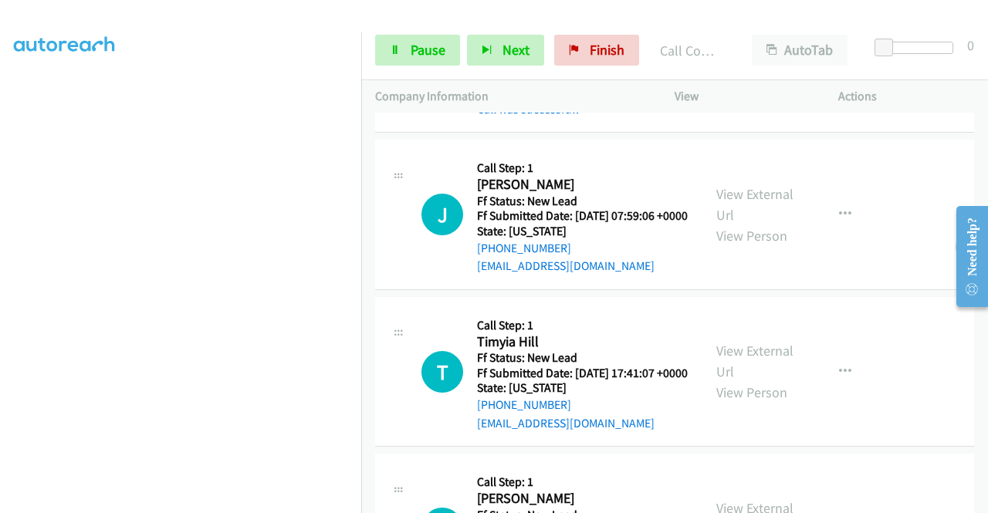
scroll to position [1389, 0]
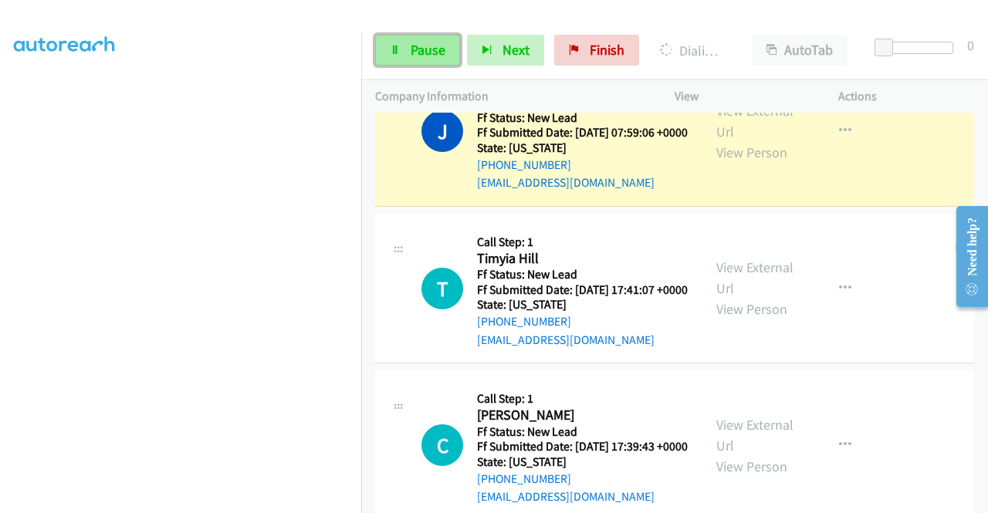
click at [410, 52] on span "Pause" at bounding box center [427, 50] width 35 height 18
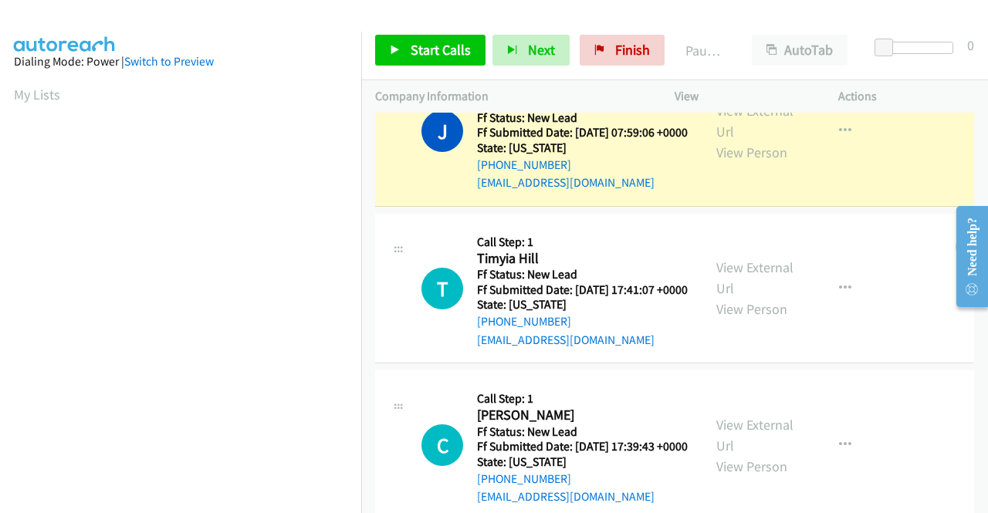
scroll to position [352, 0]
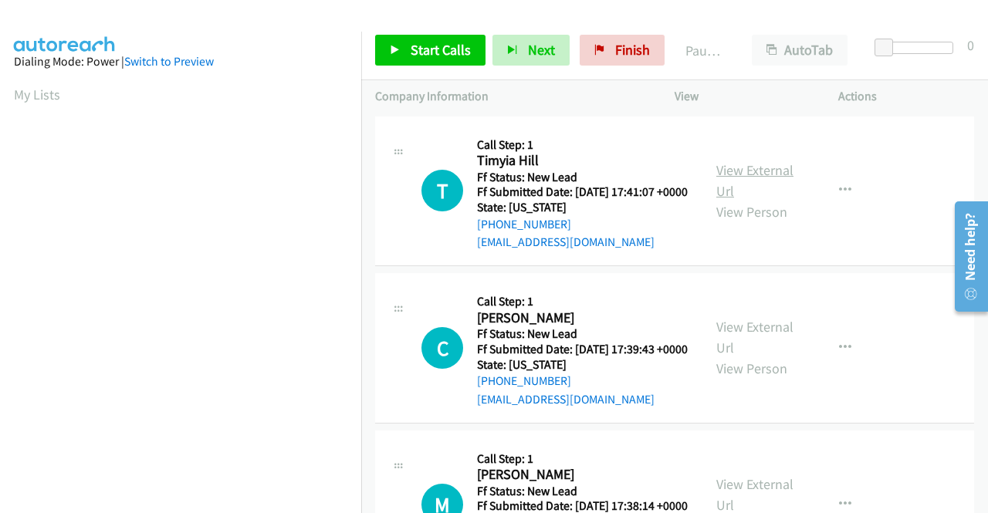
click at [742, 183] on link "View External Url" at bounding box center [754, 180] width 77 height 39
click at [762, 353] on link "View External Url" at bounding box center [754, 337] width 77 height 39
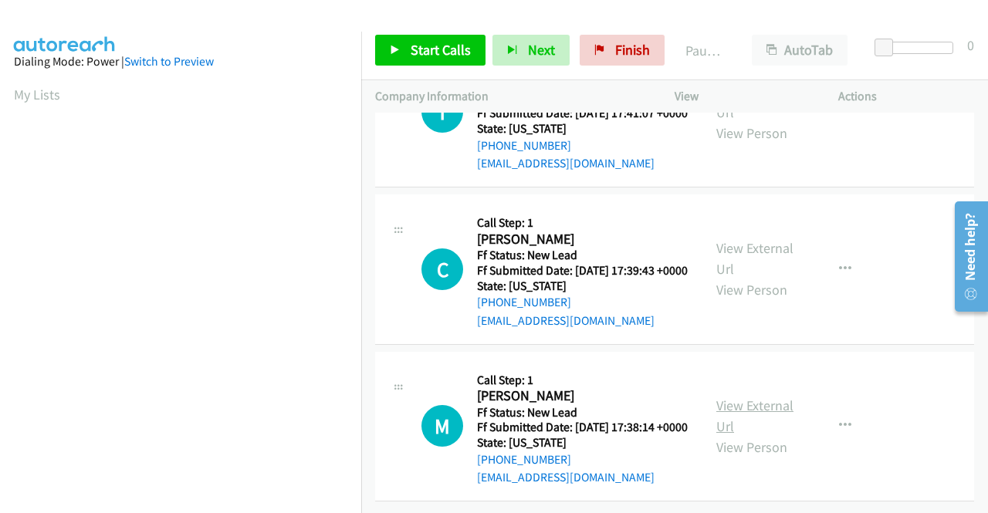
click at [771, 397] on link "View External Url" at bounding box center [754, 416] width 77 height 39
click at [415, 41] on span "Start Calls" at bounding box center [440, 50] width 60 height 18
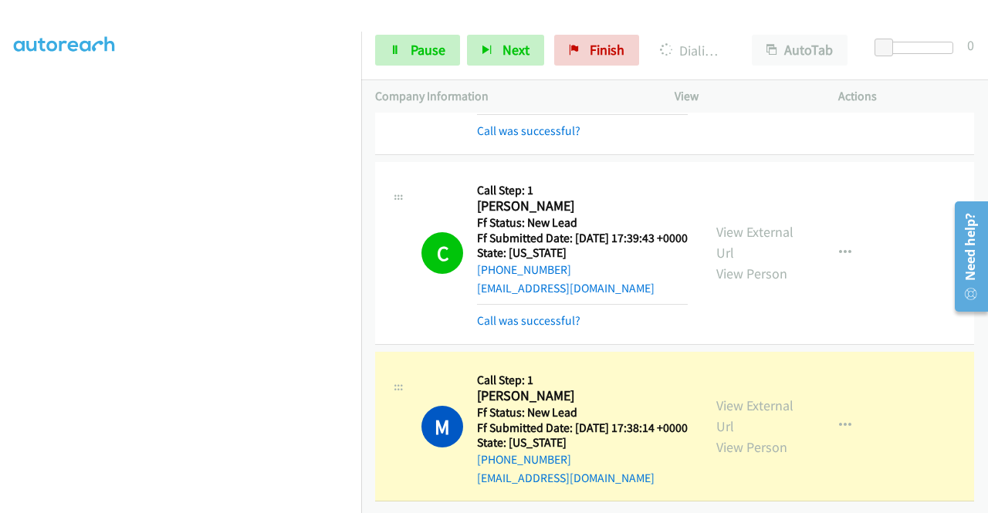
scroll to position [0, 0]
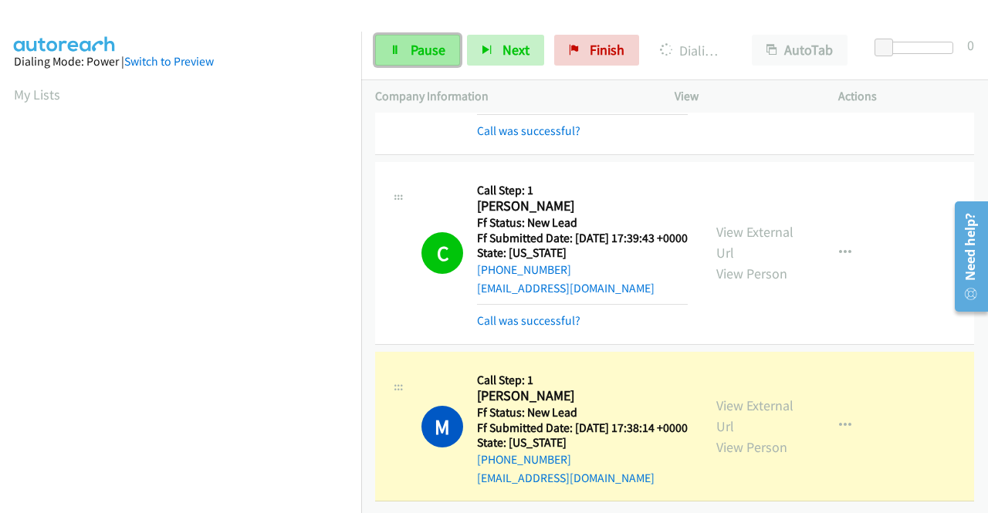
click at [413, 39] on link "Pause" at bounding box center [417, 50] width 85 height 31
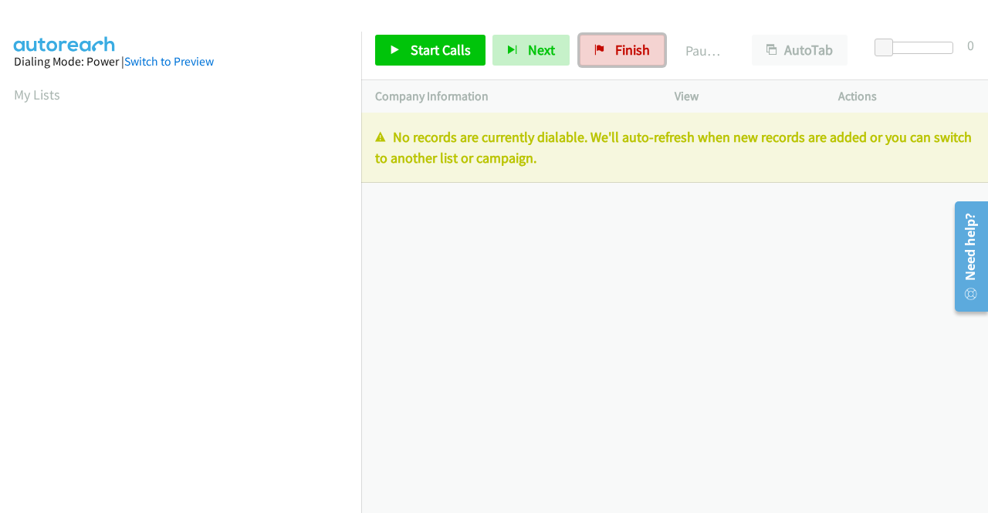
drag, startPoint x: 614, startPoint y: 46, endPoint x: 546, endPoint y: 83, distance: 77.3
click at [615, 46] on span "Finish" at bounding box center [632, 50] width 35 height 18
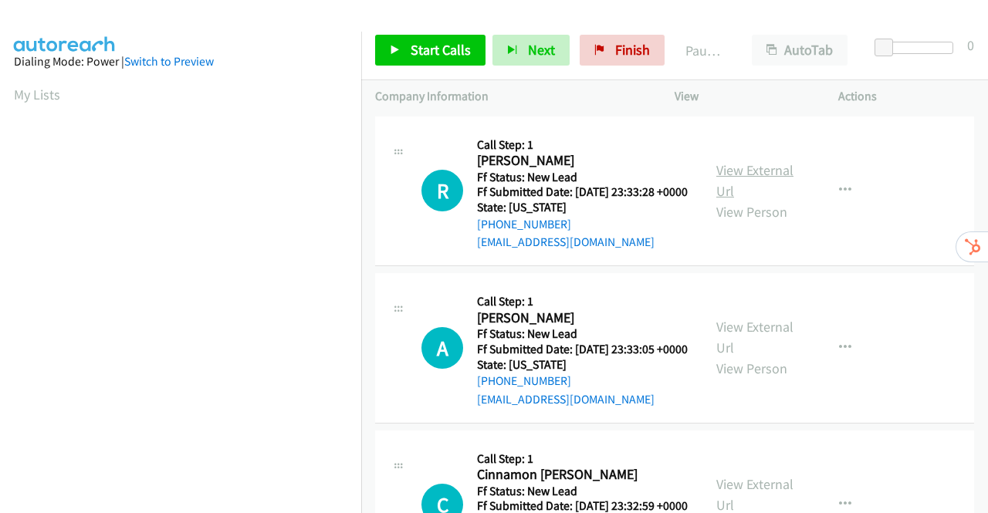
click at [758, 179] on link "View External Url" at bounding box center [754, 180] width 77 height 39
click at [761, 343] on link "View External Url" at bounding box center [754, 337] width 77 height 39
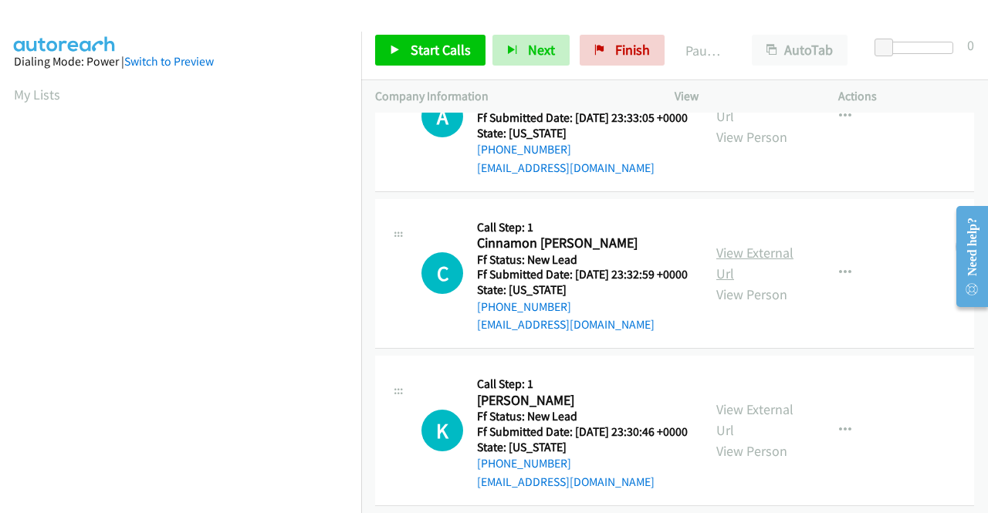
click at [727, 282] on link "View External Url" at bounding box center [754, 263] width 77 height 39
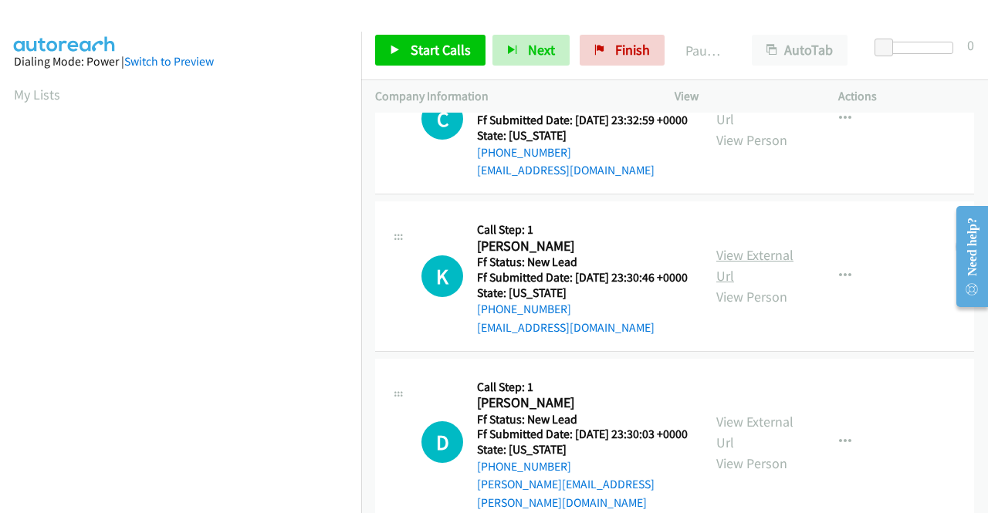
click at [734, 285] on link "View External Url" at bounding box center [754, 265] width 77 height 39
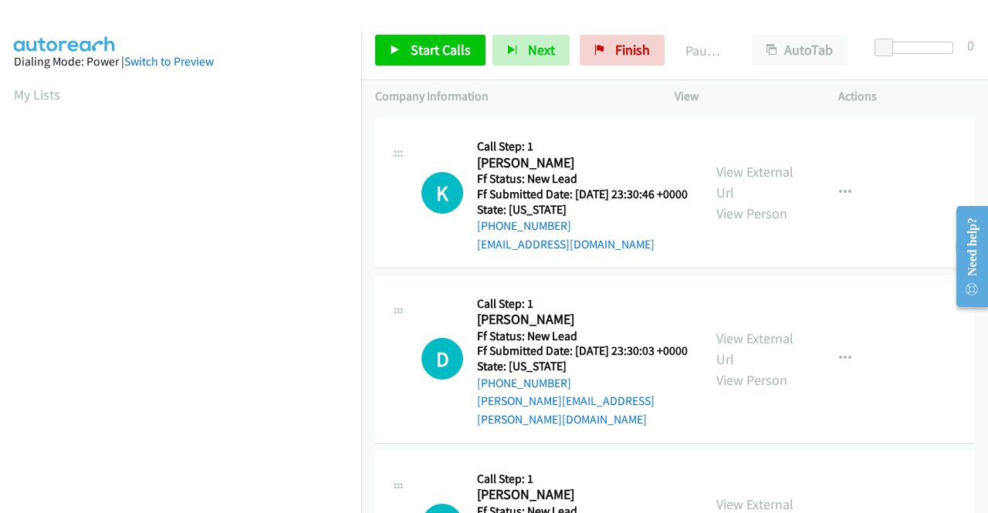
scroll to position [540, 0]
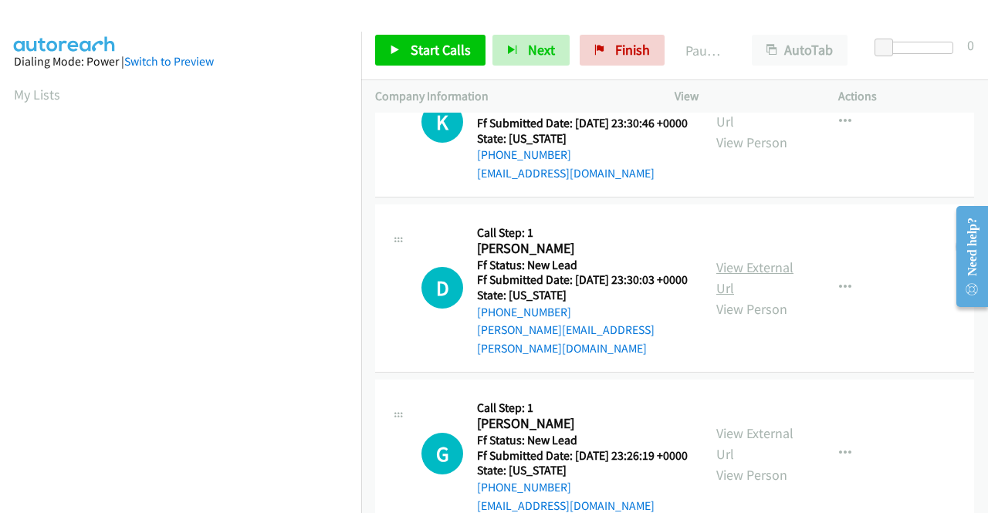
click at [713, 311] on div "View External Url View Person View External Url Email Schedule/Manage Callback …" at bounding box center [790, 288] width 177 height 140
click at [719, 297] on link "View External Url" at bounding box center [754, 277] width 77 height 39
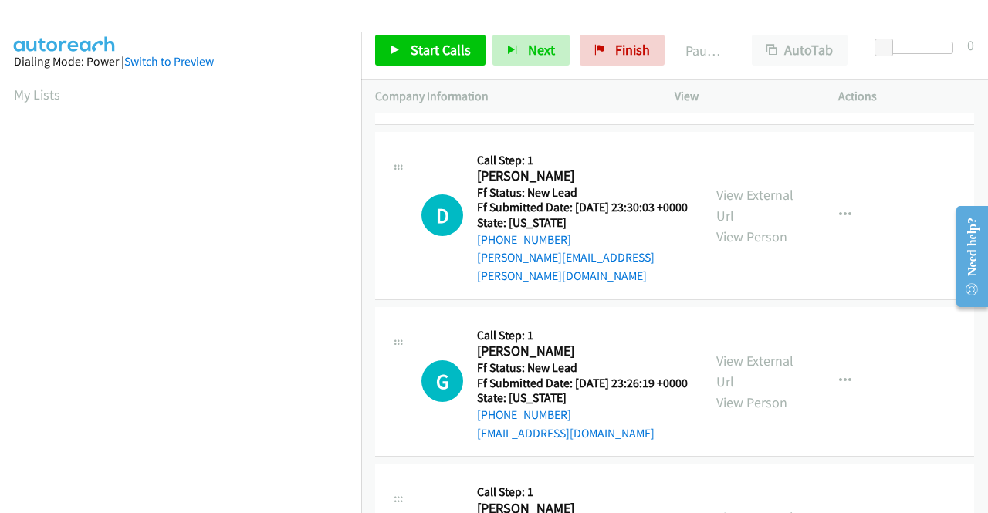
scroll to position [694, 0]
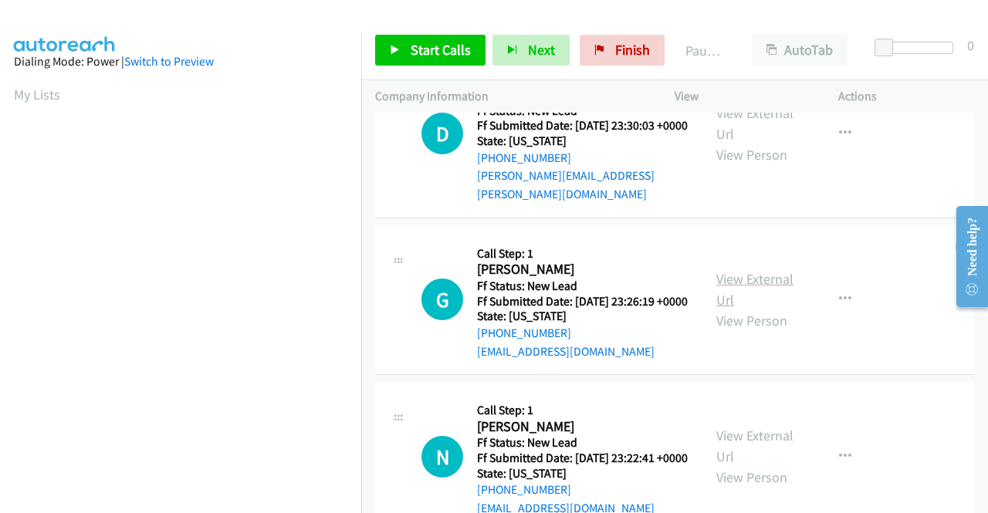
click at [742, 309] on link "View External Url" at bounding box center [754, 289] width 77 height 39
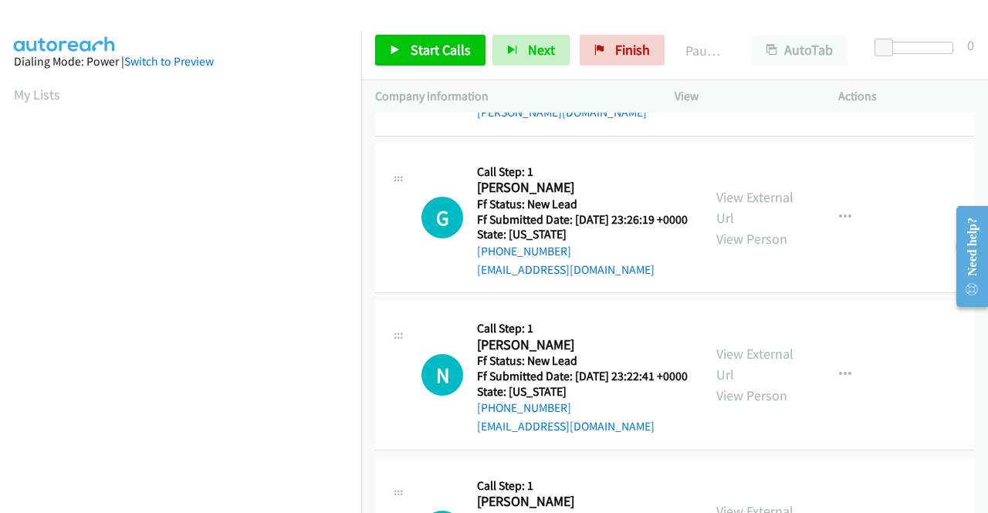
scroll to position [849, 0]
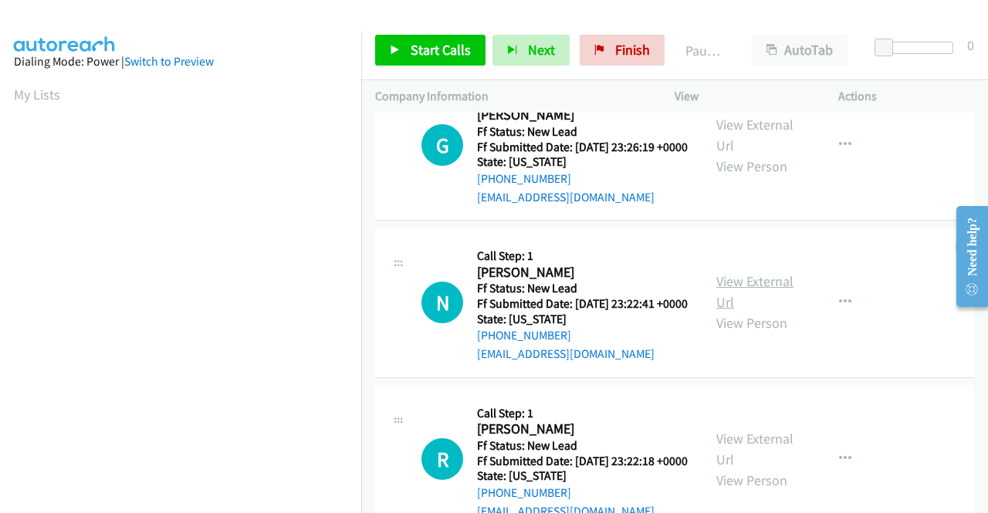
click at [736, 311] on link "View External Url" at bounding box center [754, 291] width 77 height 39
click at [444, 49] on span "Start Calls" at bounding box center [440, 50] width 60 height 18
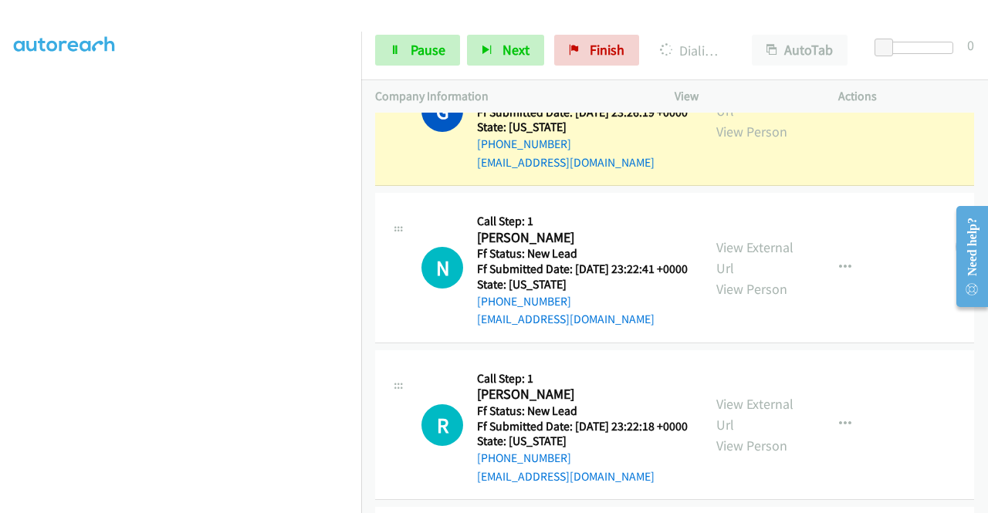
scroll to position [1157, 0]
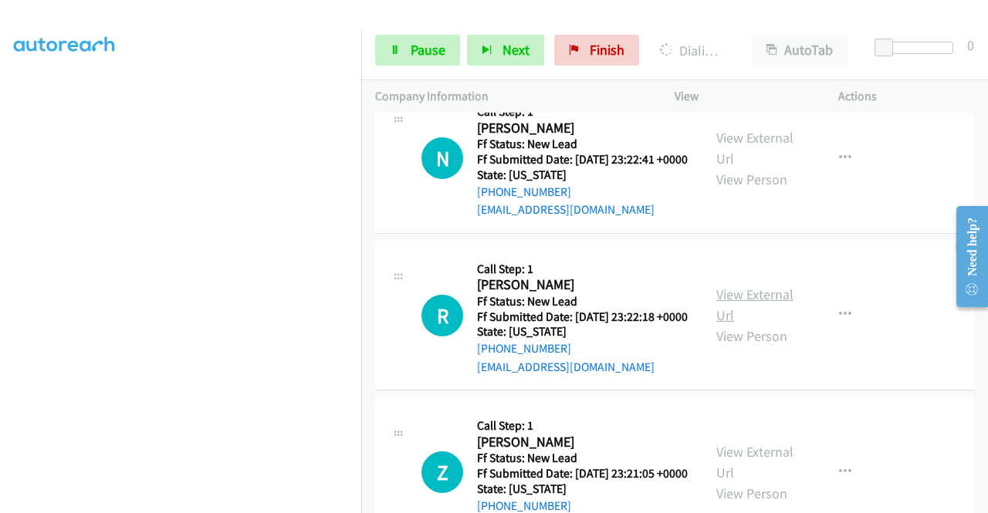
click at [730, 324] on link "View External Url" at bounding box center [754, 304] width 77 height 39
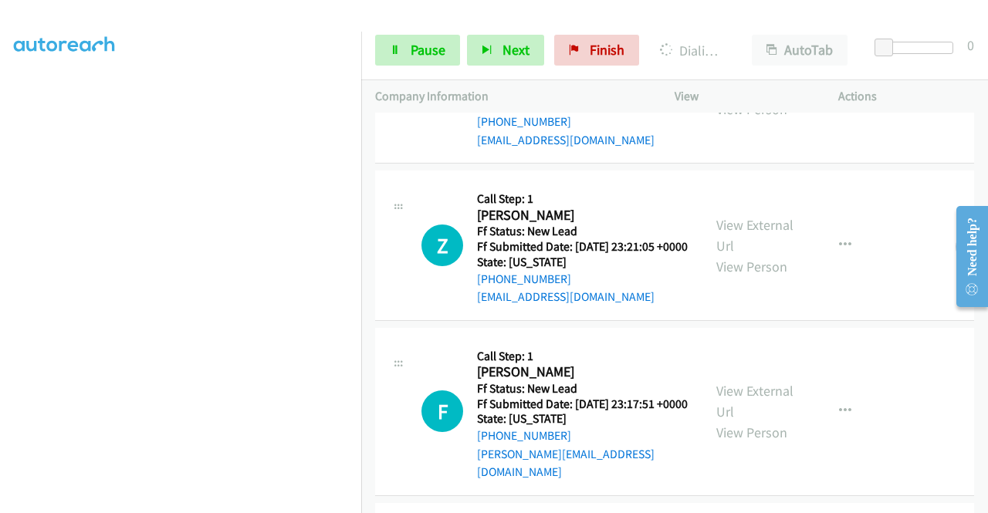
scroll to position [1389, 0]
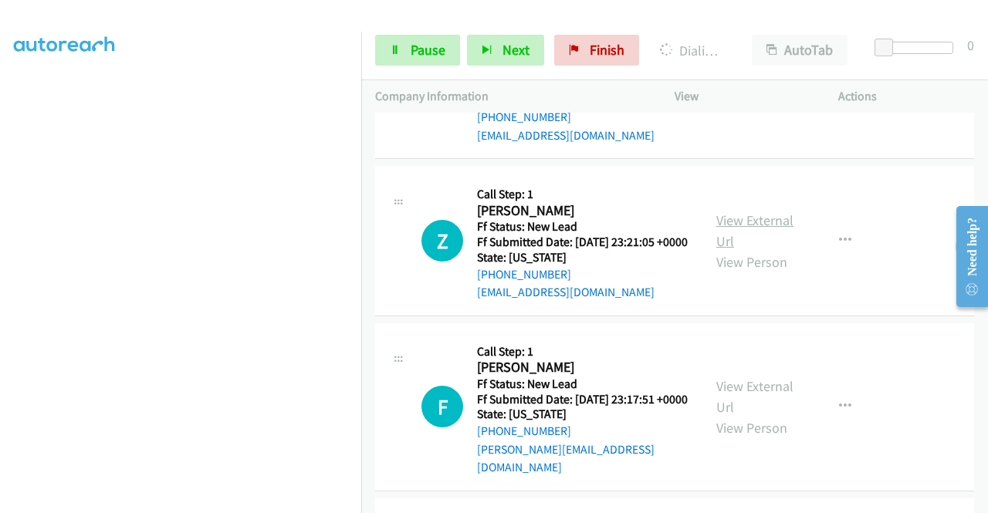
click at [742, 250] on link "View External Url" at bounding box center [754, 230] width 77 height 39
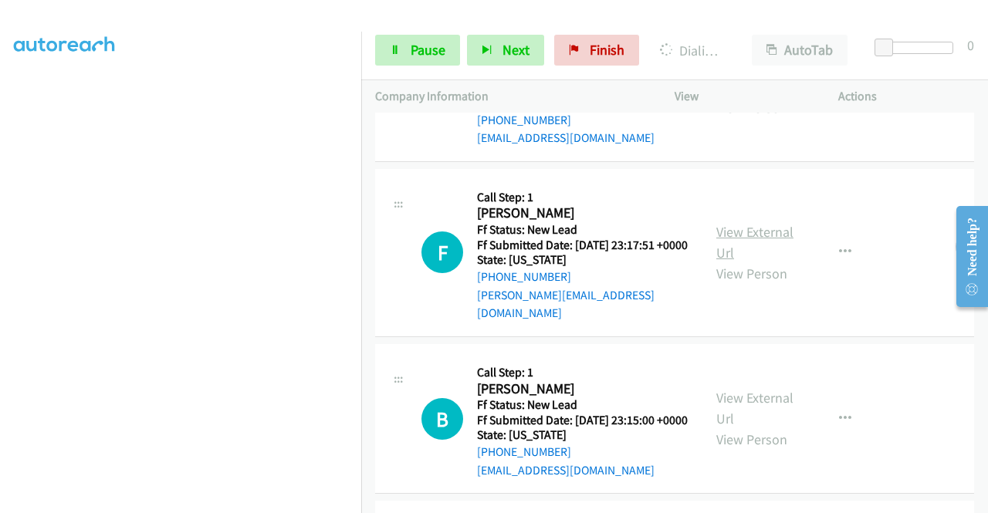
click at [745, 262] on link "View External Url" at bounding box center [754, 242] width 77 height 39
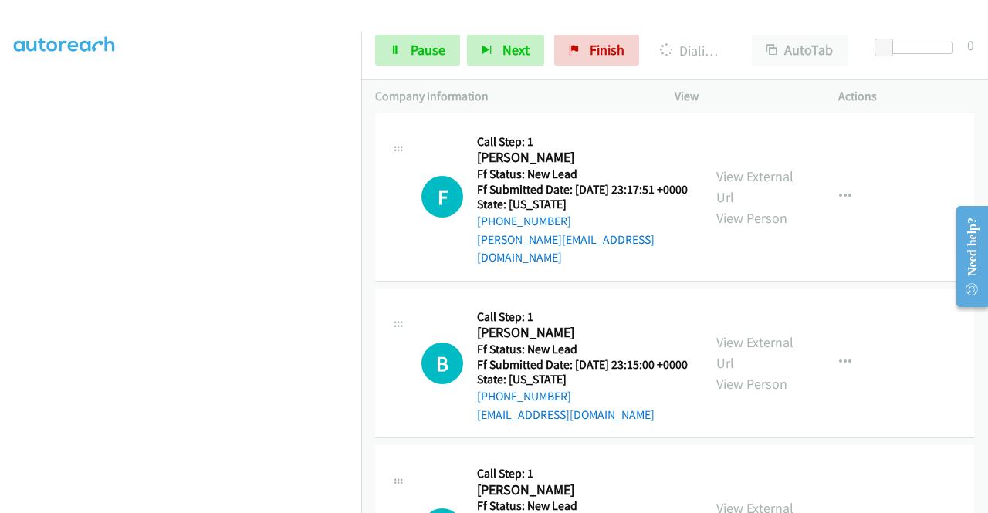
scroll to position [1929, 0]
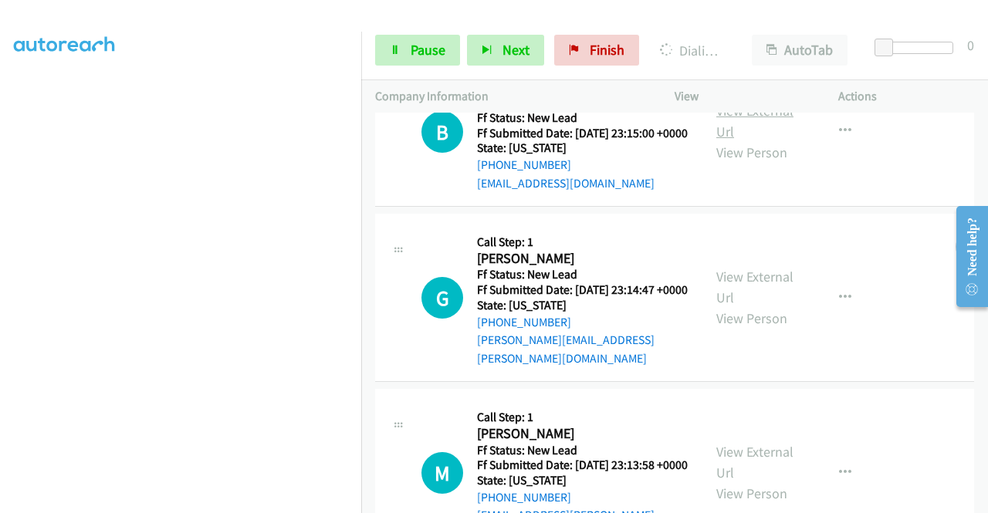
click at [763, 140] on link "View External Url" at bounding box center [754, 121] width 77 height 39
click at [781, 306] on link "View External Url" at bounding box center [754, 287] width 77 height 39
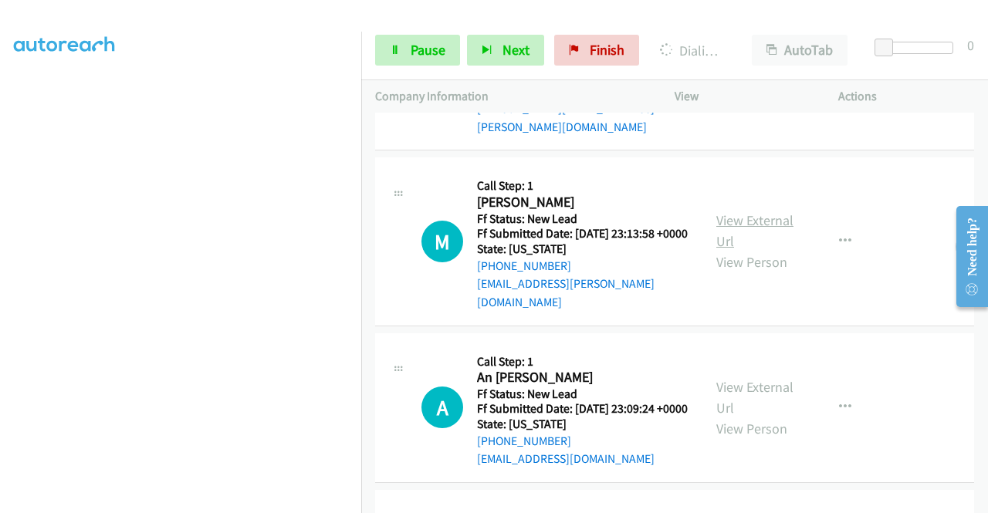
click at [748, 250] on link "View External Url" at bounding box center [754, 230] width 77 height 39
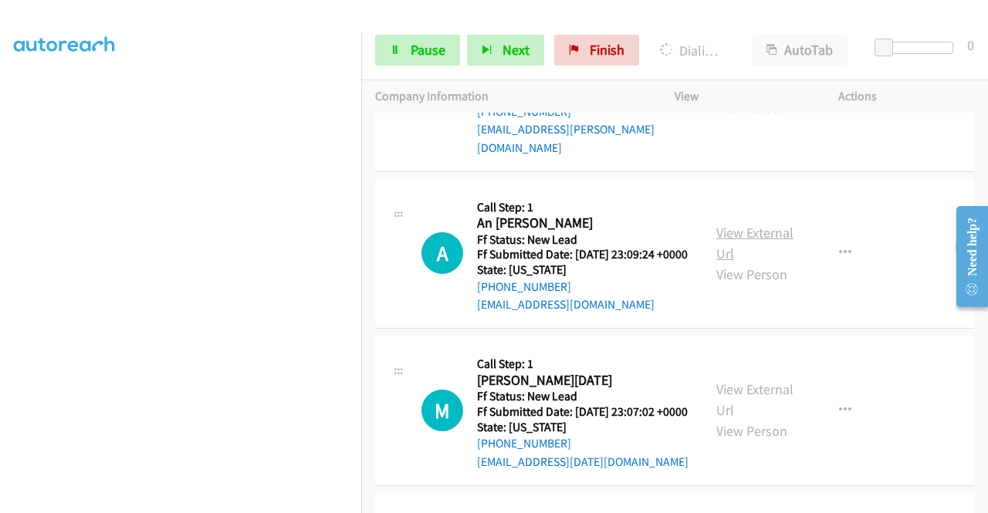
click at [744, 262] on link "View External Url" at bounding box center [754, 243] width 77 height 39
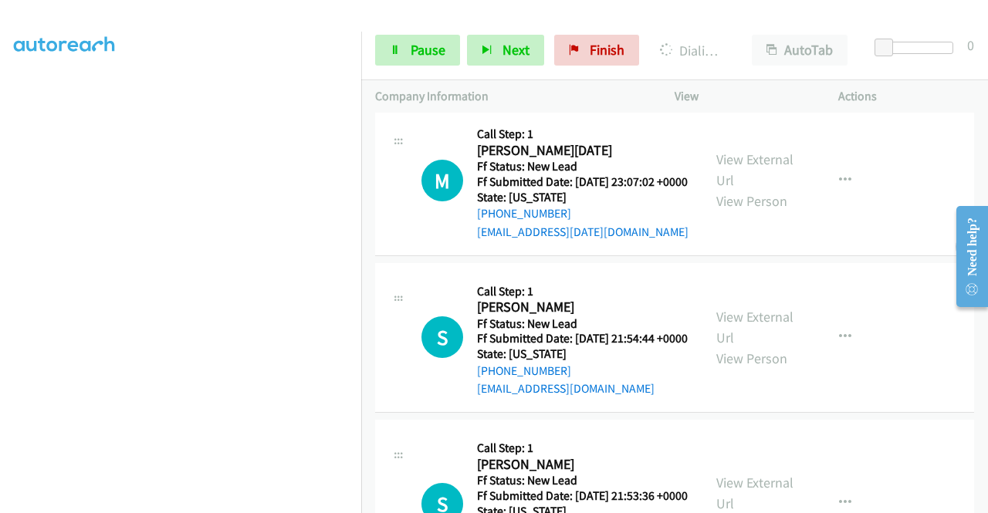
scroll to position [2546, 0]
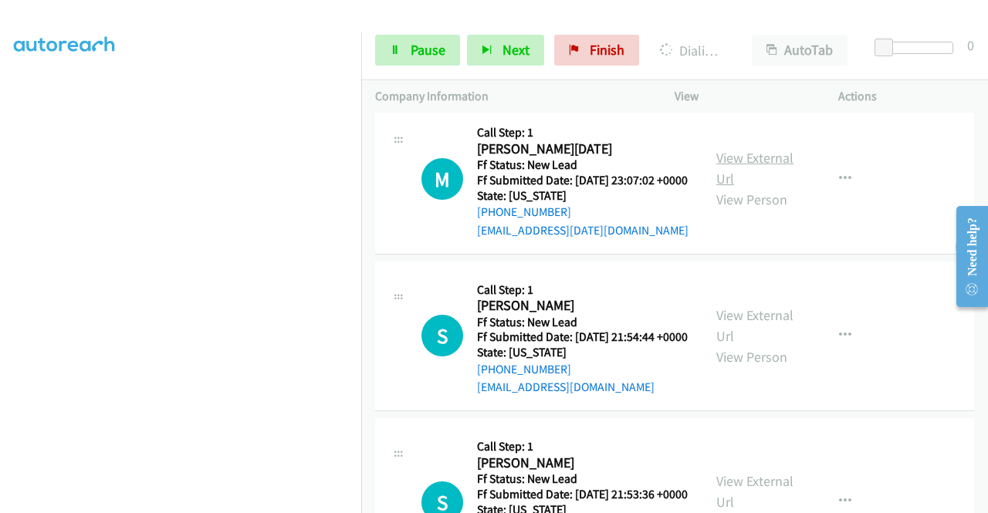
click at [721, 187] on link "View External Url" at bounding box center [754, 168] width 77 height 39
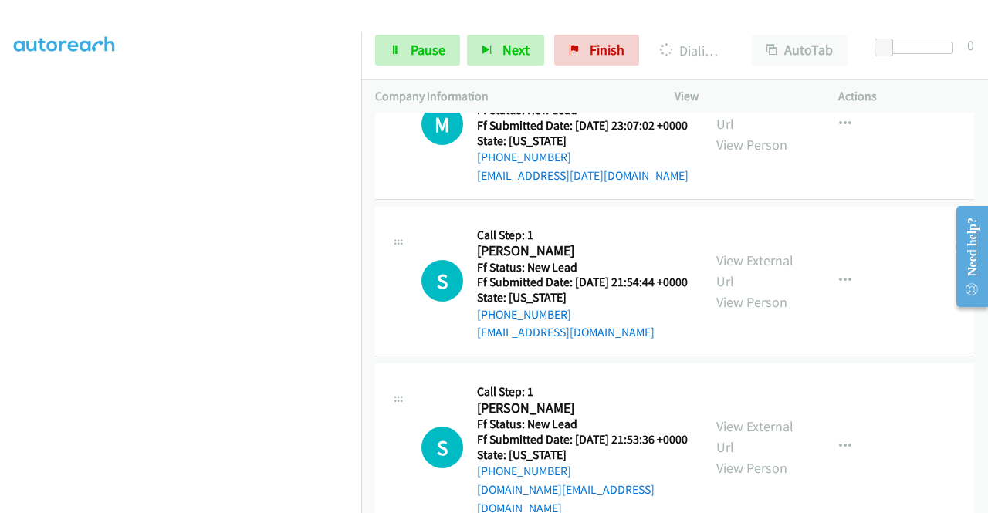
scroll to position [2700, 0]
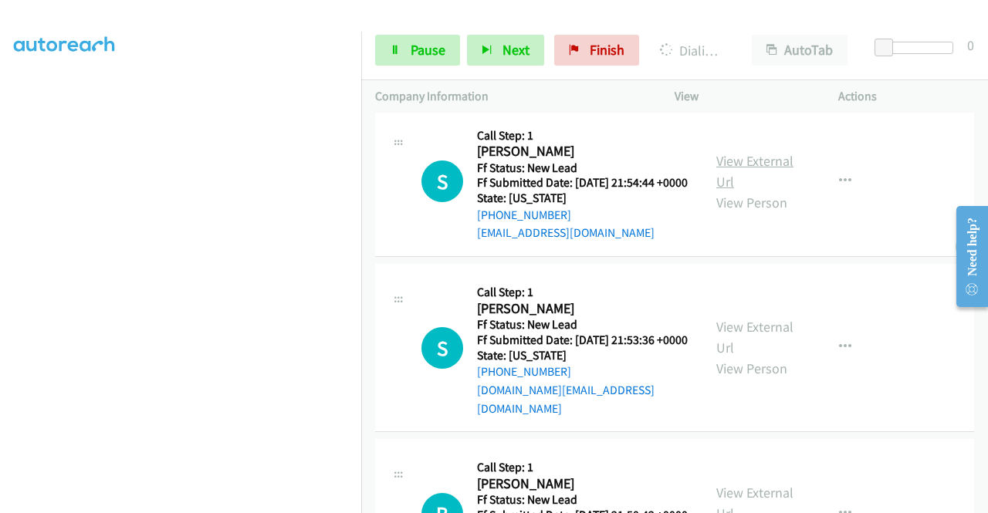
click at [744, 191] on link "View External Url" at bounding box center [754, 171] width 77 height 39
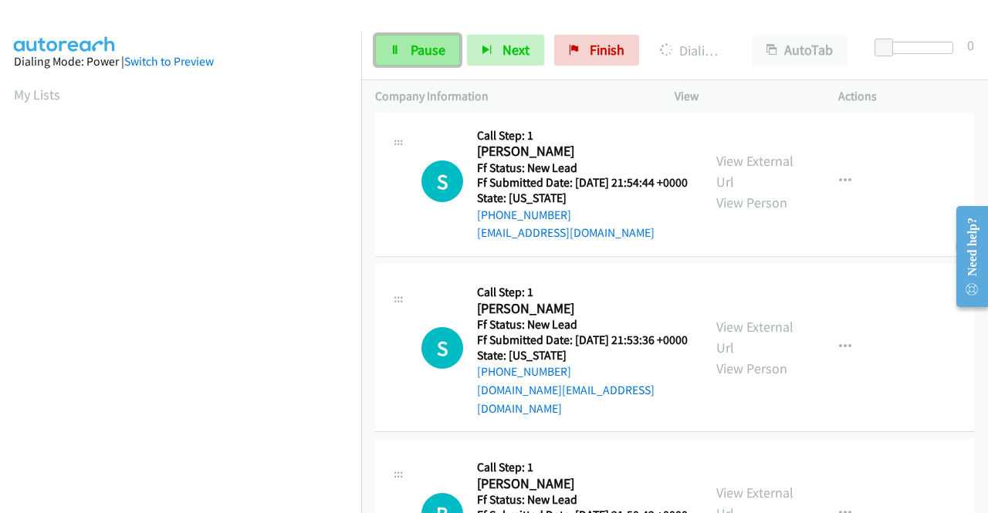
click at [417, 46] on span "Pause" at bounding box center [427, 50] width 35 height 18
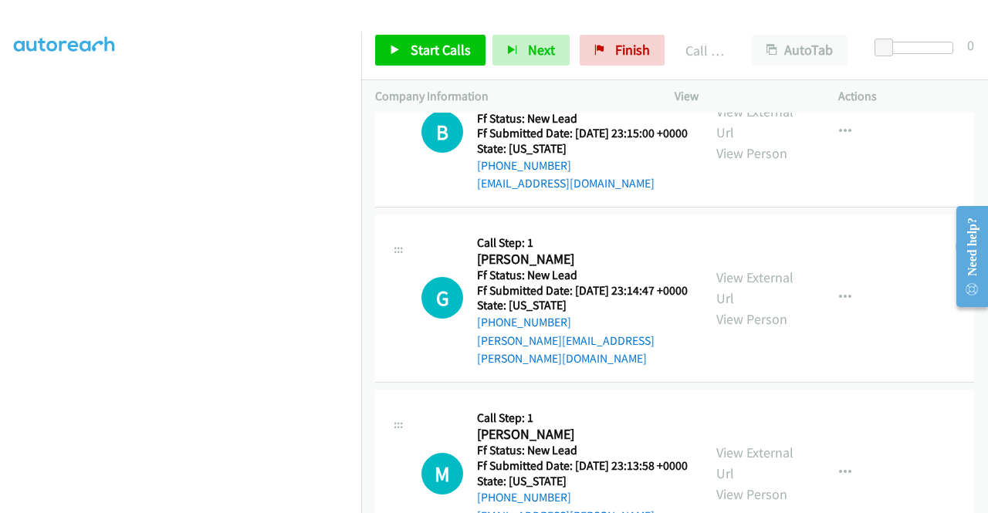
scroll to position [1653, 0]
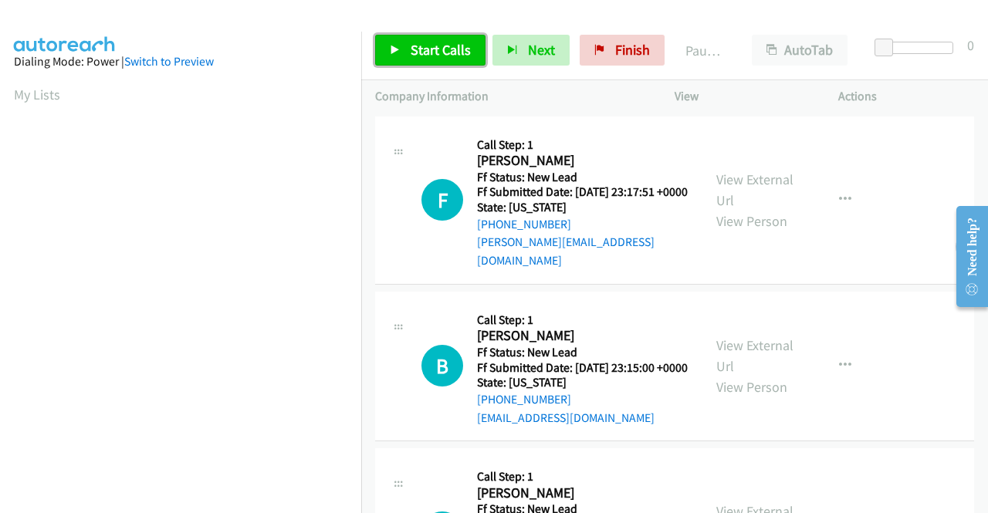
click at [405, 52] on link "Start Calls" at bounding box center [430, 50] width 110 height 31
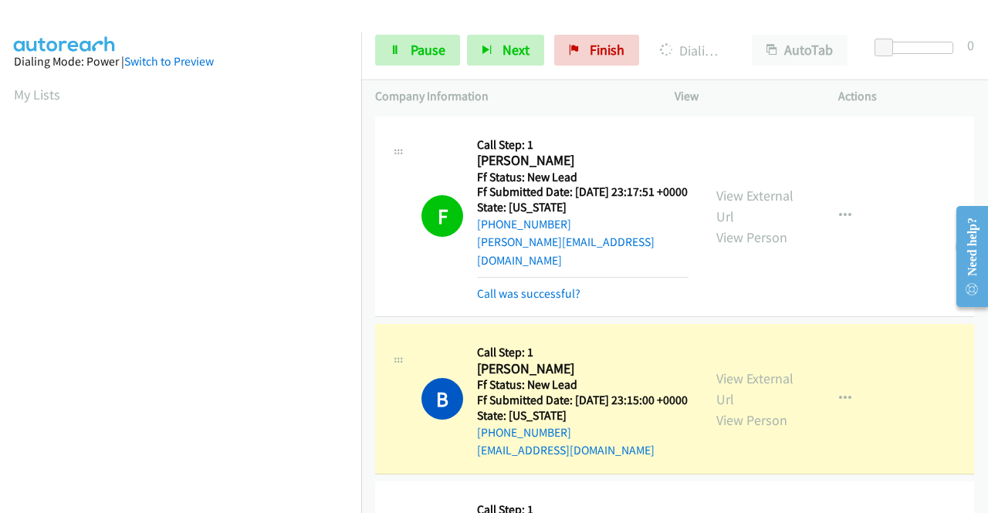
scroll to position [352, 0]
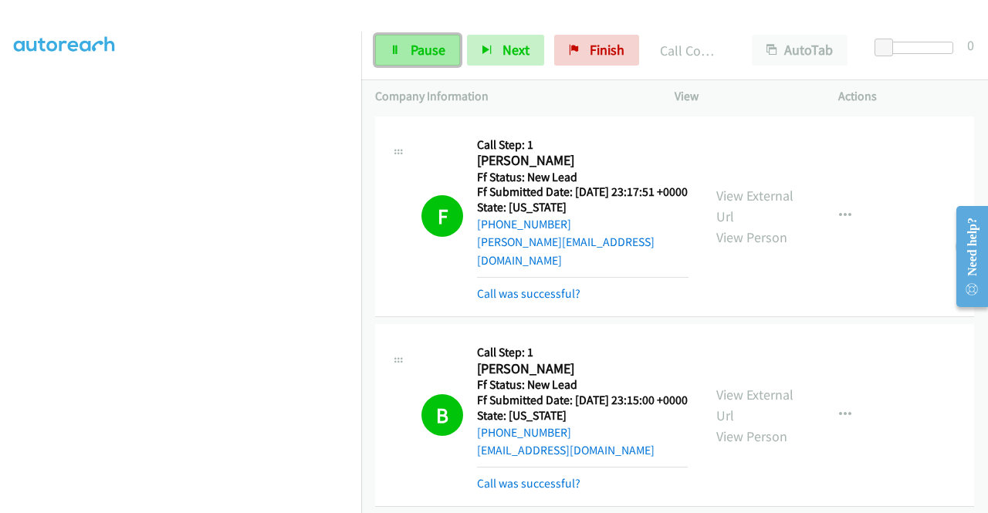
click at [434, 55] on span "Pause" at bounding box center [427, 50] width 35 height 18
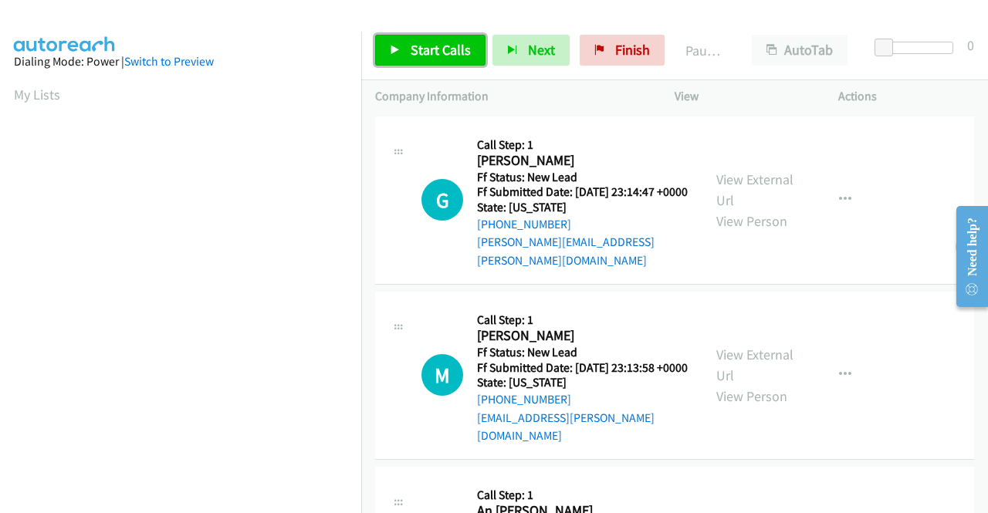
click at [407, 46] on link "Start Calls" at bounding box center [430, 50] width 110 height 31
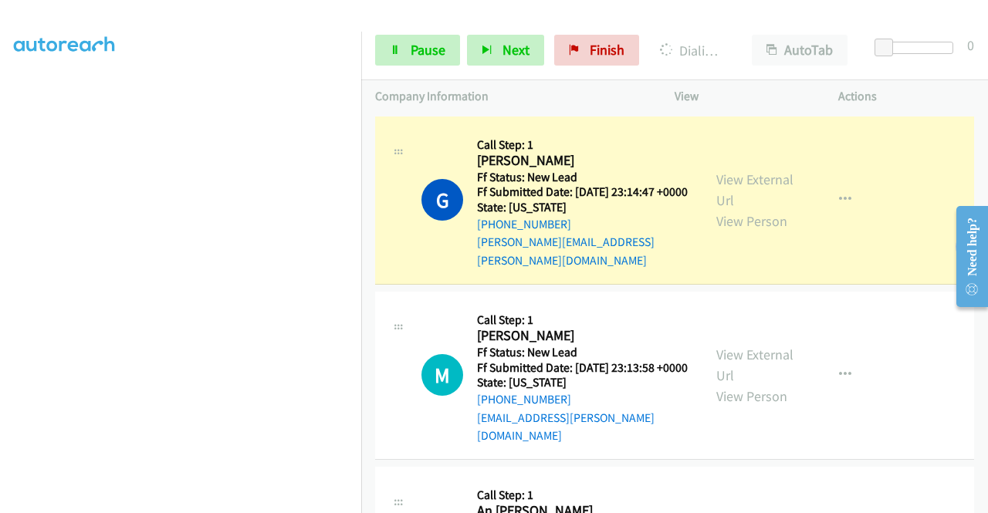
scroll to position [352, 0]
click at [429, 58] on span "Pause" at bounding box center [427, 50] width 35 height 18
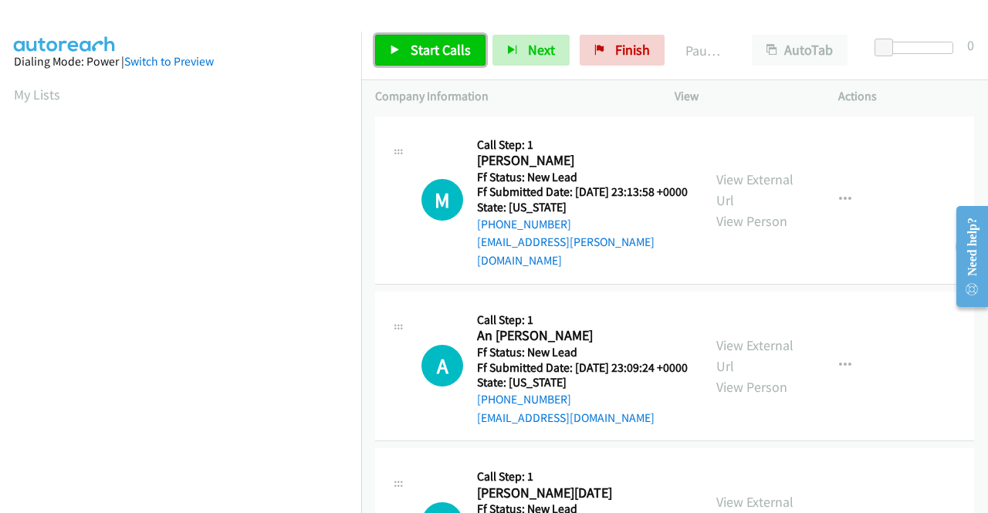
click at [437, 47] on span "Start Calls" at bounding box center [440, 50] width 60 height 18
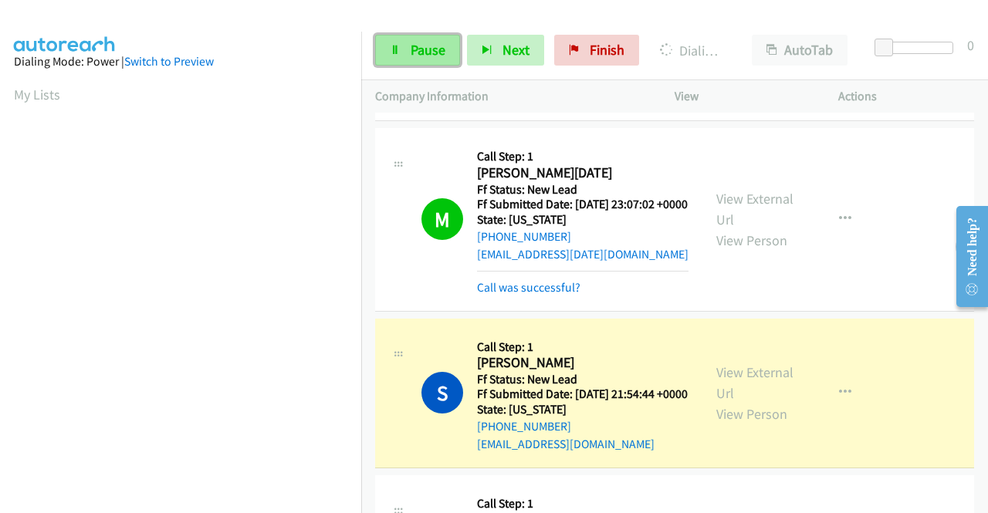
click at [426, 42] on span "Pause" at bounding box center [427, 50] width 35 height 18
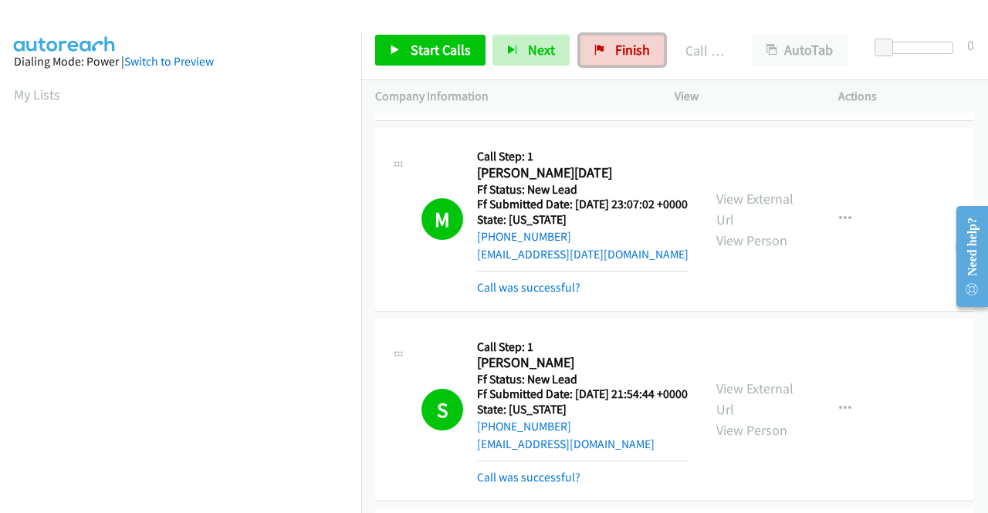
drag, startPoint x: 624, startPoint y: 41, endPoint x: 532, endPoint y: 81, distance: 100.2
click at [623, 42] on span "Finish" at bounding box center [632, 50] width 35 height 18
